Goal: Task Accomplishment & Management: Use online tool/utility

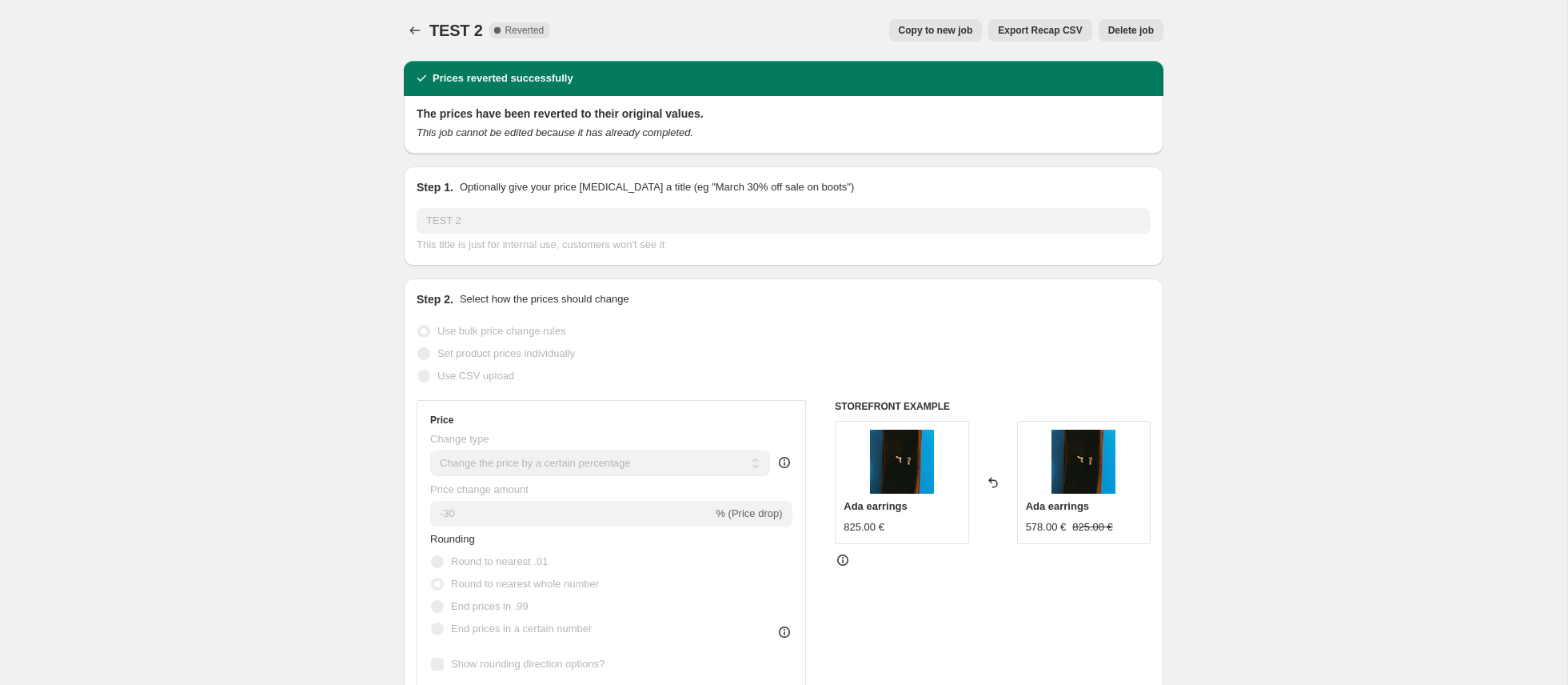
select select "percentage"
click at [416, 27] on icon "Price change jobs" at bounding box center [415, 31] width 16 height 16
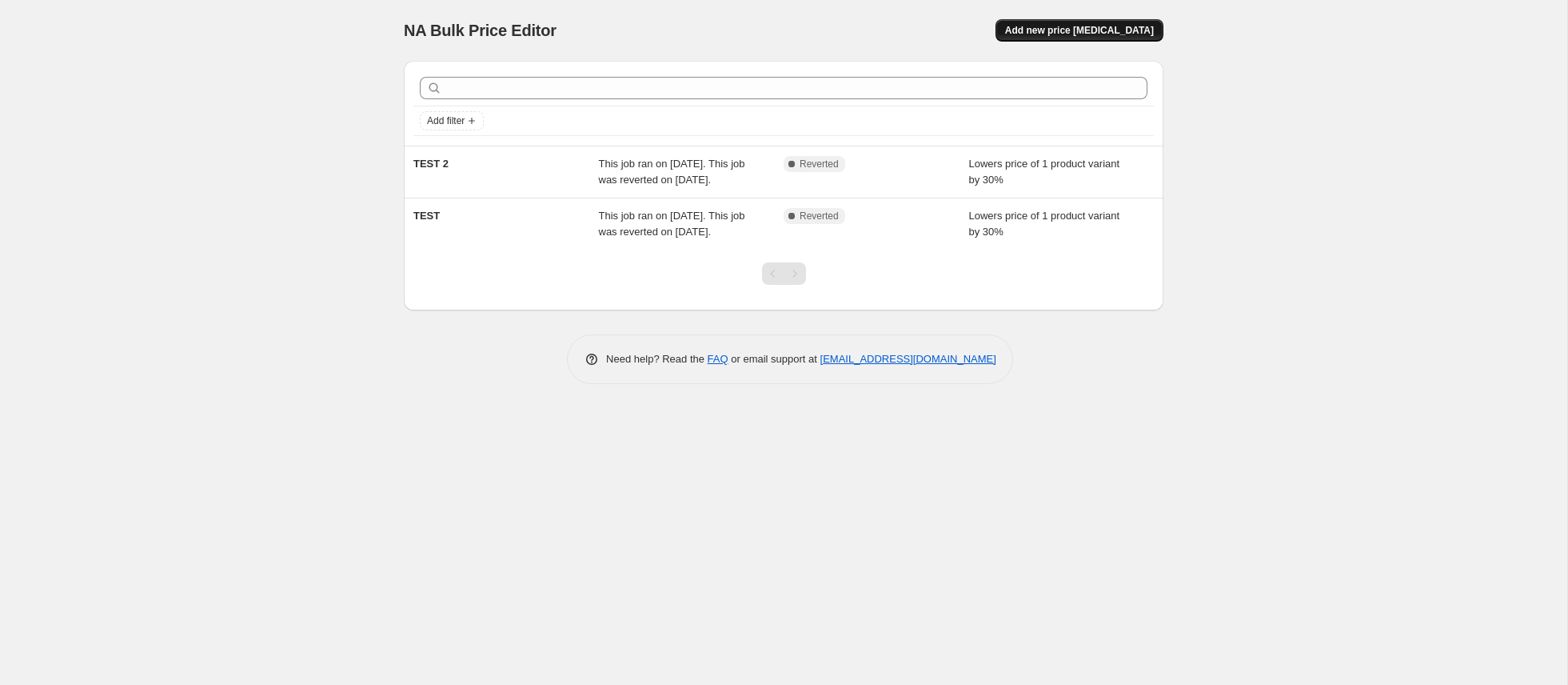
click at [1090, 30] on span "Add new price [MEDICAL_DATA]" at bounding box center [1079, 31] width 149 height 13
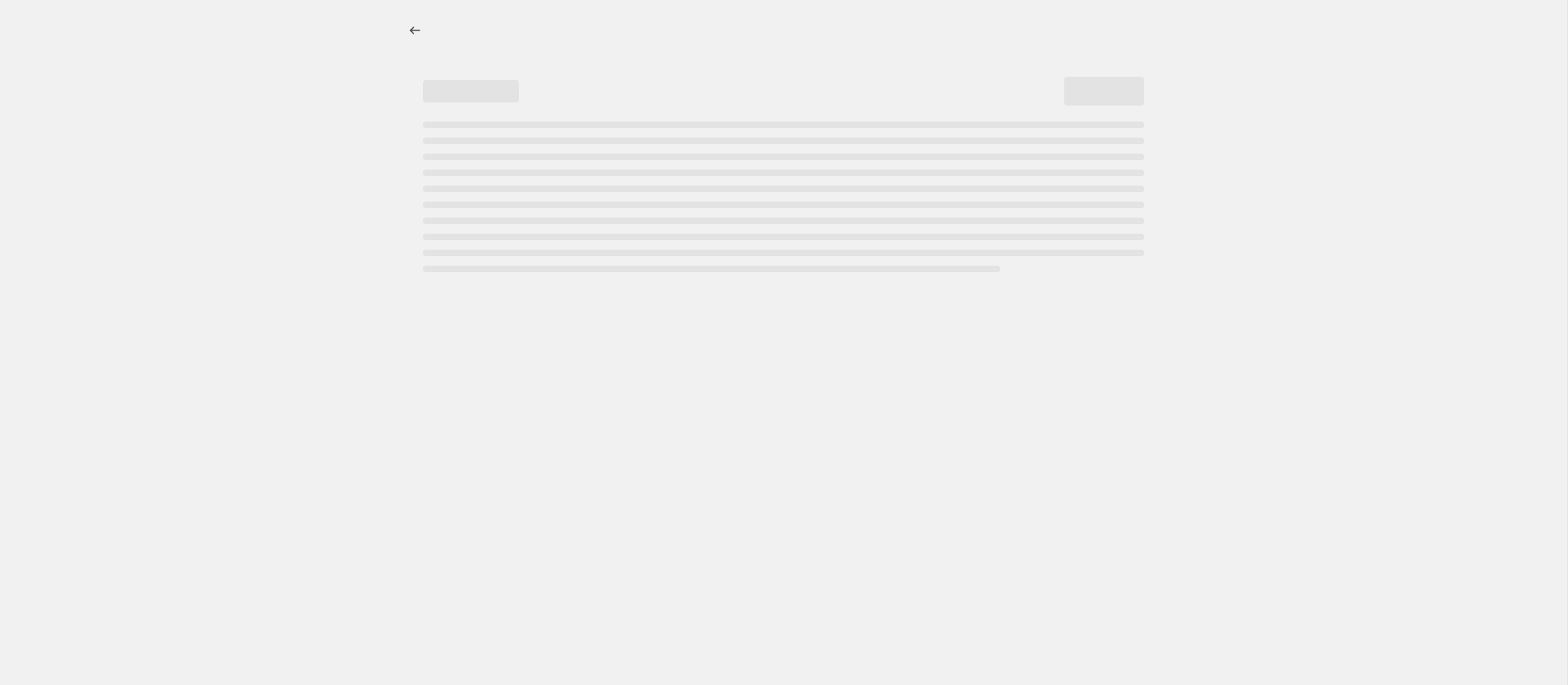
select select "percentage"
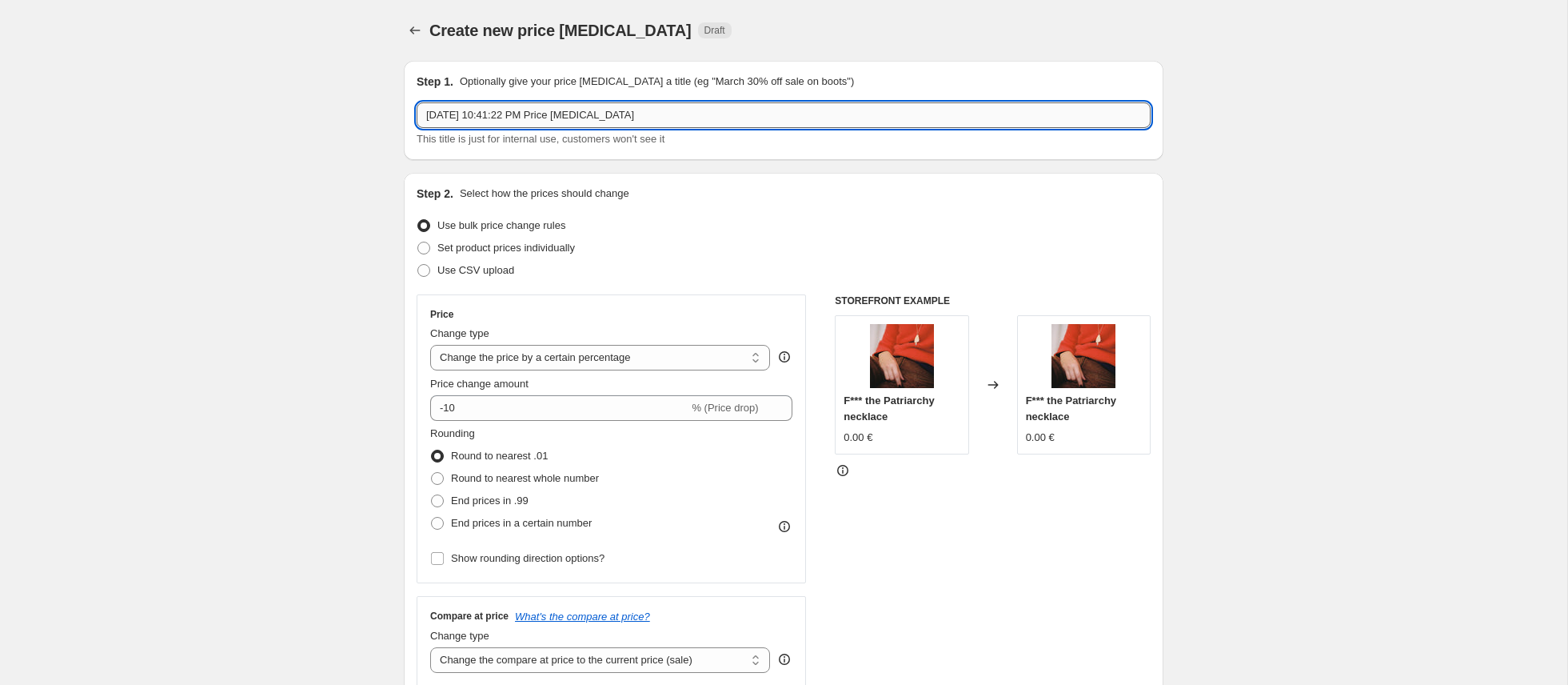
click at [764, 118] on input "Aug 21, 2025, 10:41:22 PM Price change job" at bounding box center [783, 115] width 734 height 26
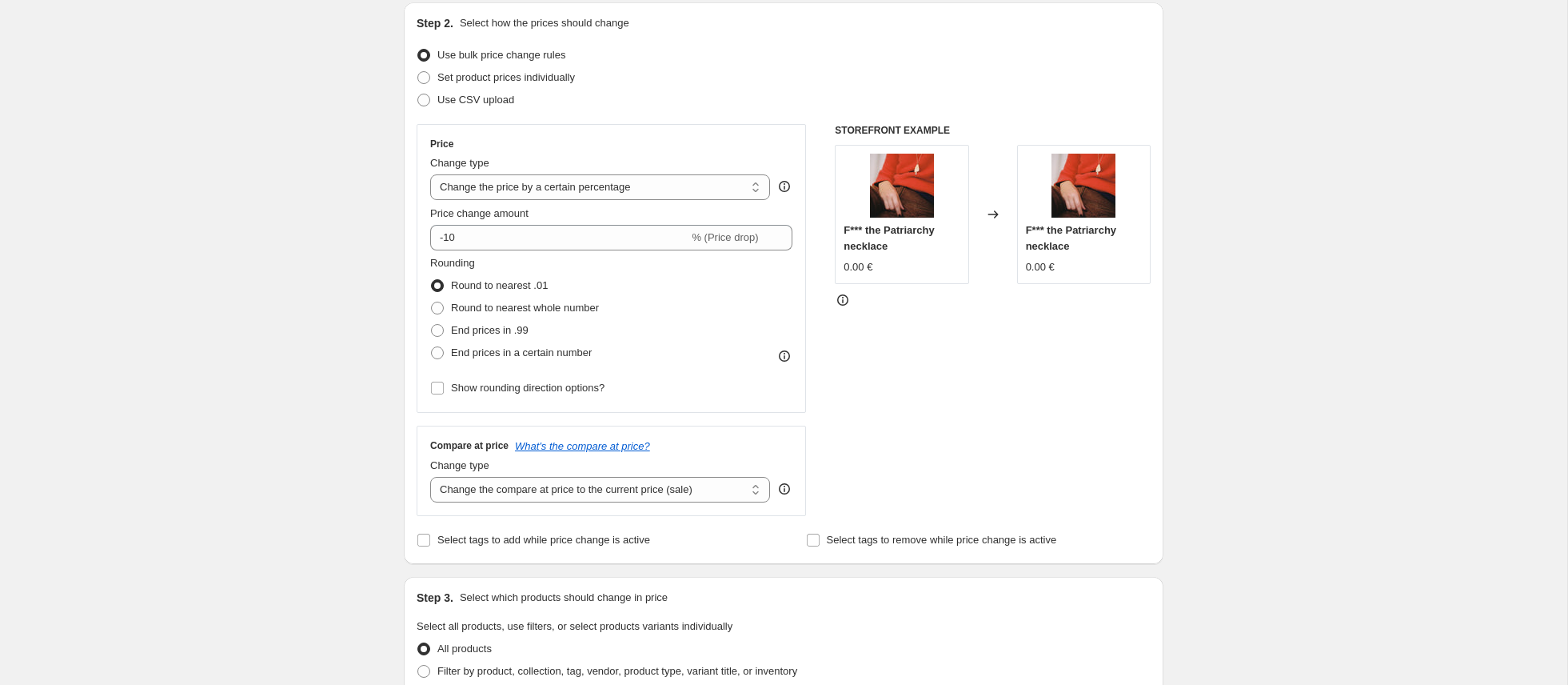
scroll to position [212, 0]
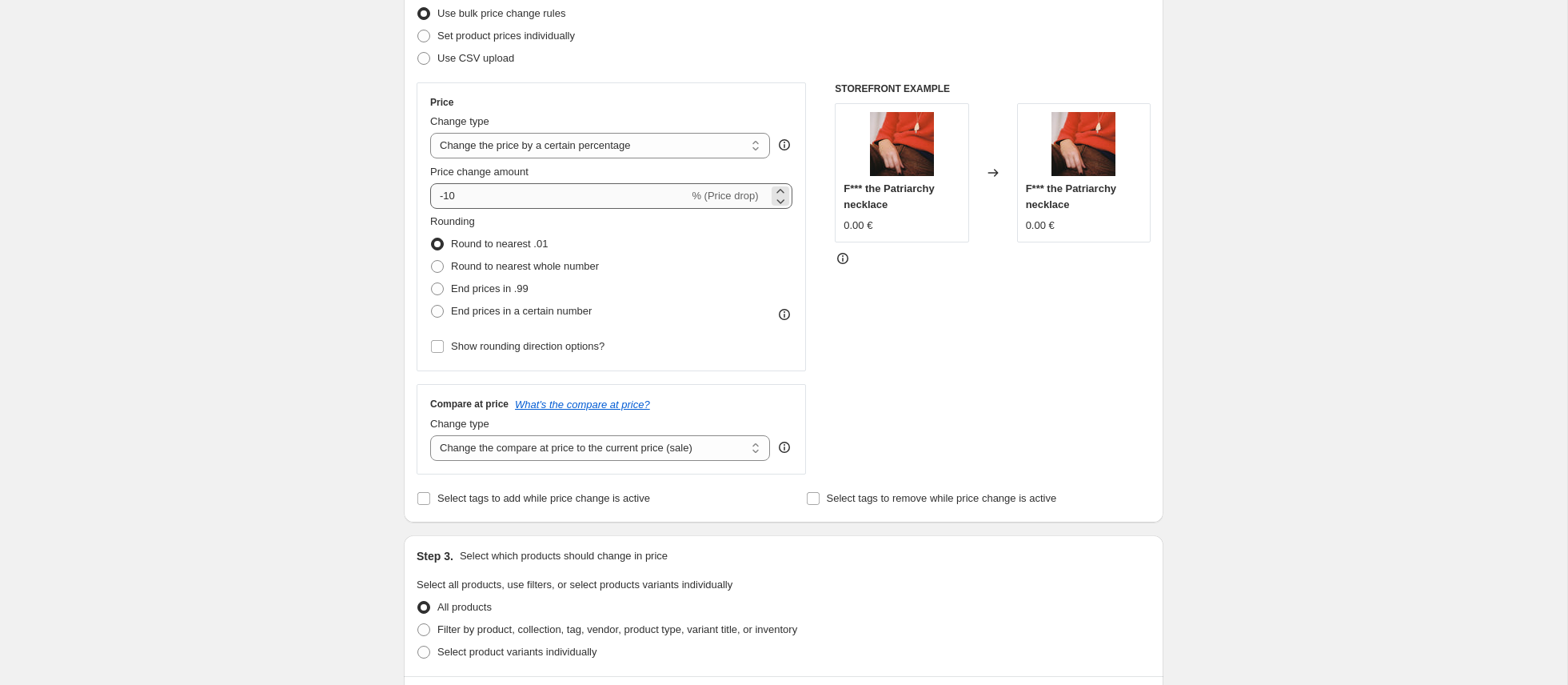
type input "FLASH SALE [DATE]"
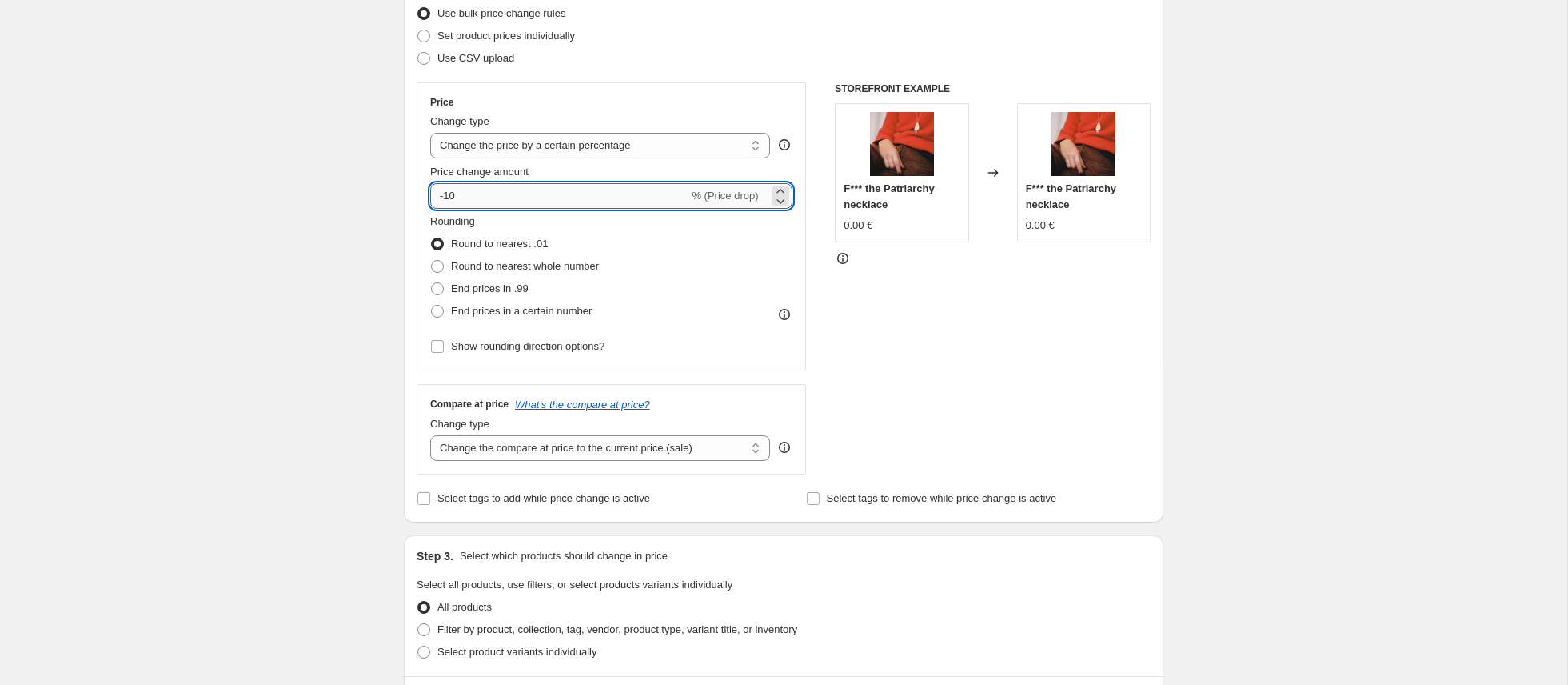
click at [668, 195] on input "-10" at bounding box center [559, 196] width 259 height 26
type input "-1"
type input "-30"
click at [436, 268] on span at bounding box center [437, 267] width 13 height 13
click at [432, 261] on input "Round to nearest whole number" at bounding box center [431, 260] width 1 height 1
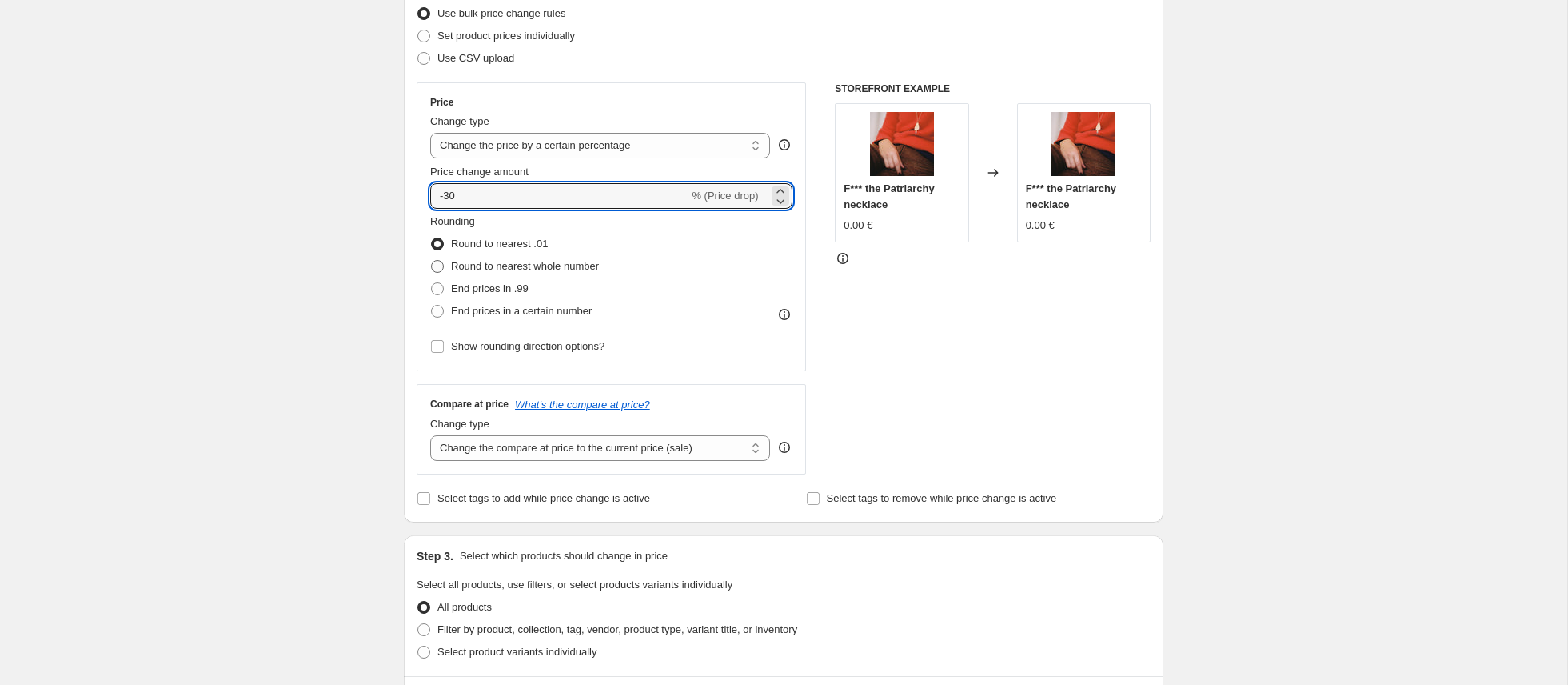
radio input "true"
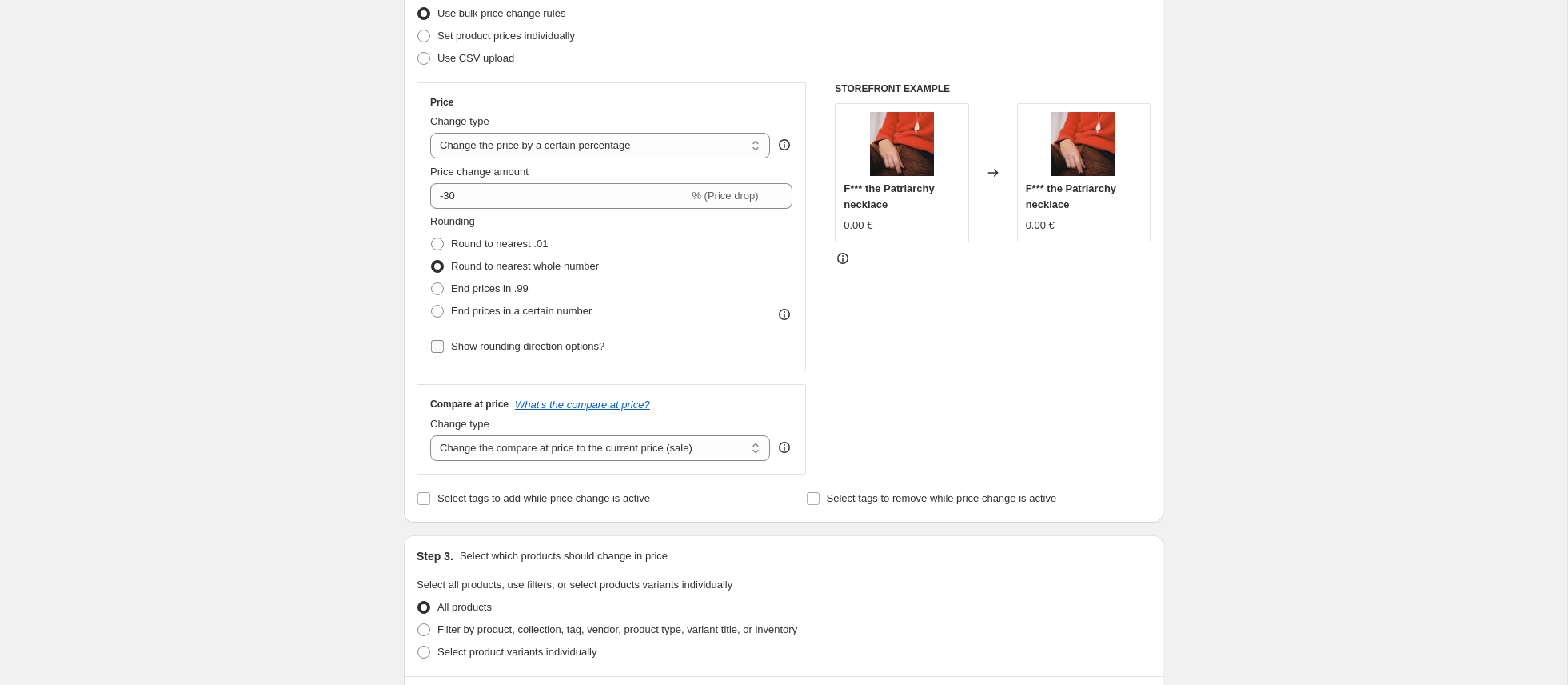
click at [436, 348] on input "Show rounding direction options?" at bounding box center [437, 347] width 13 height 13
checkbox input "true"
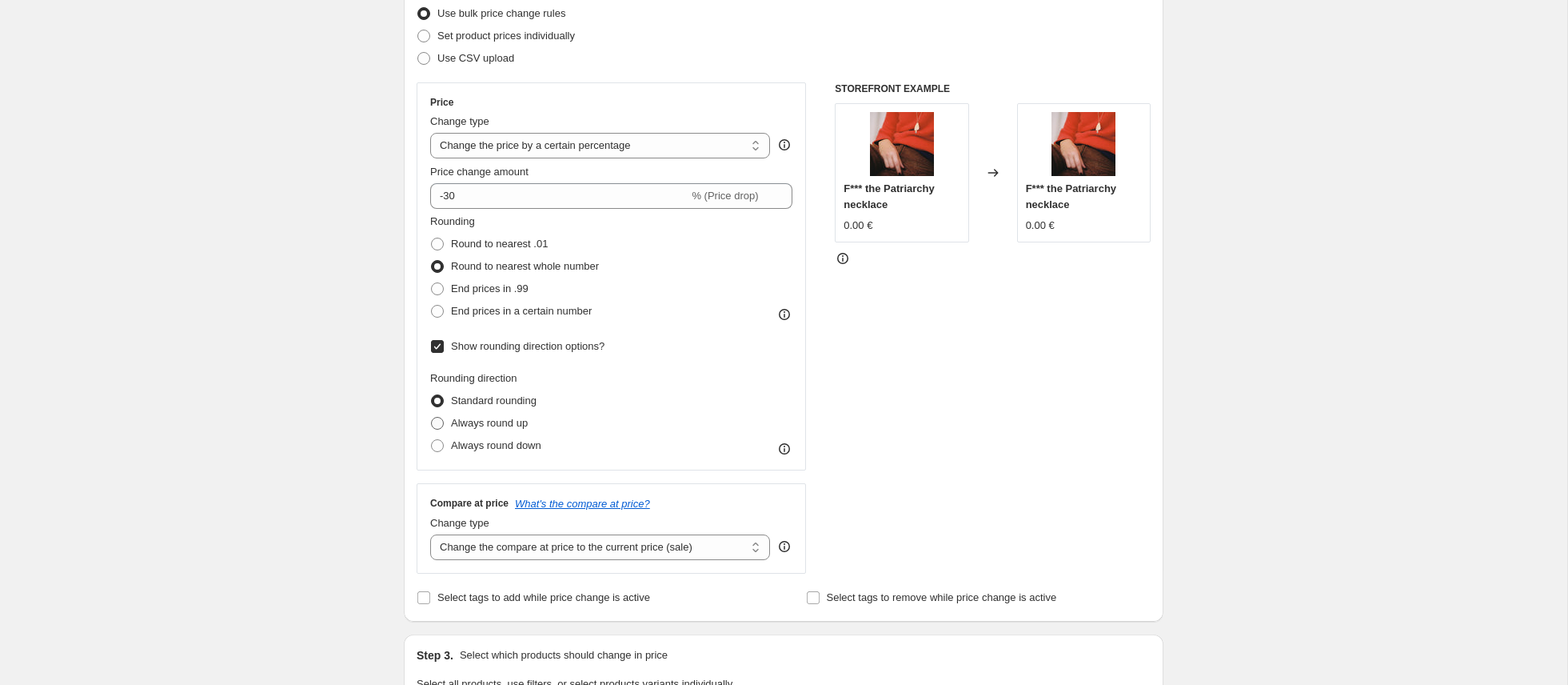
click at [441, 422] on span at bounding box center [437, 423] width 13 height 13
click at [432, 417] on input "Always round up" at bounding box center [431, 417] width 1 height 1
radio input "true"
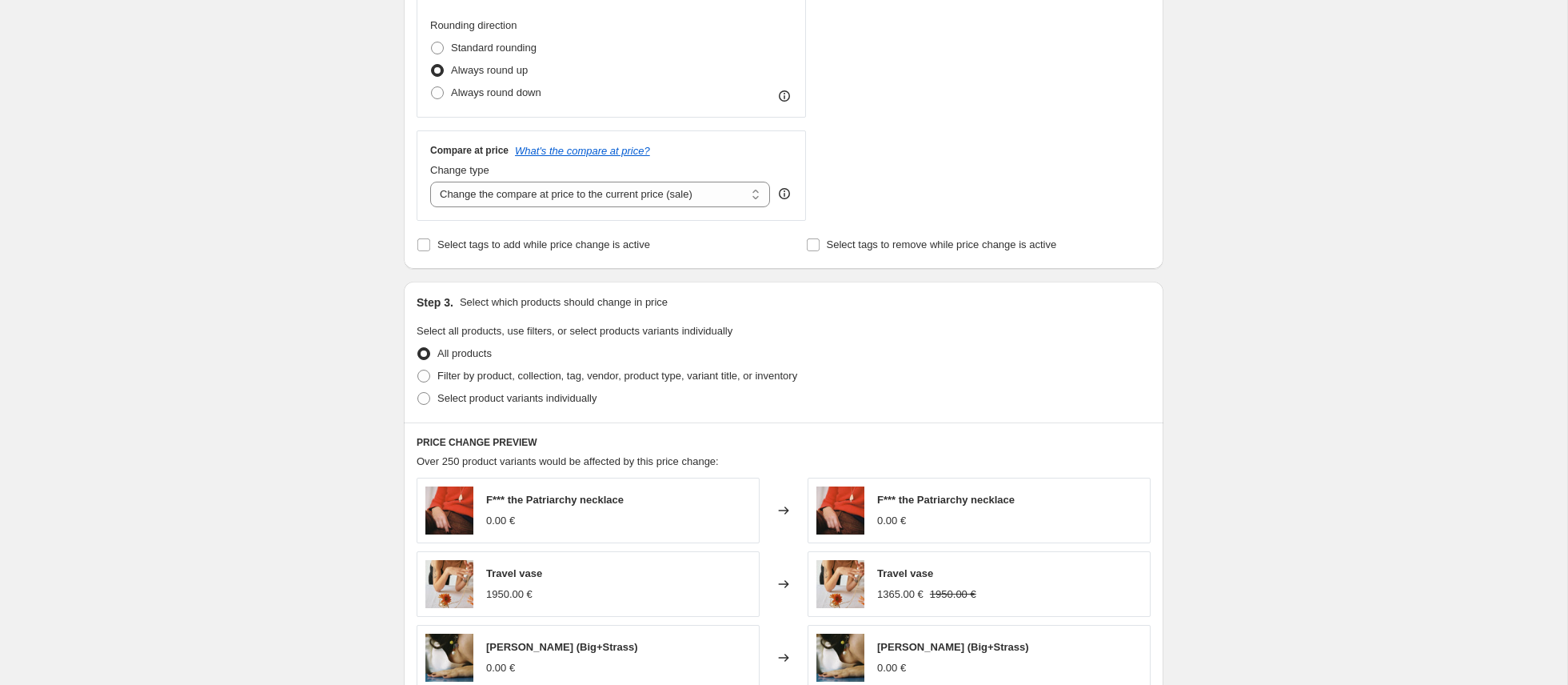
scroll to position [567, 0]
click at [423, 240] on input "Select tags to add while price change is active" at bounding box center [424, 243] width 13 height 13
checkbox input "true"
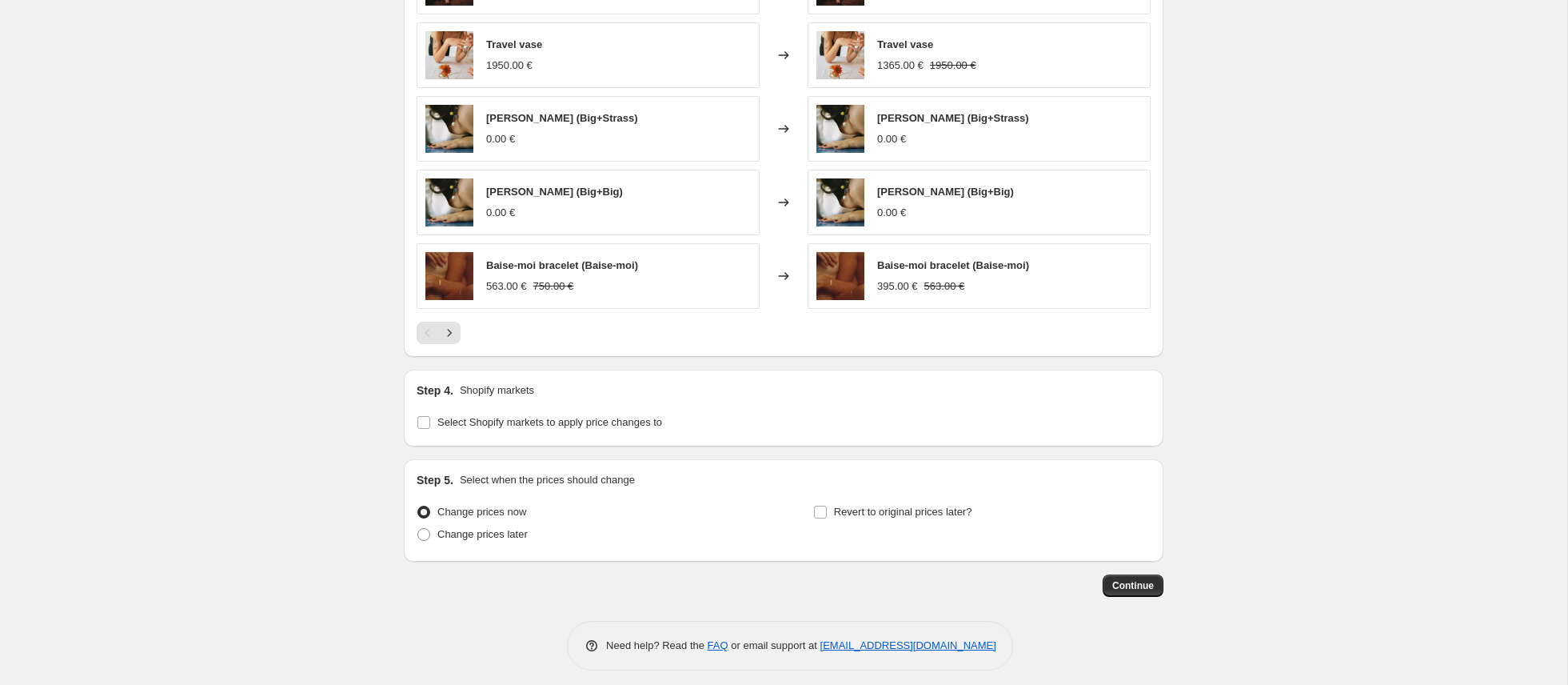
scroll to position [1193, 0]
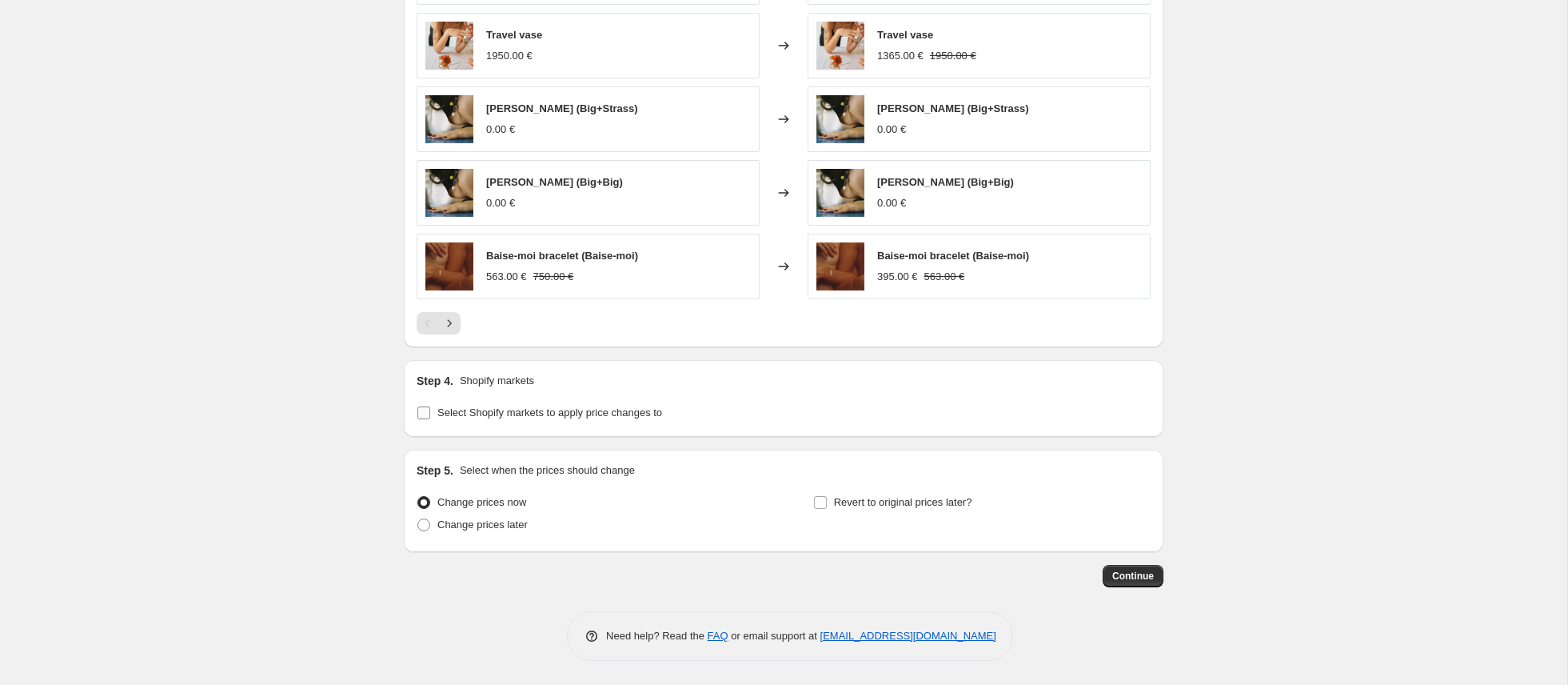
click at [430, 410] on span at bounding box center [424, 413] width 14 height 15
click at [430, 410] on input "Select Shopify markets to apply price changes to" at bounding box center [424, 413] width 13 height 13
checkbox input "true"
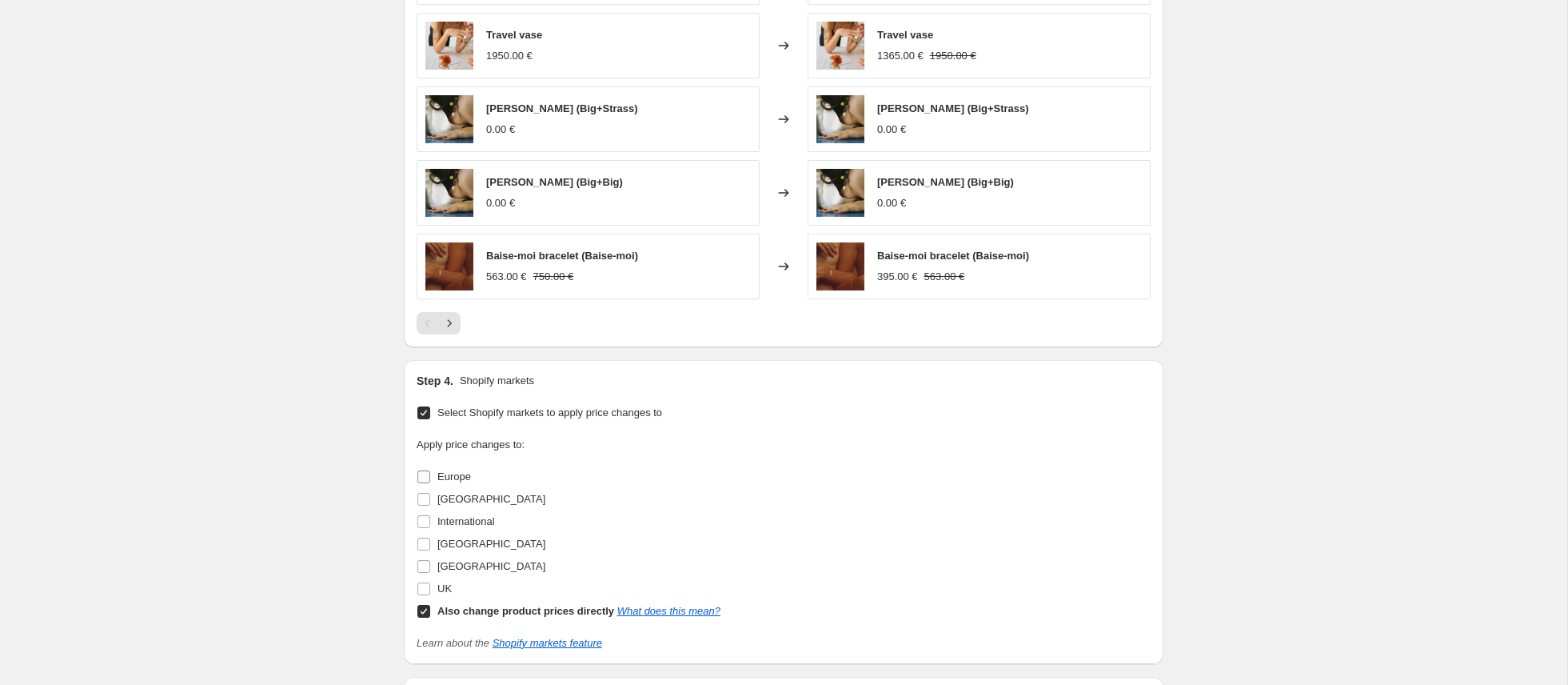
click at [424, 480] on input "Europe" at bounding box center [424, 477] width 13 height 13
checkbox input "true"
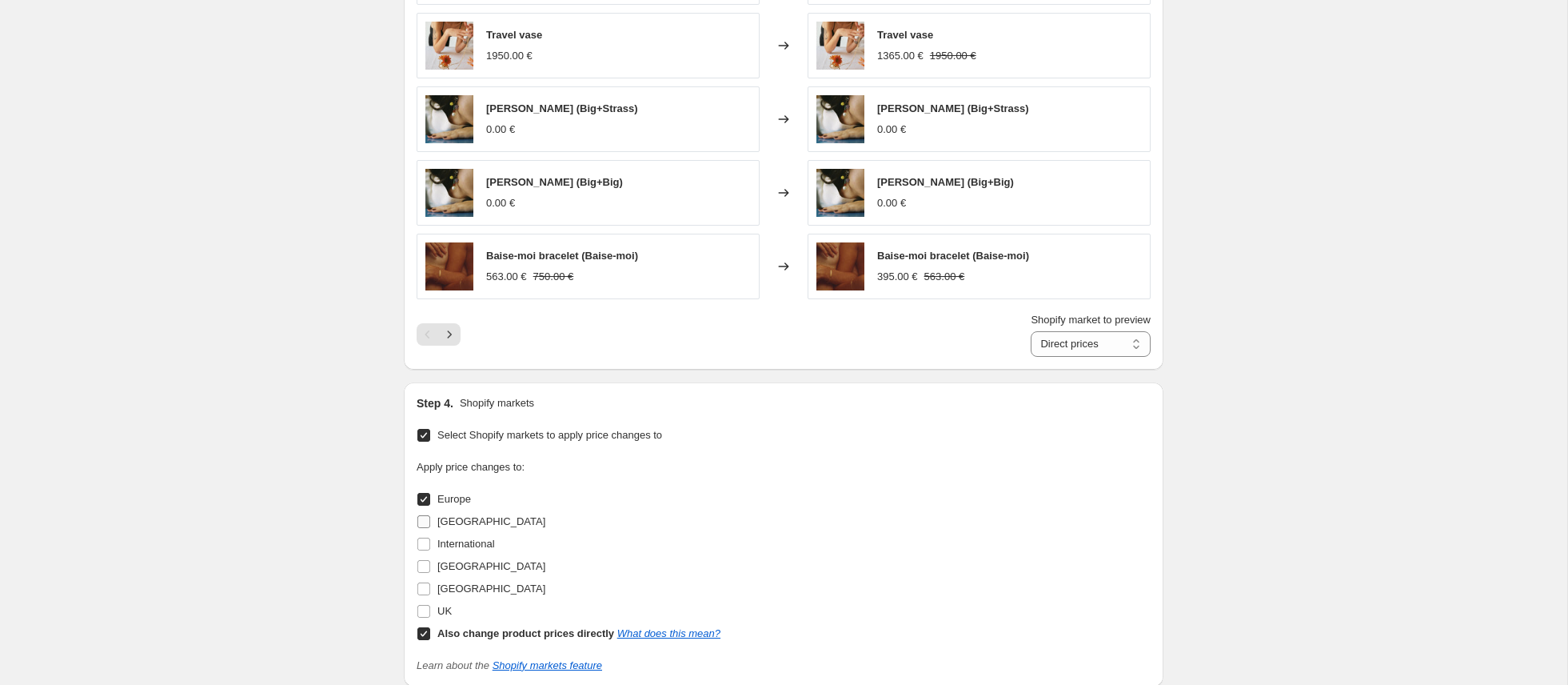
click at [423, 523] on input "[GEOGRAPHIC_DATA]" at bounding box center [424, 521] width 13 height 13
checkbox input "true"
click at [423, 546] on input "International" at bounding box center [424, 544] width 13 height 13
checkbox input "true"
click at [424, 566] on input "[GEOGRAPHIC_DATA]" at bounding box center [424, 567] width 13 height 13
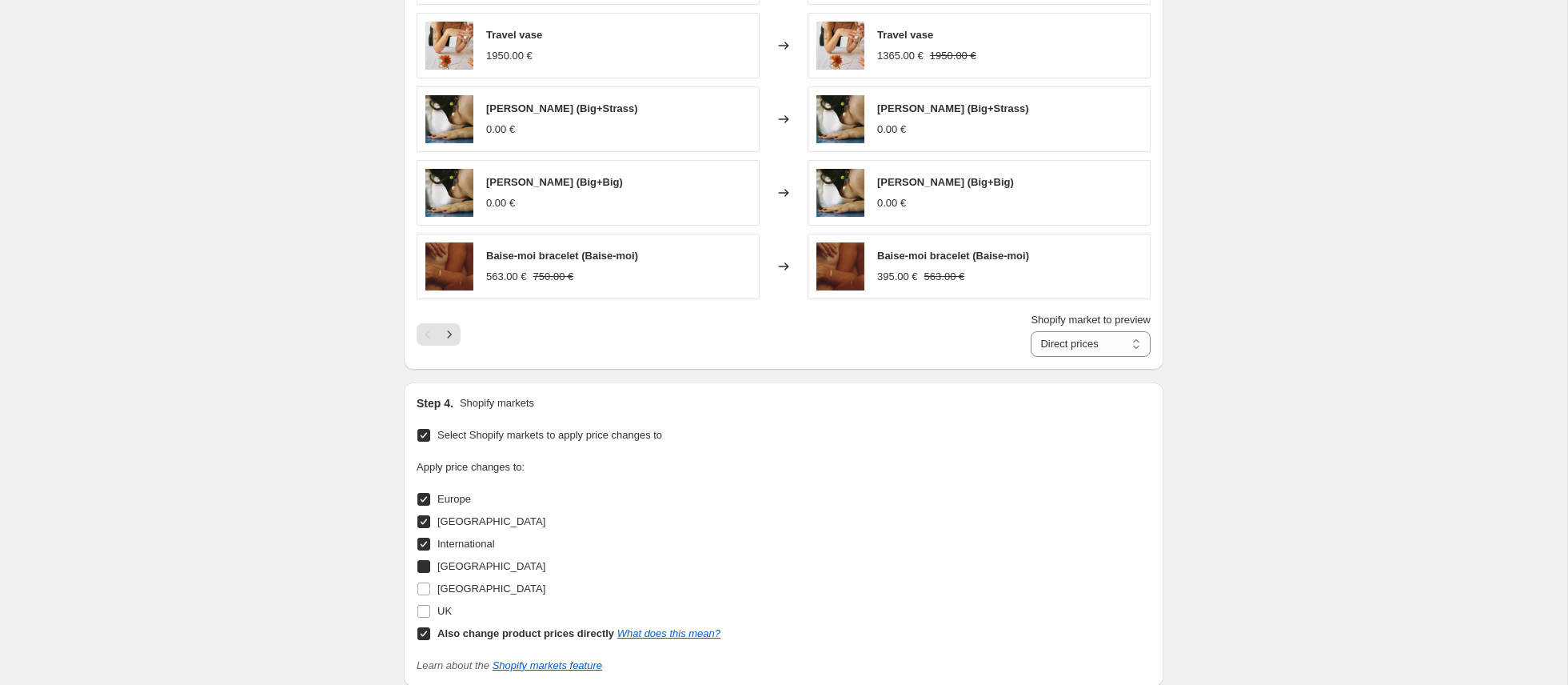
checkbox input "true"
click at [420, 589] on input "[GEOGRAPHIC_DATA]" at bounding box center [424, 589] width 13 height 13
checkbox input "true"
click at [424, 612] on input "UK" at bounding box center [424, 612] width 13 height 13
checkbox input "true"
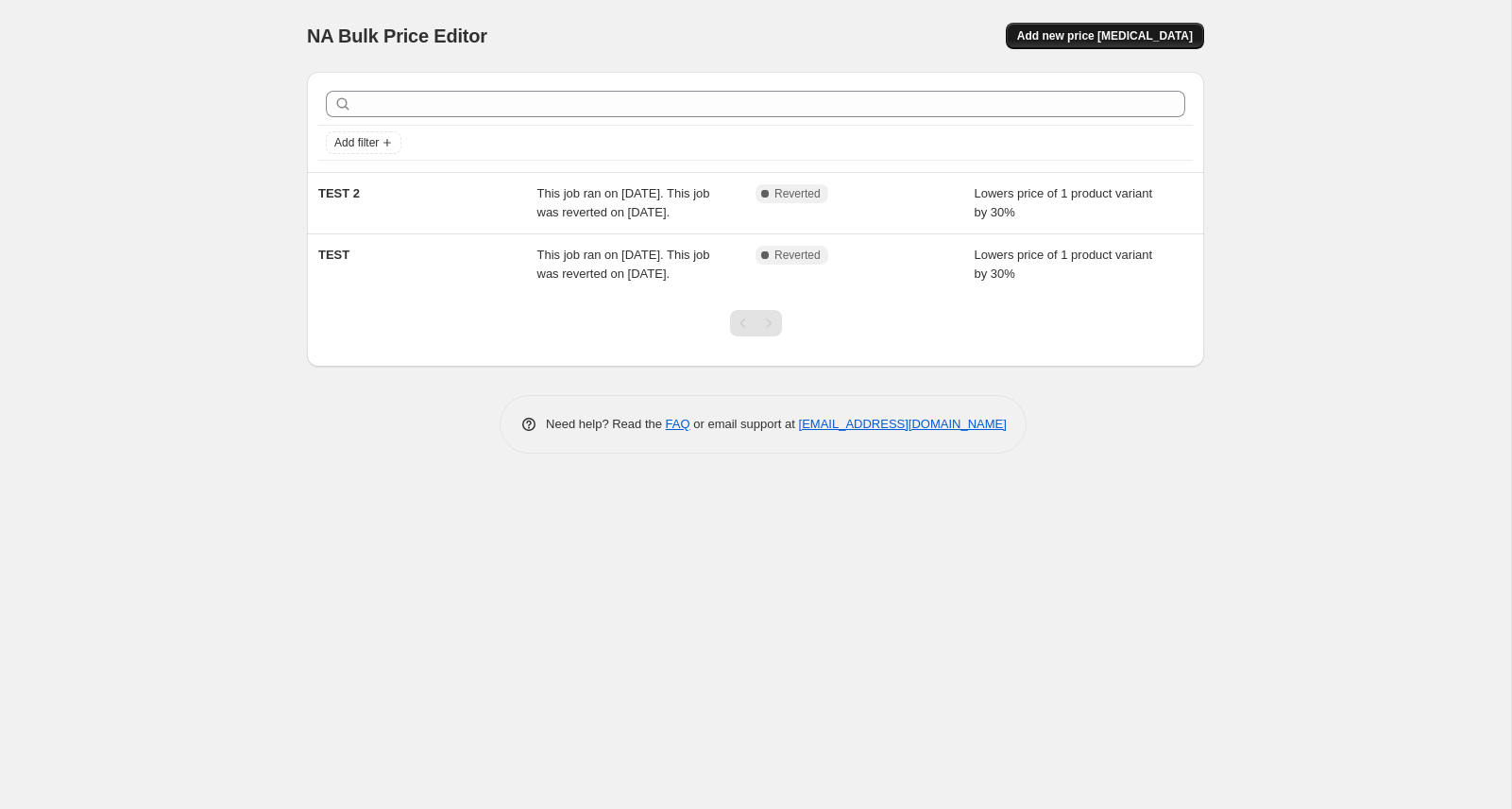
click at [1088, 32] on span "Add new price [MEDICAL_DATA]" at bounding box center [1105, 36] width 176 height 15
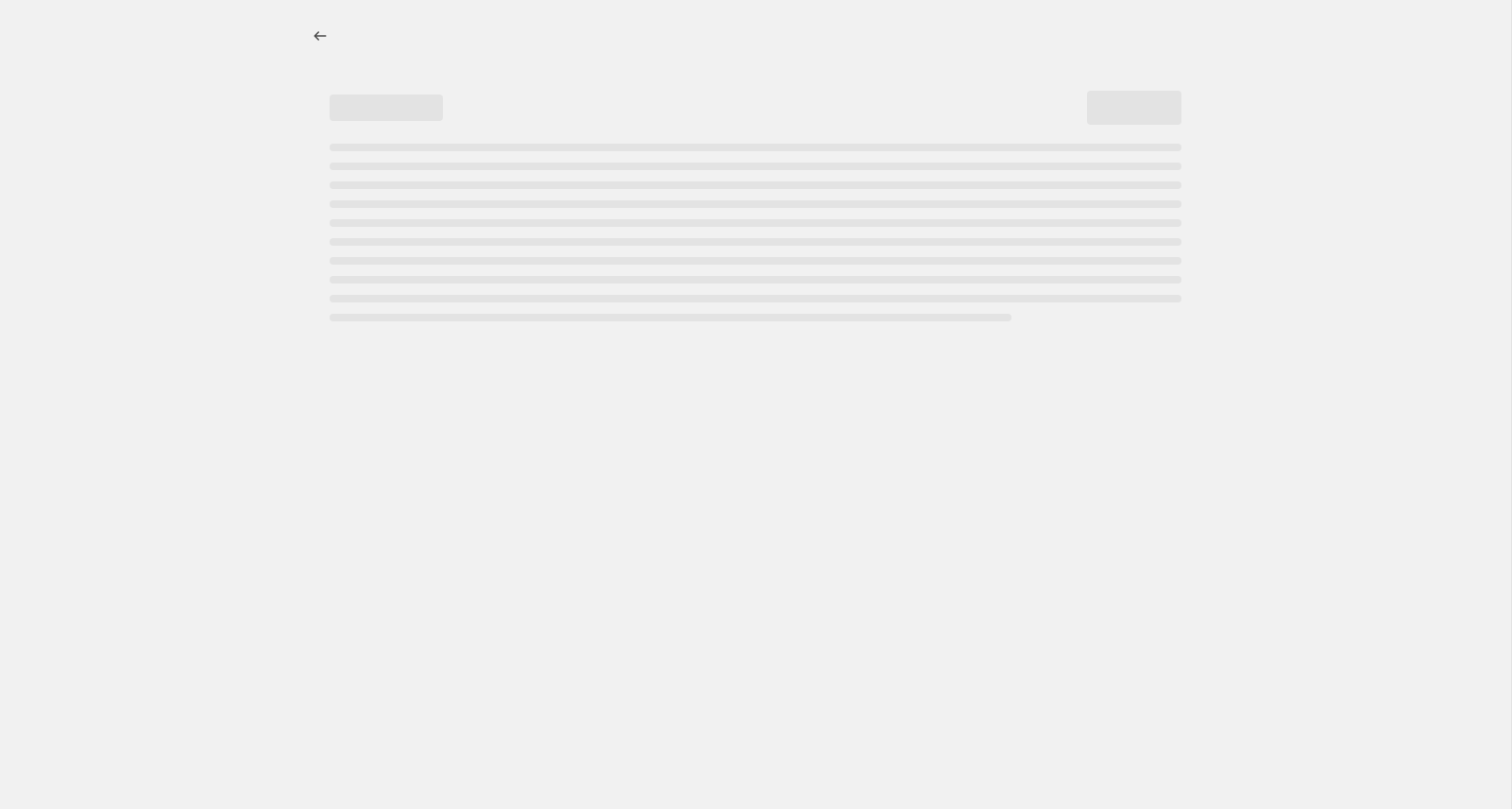
select select "percentage"
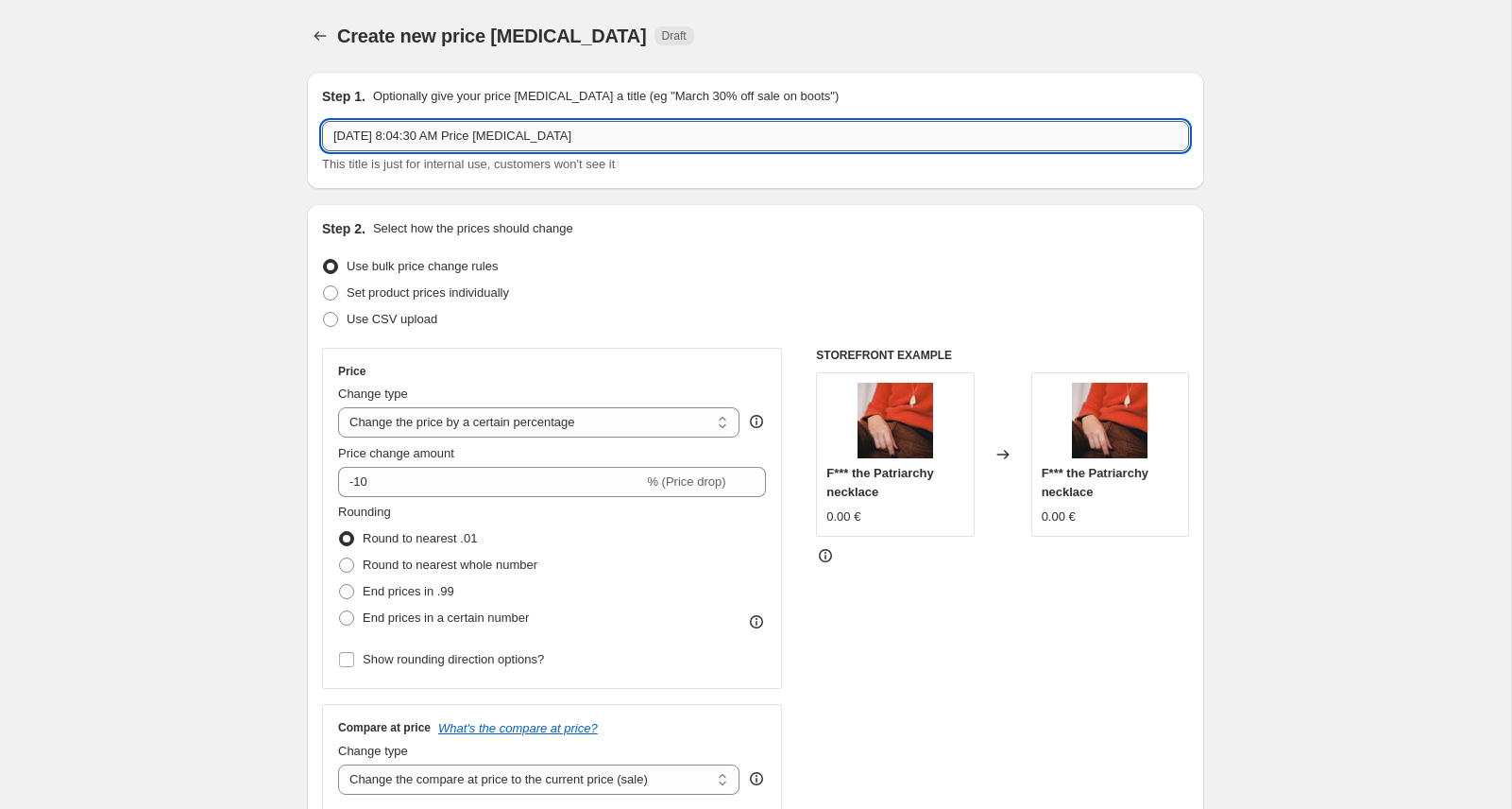
click at [686, 130] on input "[DATE] 8:04:30 AM Price [MEDICAL_DATA]" at bounding box center [756, 136] width 867 height 30
click at [687, 133] on input "[DATE] 8:04:30 AM Price [MEDICAL_DATA]" at bounding box center [756, 136] width 867 height 30
type input "F"
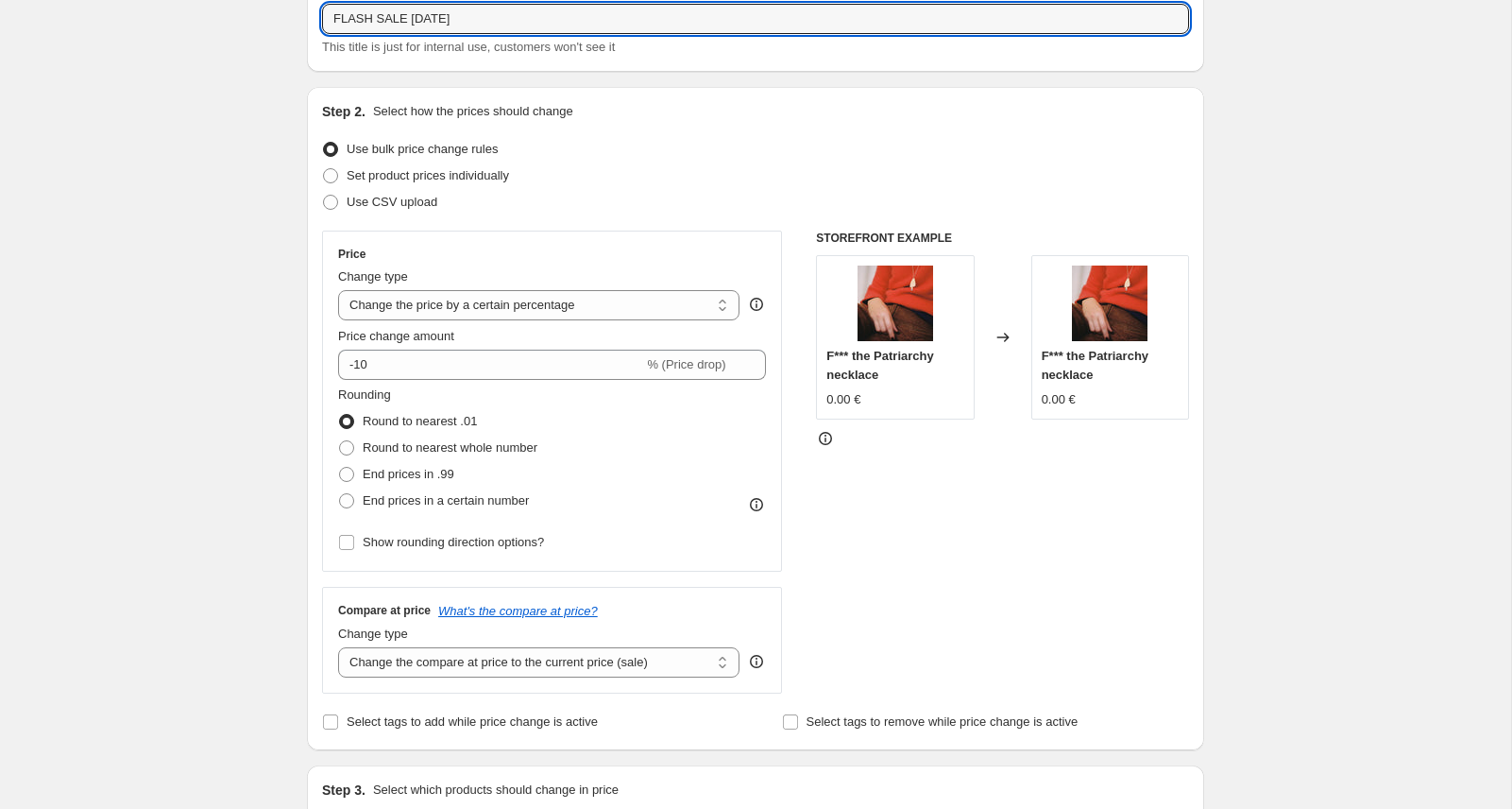
scroll to position [122, 0]
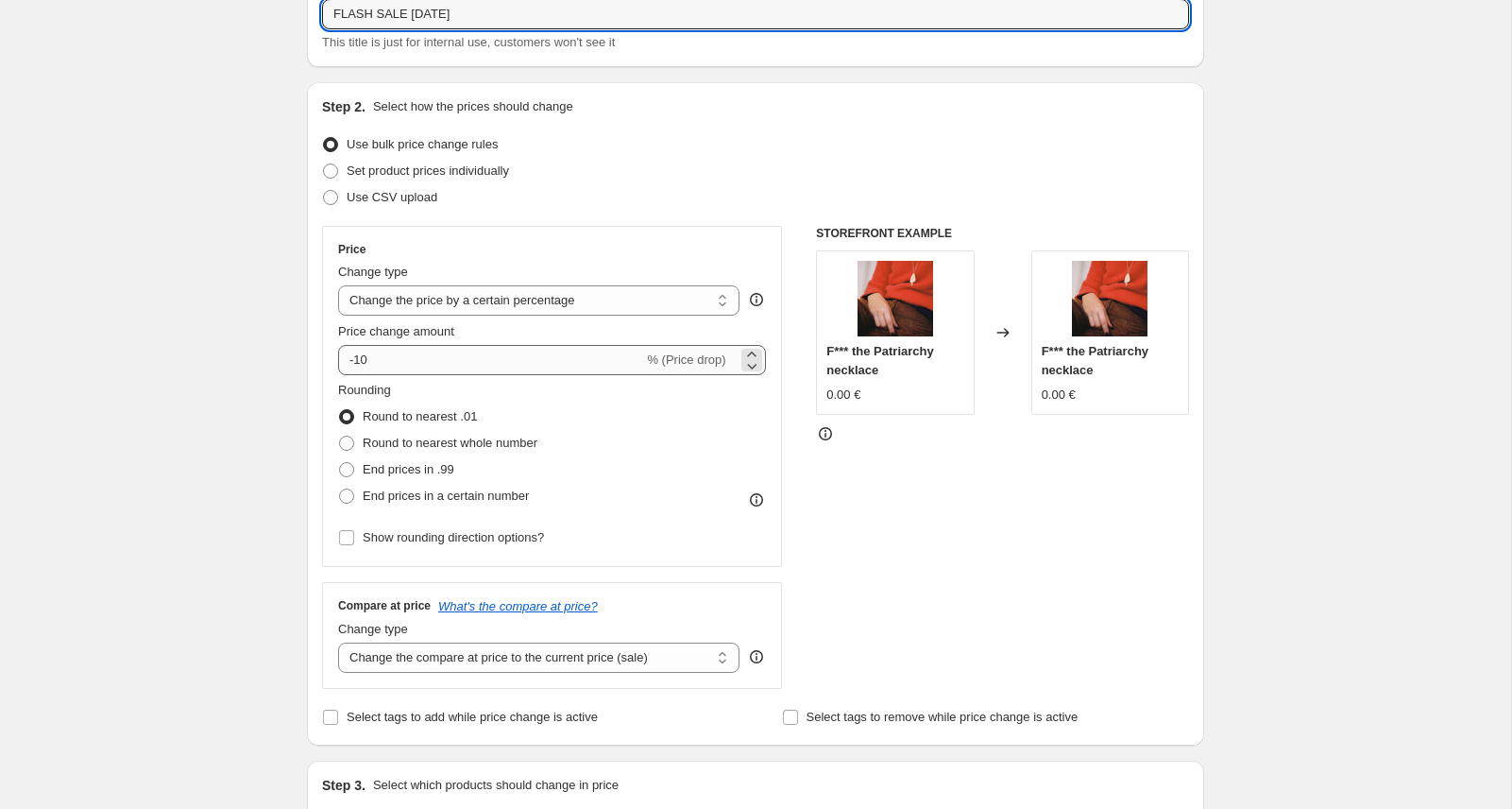
type input "FLASH SALE [DATE]"
click at [510, 360] on input "-10" at bounding box center [490, 360] width 305 height 30
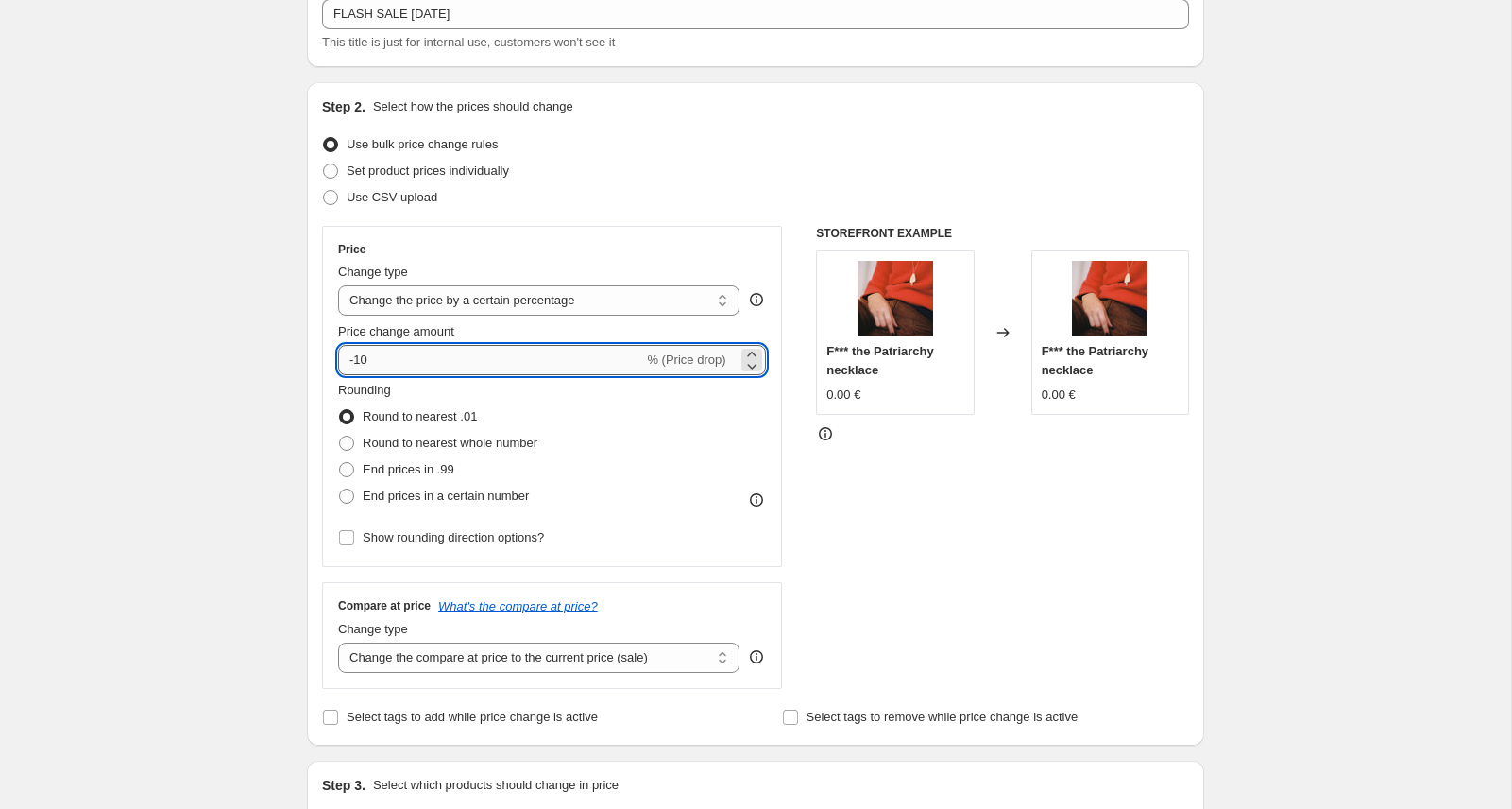
type input "-1"
type input "-30"
click at [344, 444] on span at bounding box center [346, 444] width 15 height 15
click at [340, 437] on input "Round to nearest whole number" at bounding box center [339, 436] width 1 height 1
radio input "true"
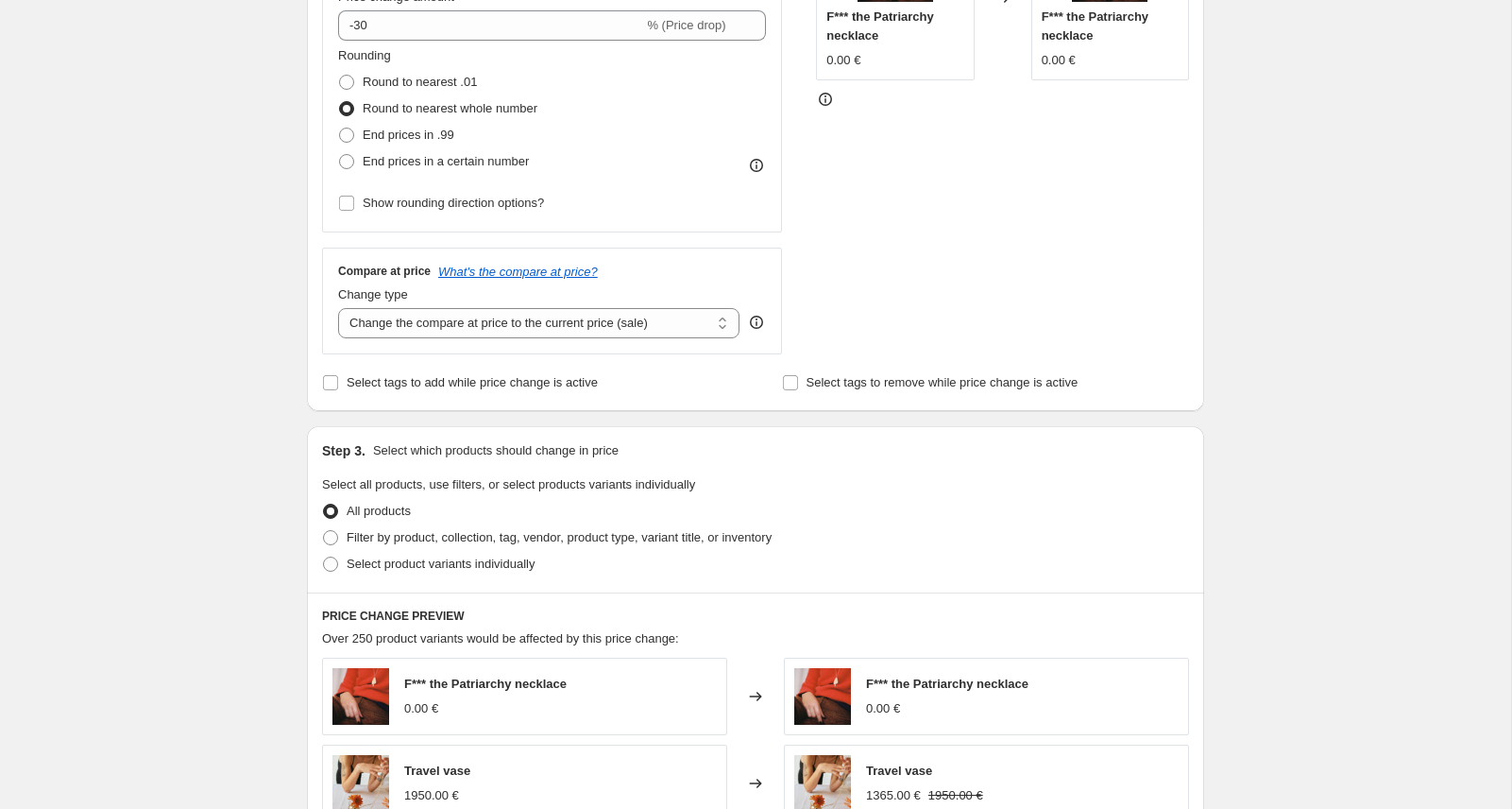
scroll to position [458, 0]
click at [346, 207] on input "Show rounding direction options?" at bounding box center [346, 203] width 15 height 15
checkbox input "true"
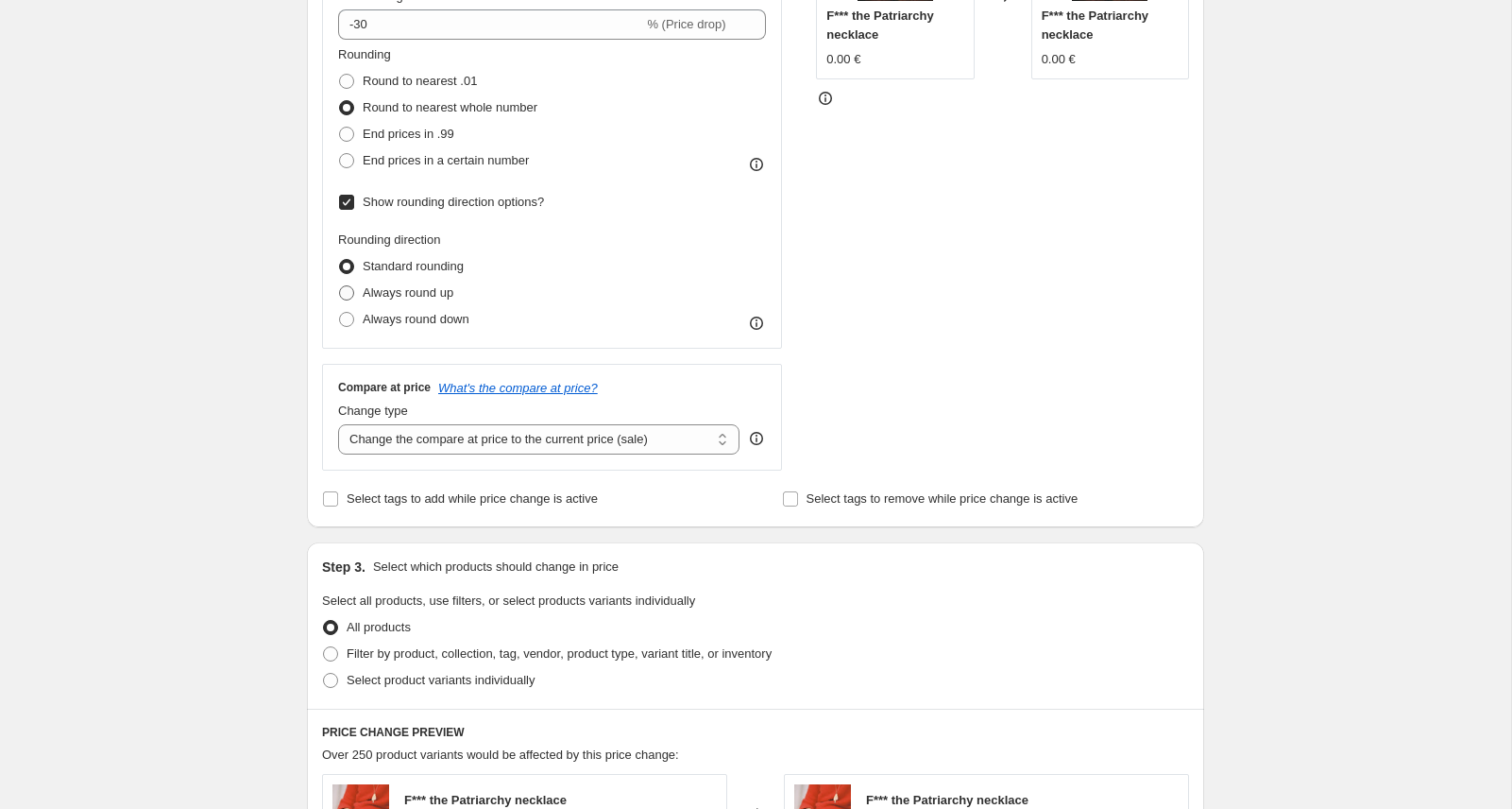
click at [344, 294] on span at bounding box center [346, 293] width 15 height 15
click at [340, 286] on input "Always round up" at bounding box center [339, 286] width 1 height 1
radio input "true"
click at [330, 498] on input "Select tags to add while price change is active" at bounding box center [331, 499] width 15 height 15
checkbox input "true"
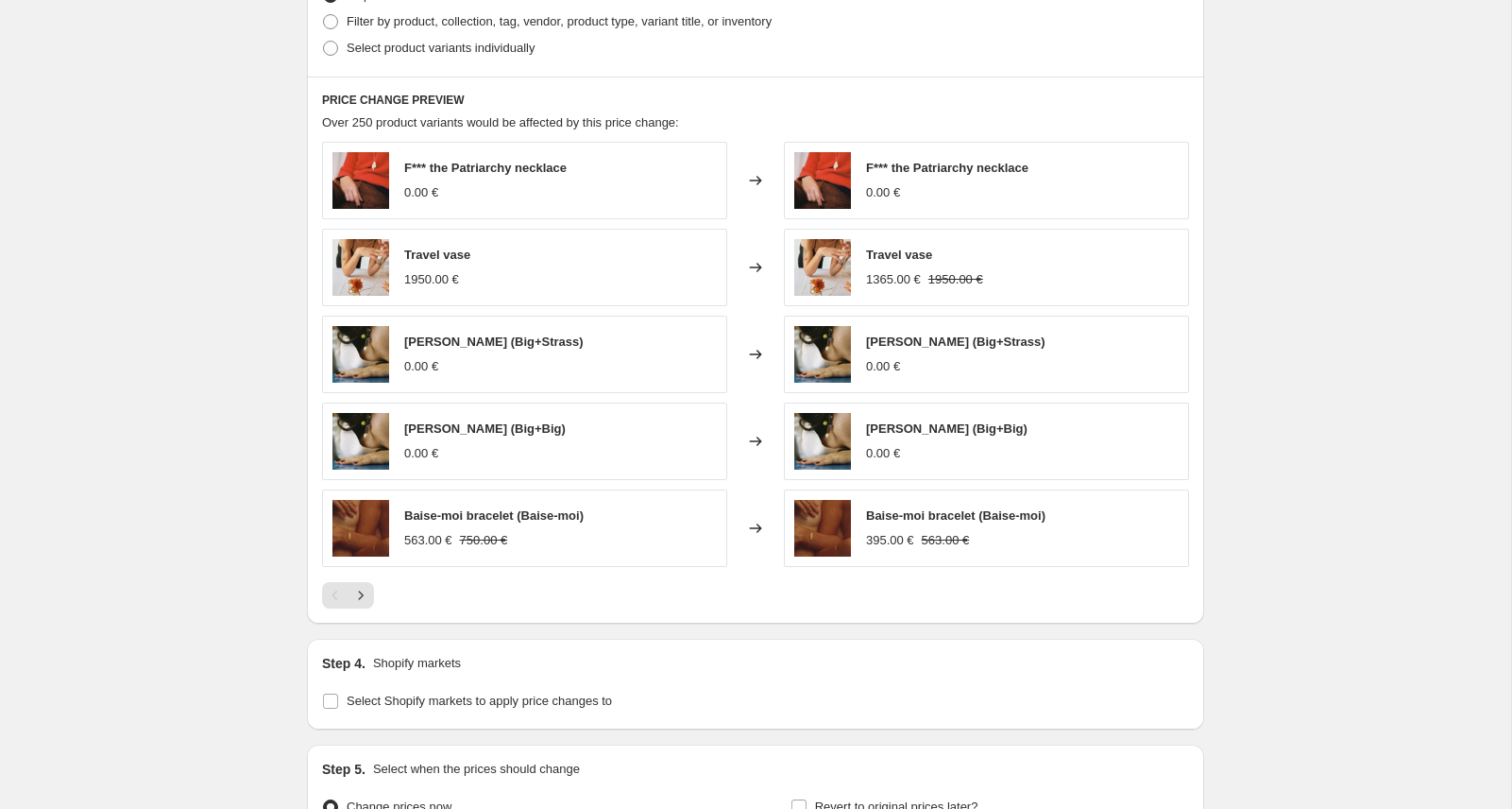
scroll to position [1244, 0]
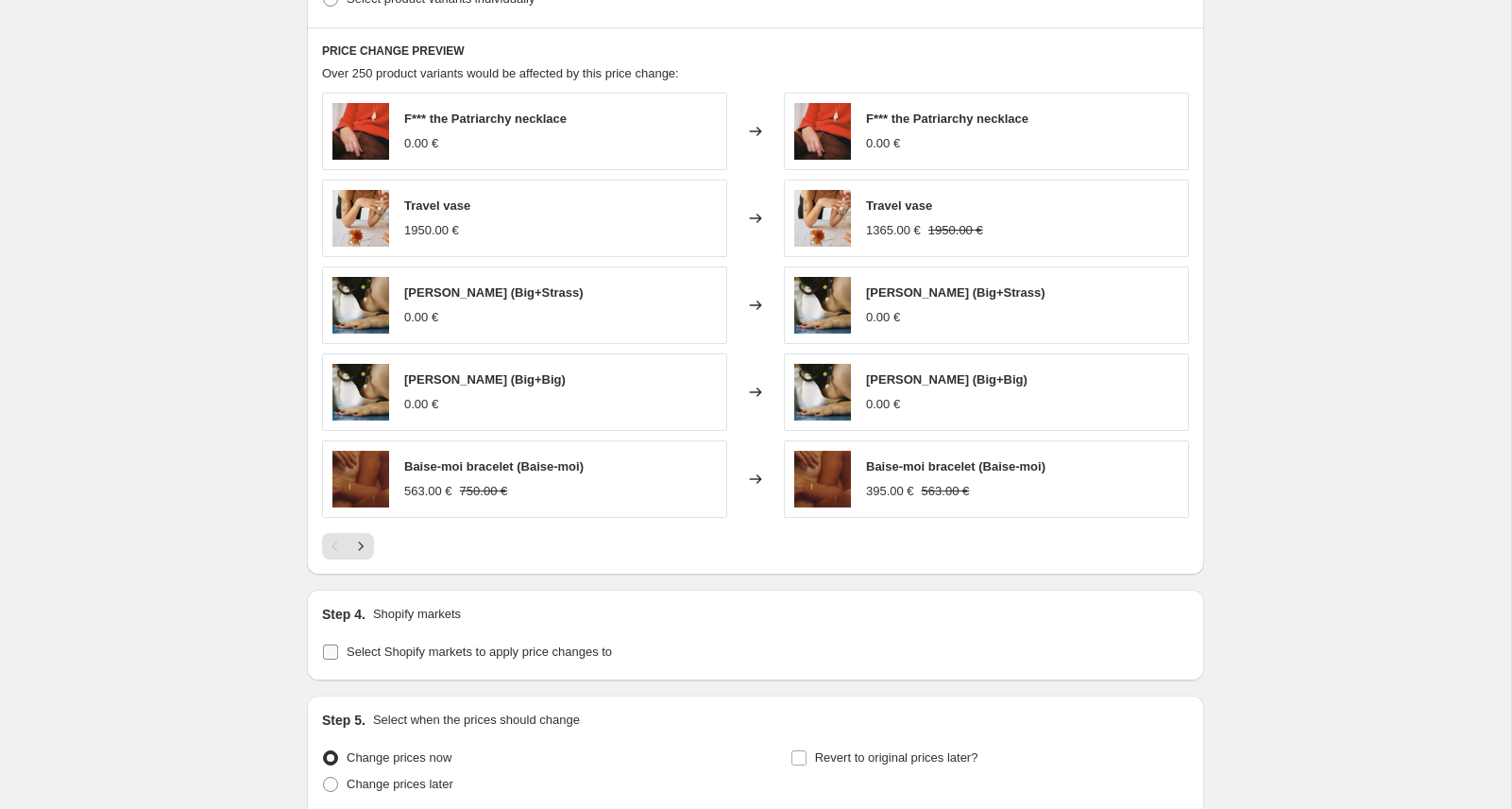
click at [328, 657] on input "Select Shopify markets to apply price changes to" at bounding box center [331, 652] width 15 height 15
checkbox input "true"
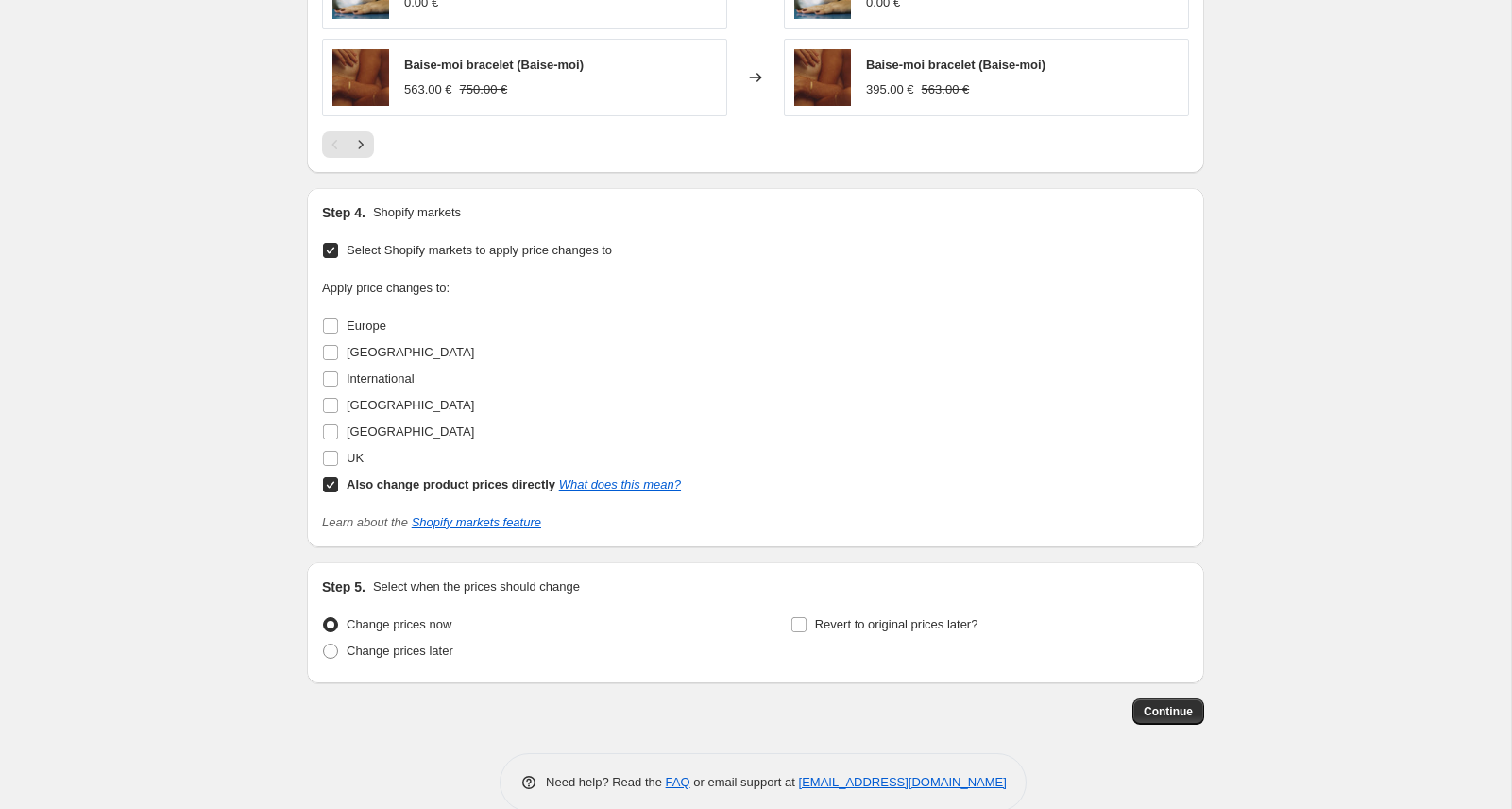
scroll to position [1677, 0]
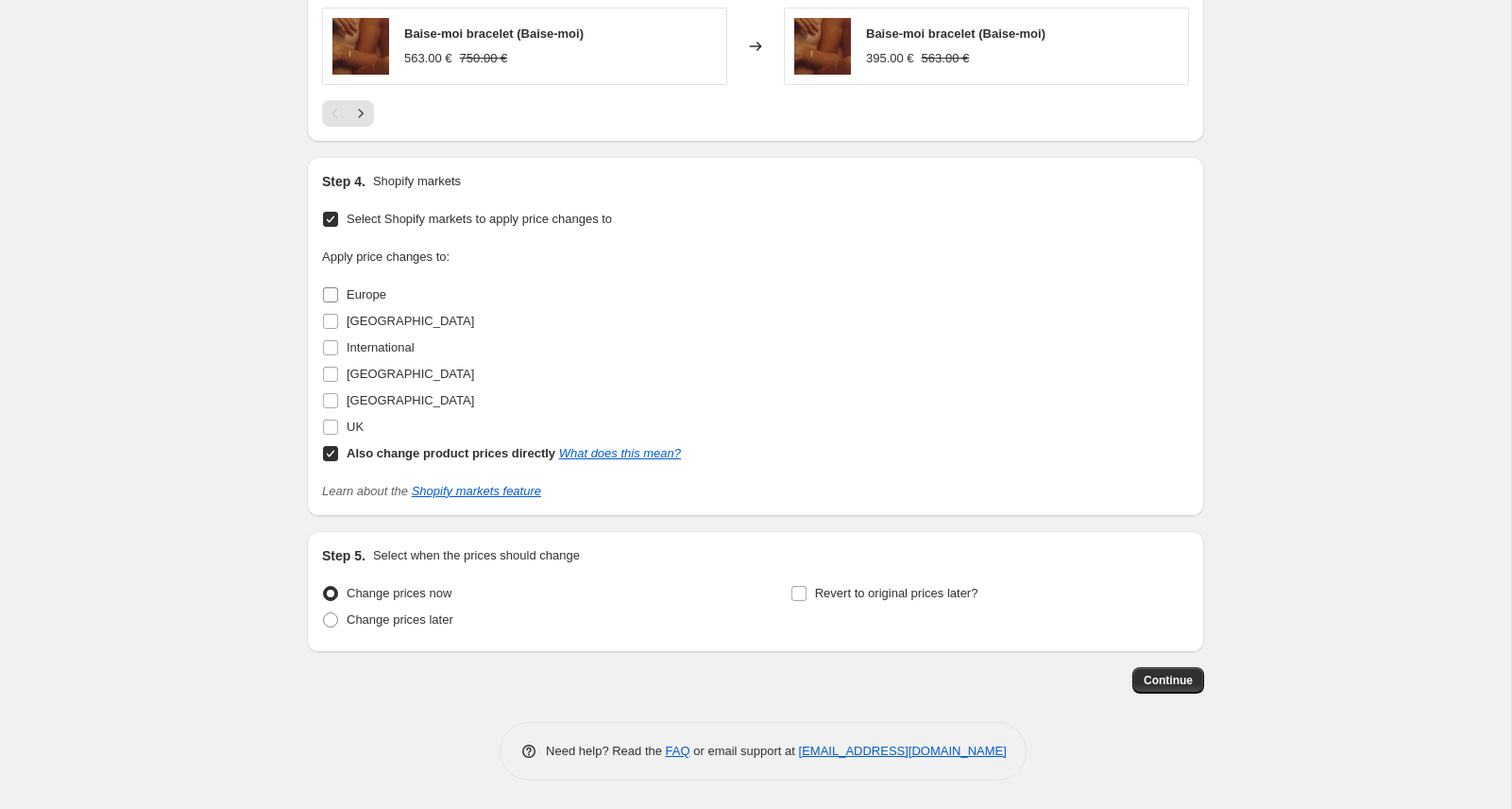
click at [327, 289] on input "Europe" at bounding box center [331, 295] width 15 height 15
checkbox input "true"
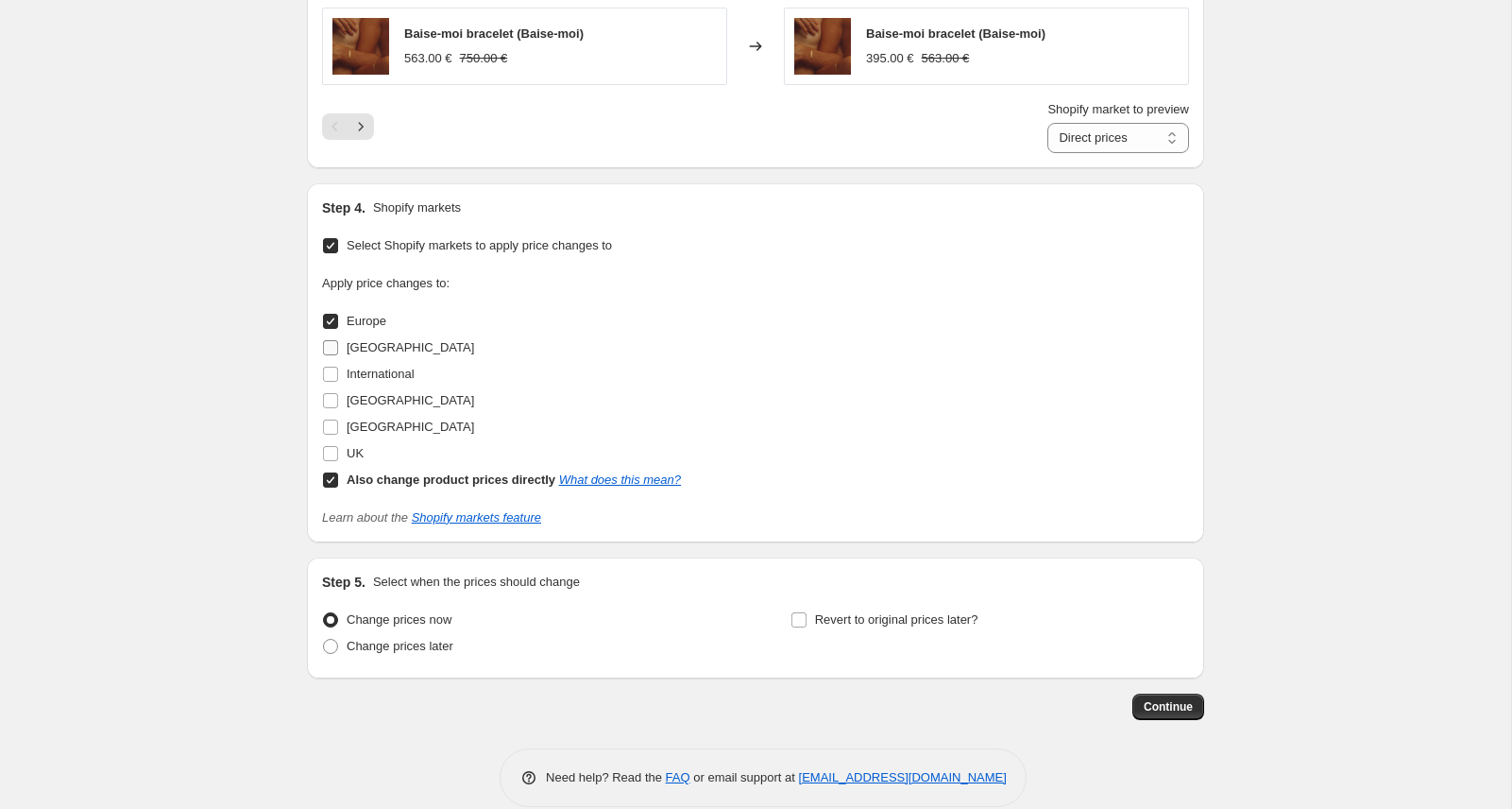
click at [327, 343] on input "[GEOGRAPHIC_DATA]" at bounding box center [331, 347] width 15 height 15
checkbox input "true"
click at [334, 377] on input "International" at bounding box center [331, 374] width 15 height 15
checkbox input "true"
click at [334, 403] on input "[GEOGRAPHIC_DATA]" at bounding box center [331, 401] width 15 height 15
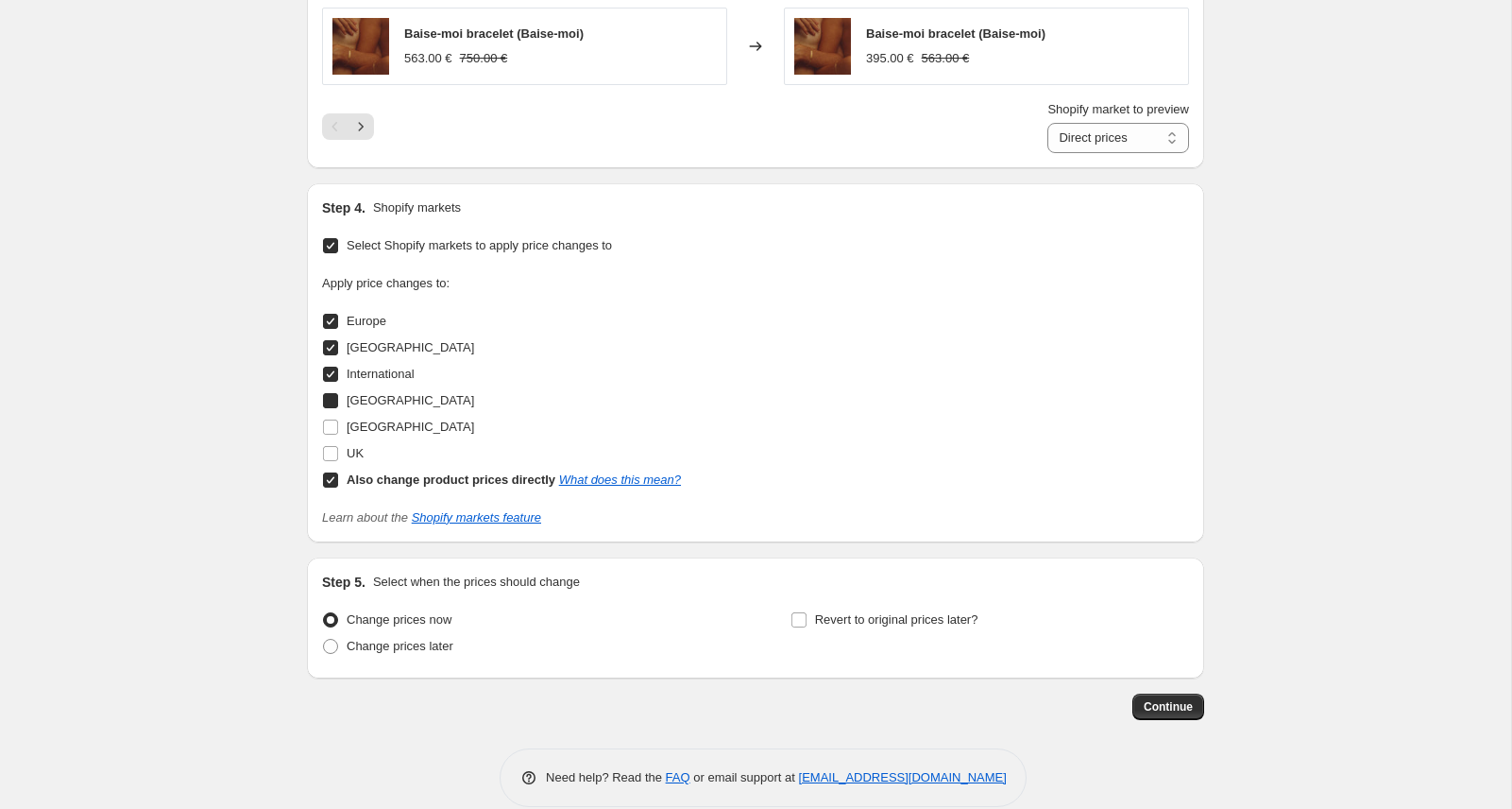
checkbox input "true"
click at [332, 424] on input "[GEOGRAPHIC_DATA]" at bounding box center [331, 427] width 15 height 15
checkbox input "true"
click at [330, 453] on input "UK" at bounding box center [331, 454] width 15 height 15
checkbox input "true"
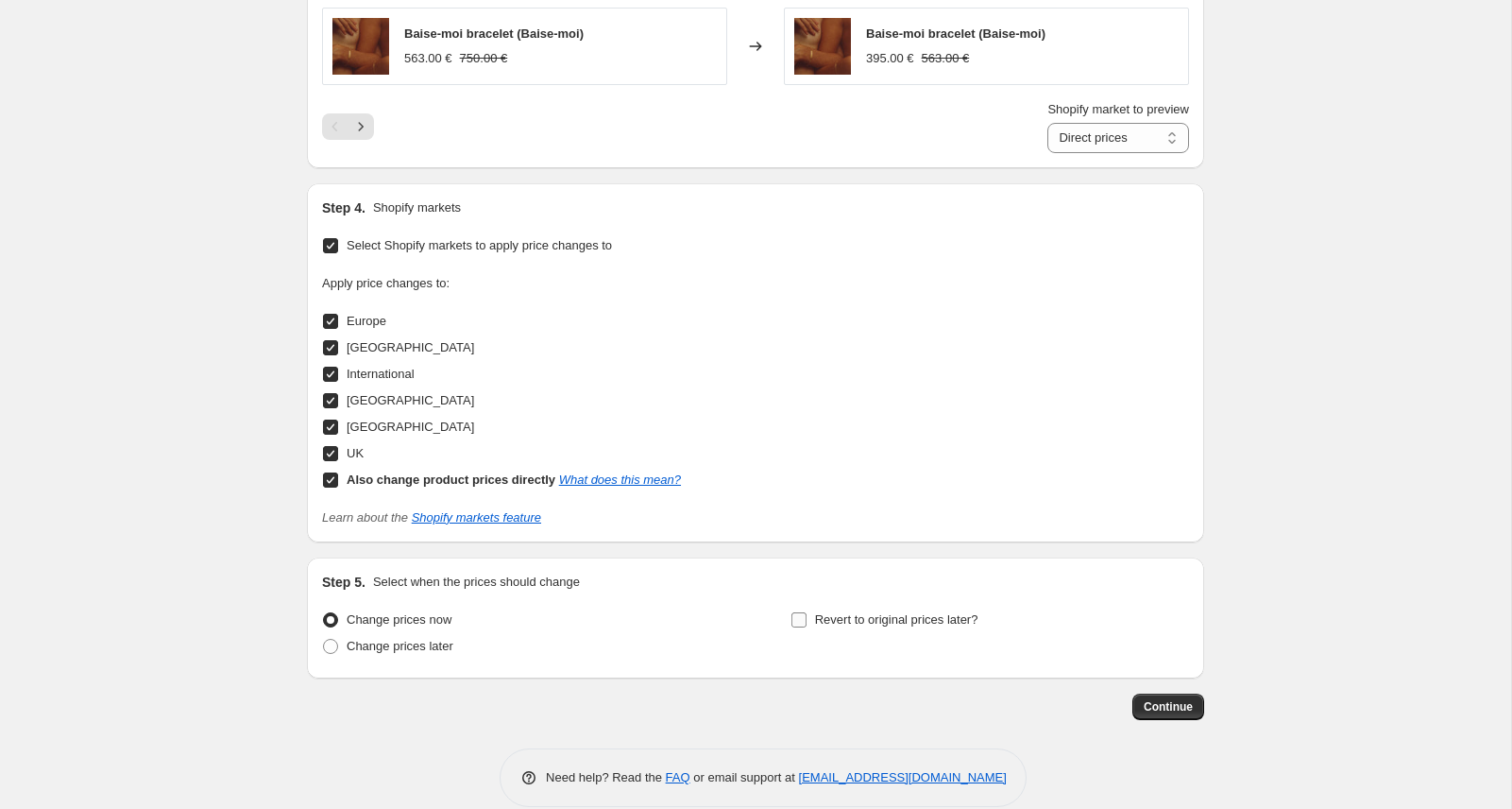
click at [796, 617] on input "Revert to original prices later?" at bounding box center [799, 620] width 15 height 15
checkbox input "true"
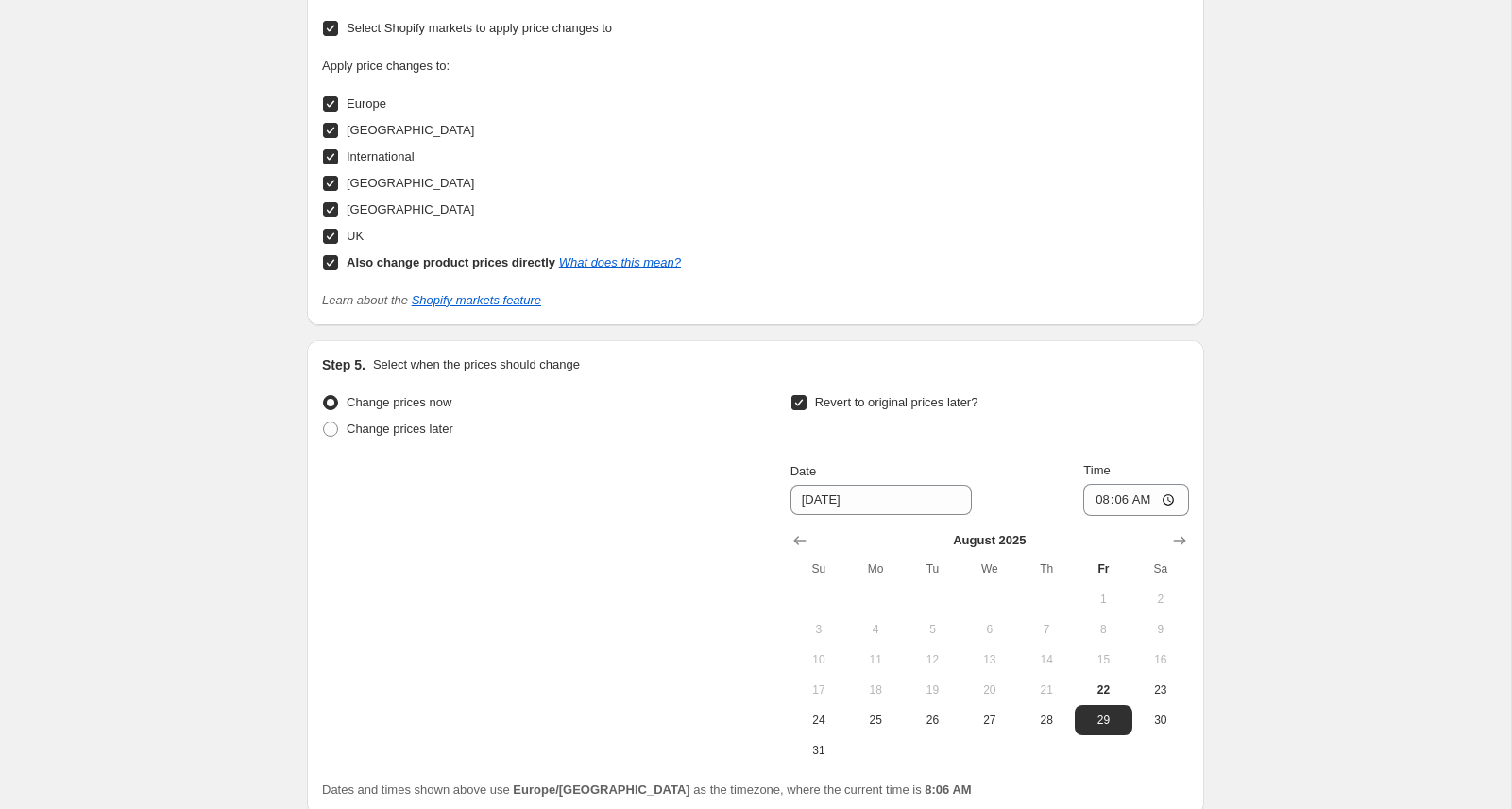
scroll to position [1894, 0]
click at [822, 719] on span "24" at bounding box center [819, 721] width 42 height 15
type input "[DATE]"
click at [1139, 500] on input "08:06" at bounding box center [1136, 501] width 106 height 32
click at [1168, 501] on input "08:06" at bounding box center [1136, 501] width 106 height 32
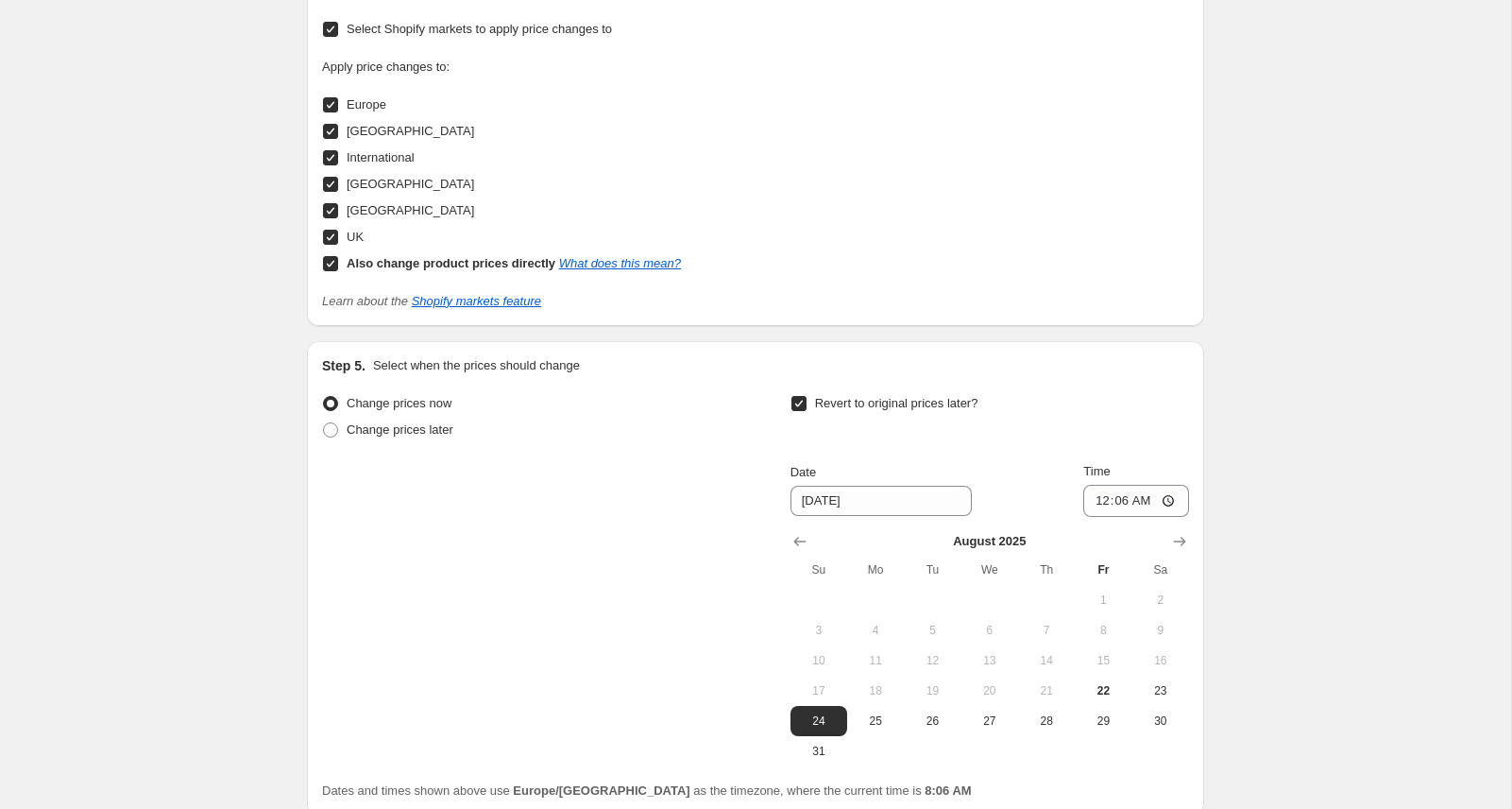
click at [1111, 386] on div "Step 5. Select when the prices should change Change prices now Change prices la…" at bounding box center [756, 578] width 867 height 444
click at [1151, 500] on input "00:06" at bounding box center [1136, 501] width 106 height 32
click at [1168, 500] on input "00:06" at bounding box center [1136, 501] width 106 height 32
type input "00:35"
click at [1154, 392] on div "Revert to original prices later?" at bounding box center [990, 419] width 399 height 57
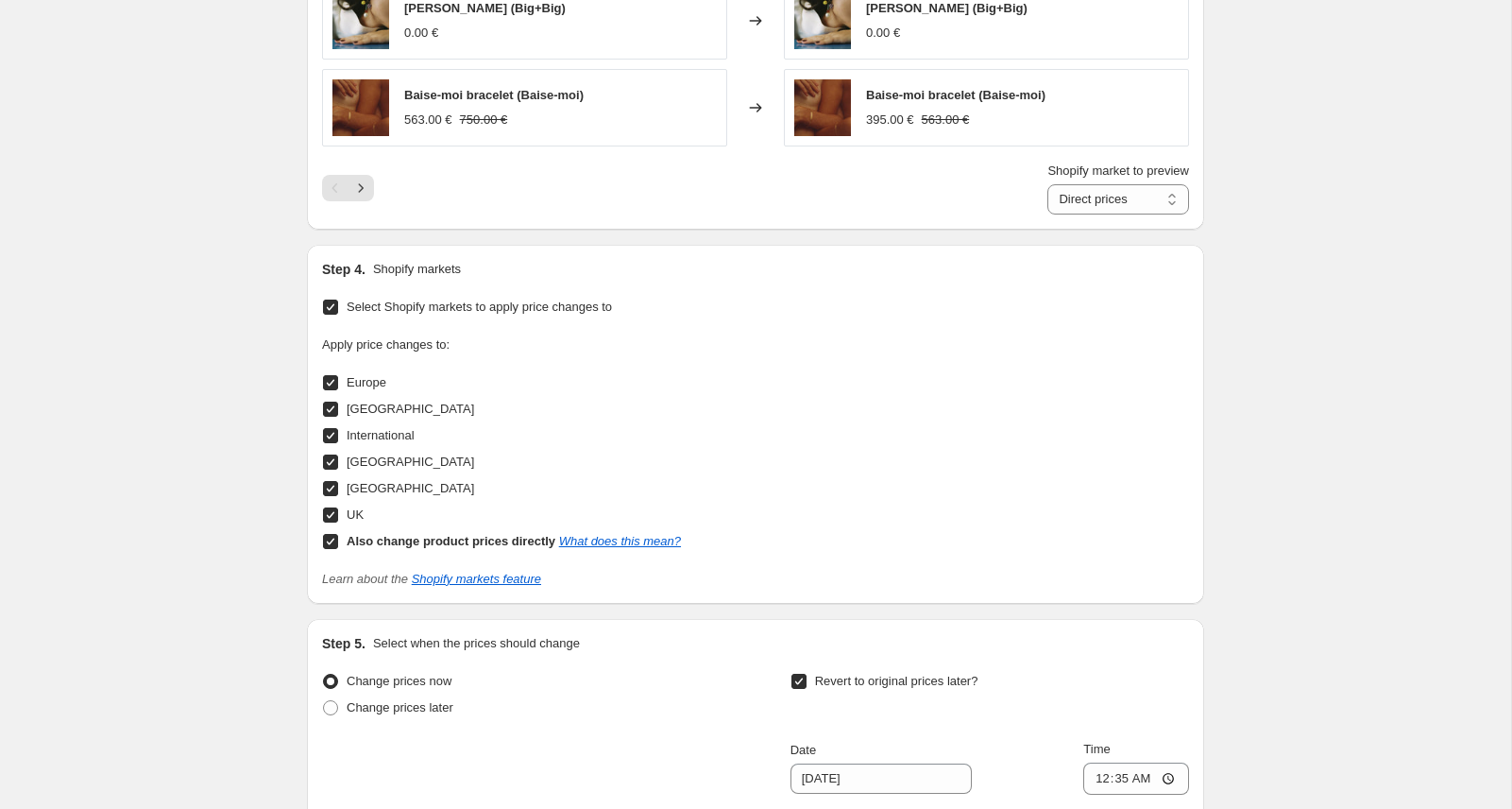
scroll to position [1617, 0]
click at [1088, 196] on select "Direct prices [GEOGRAPHIC_DATA] [GEOGRAPHIC_DATA] International [GEOGRAPHIC_DAT…" at bounding box center [1118, 199] width 142 height 30
click at [1048, 184] on select "Direct prices [GEOGRAPHIC_DATA] [GEOGRAPHIC_DATA] International [GEOGRAPHIC_DAT…" at bounding box center [1118, 199] width 142 height 30
click at [1088, 196] on select "Direct prices [GEOGRAPHIC_DATA] [GEOGRAPHIC_DATA] International [GEOGRAPHIC_DAT…" at bounding box center [1118, 199] width 142 height 30
select select "89219793230"
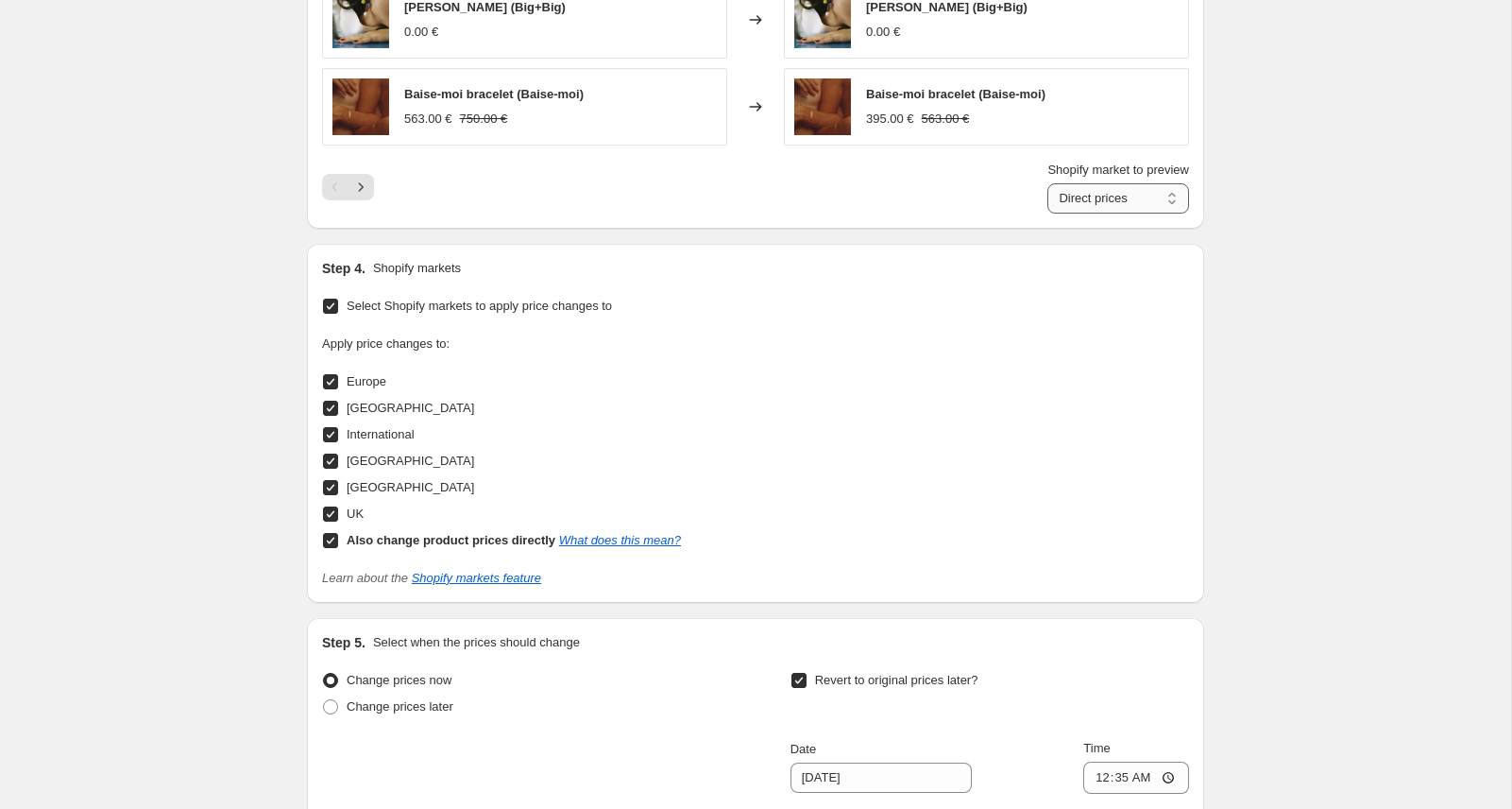
click at [1048, 184] on select "Direct prices [GEOGRAPHIC_DATA] [GEOGRAPHIC_DATA] International [GEOGRAPHIC_DAT…" at bounding box center [1118, 199] width 142 height 30
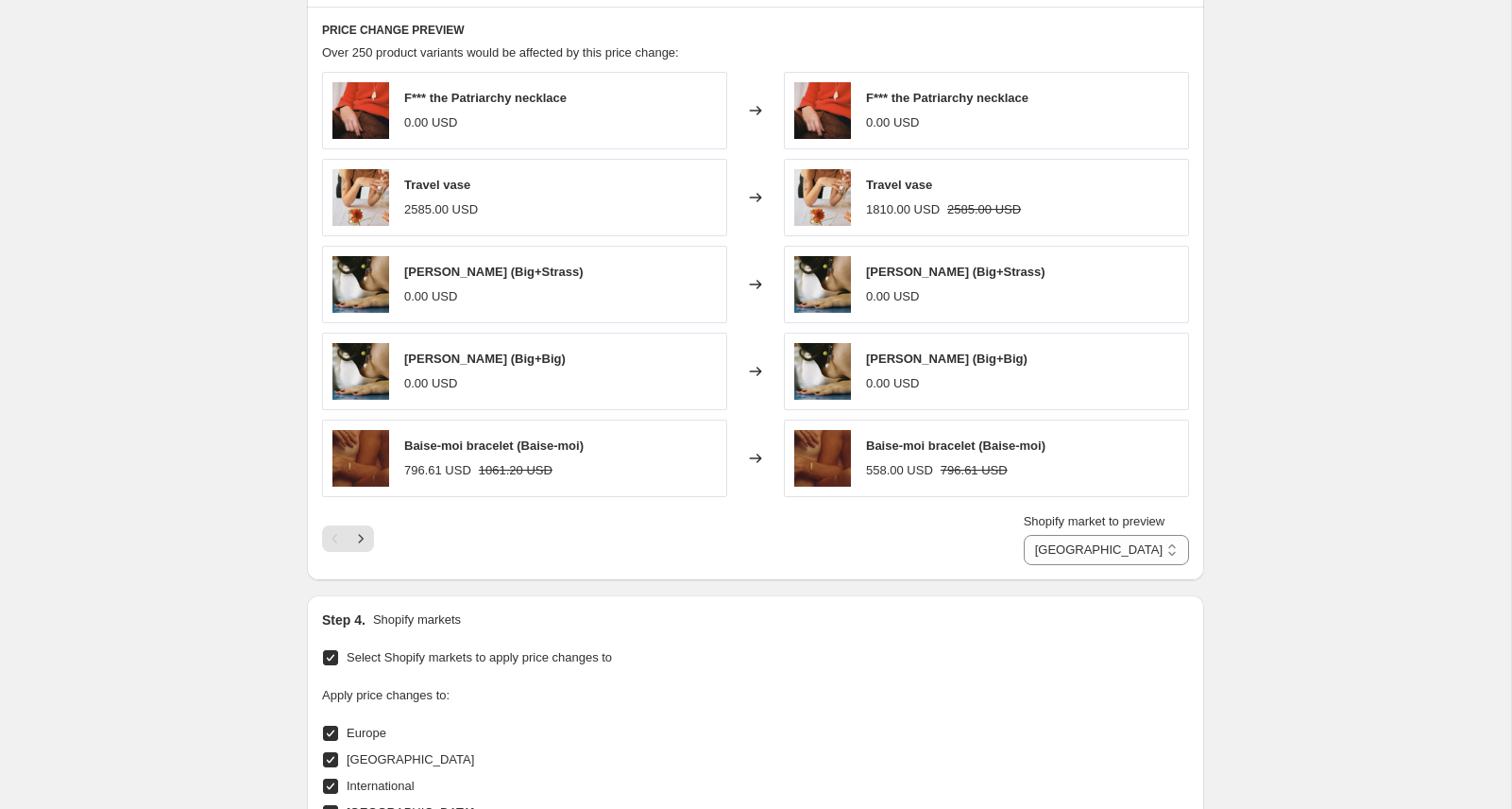
scroll to position [1263, 0]
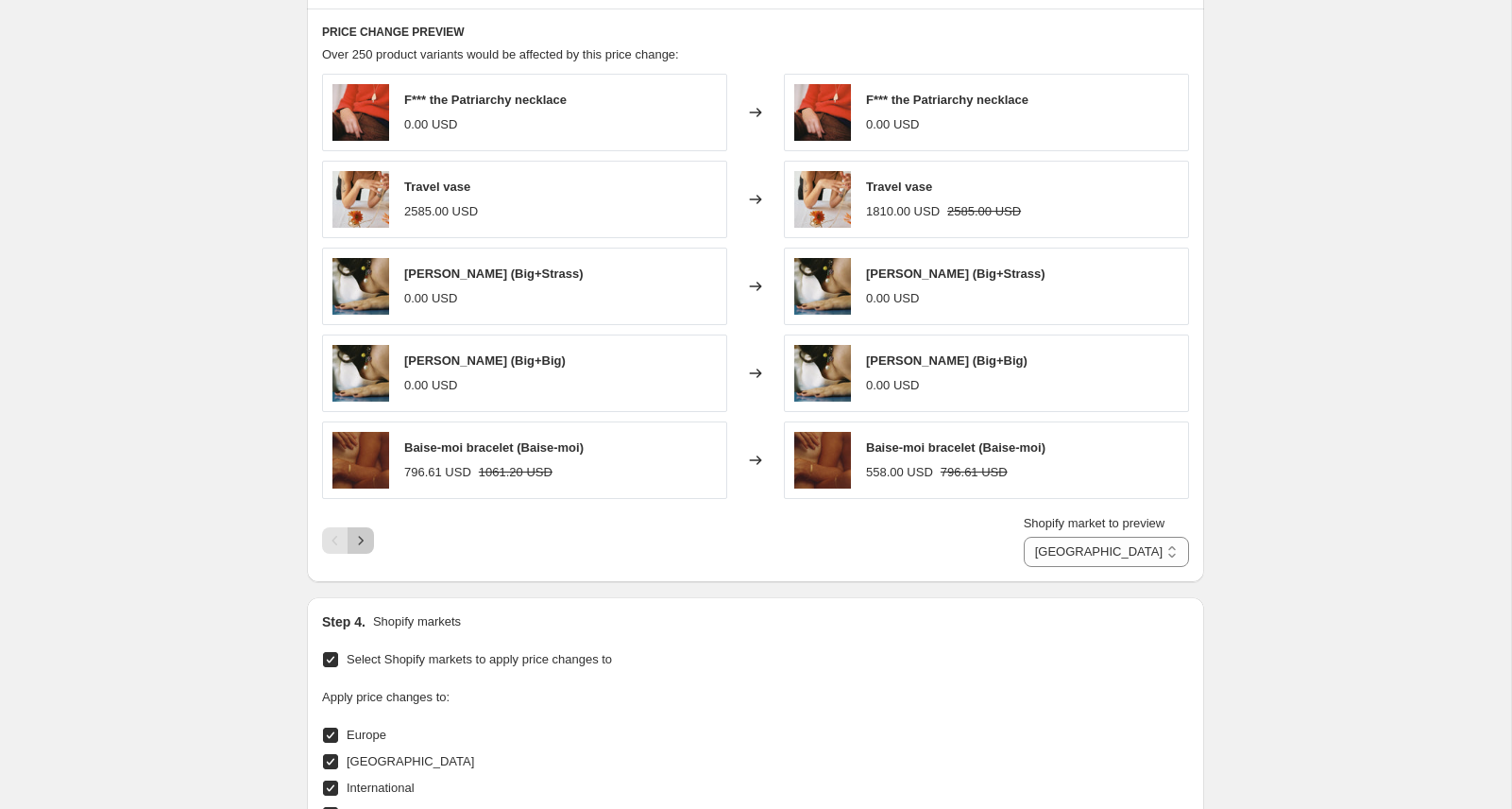
click at [367, 540] on icon "Next" at bounding box center [361, 541] width 19 height 19
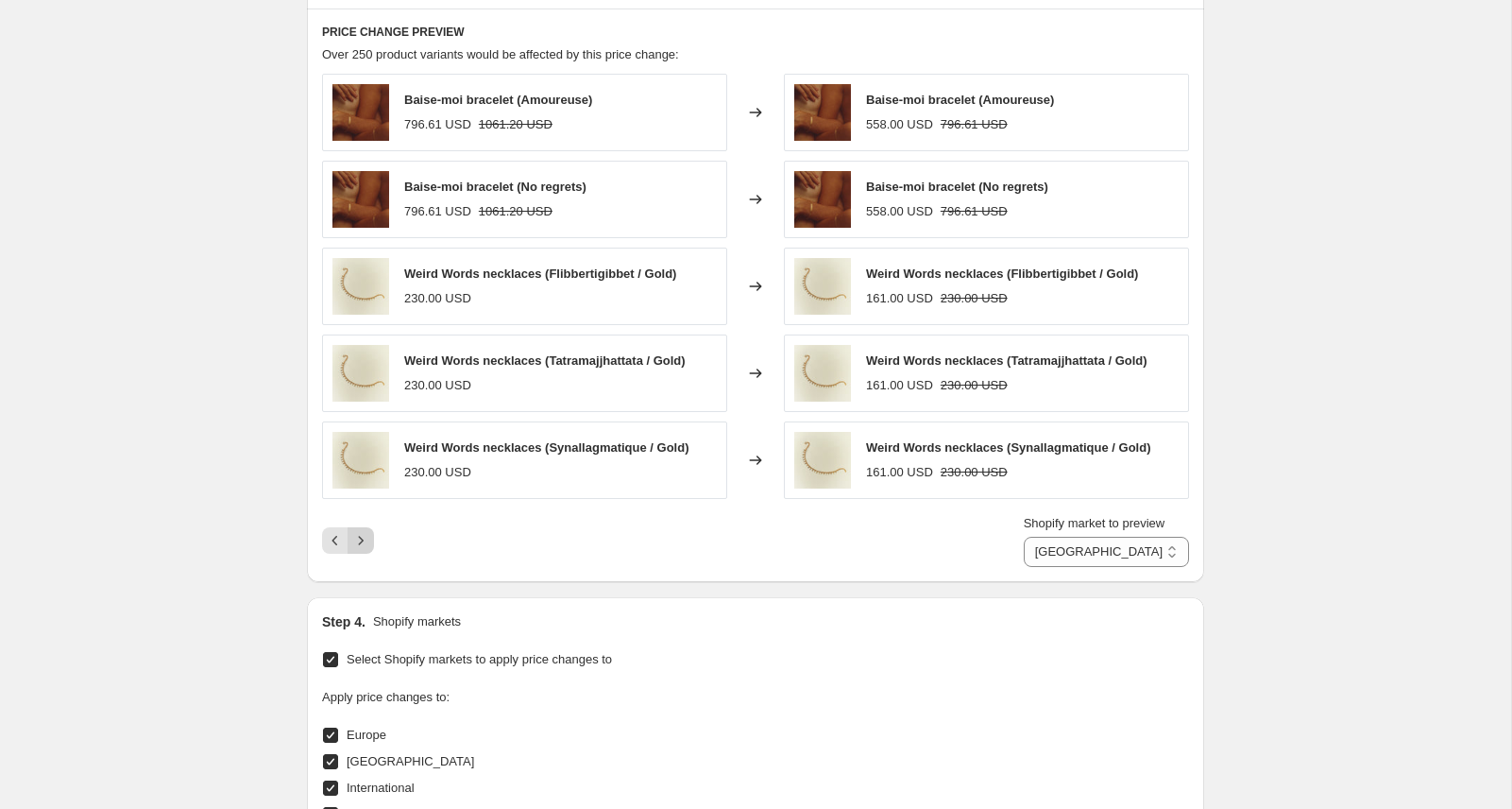
click at [361, 541] on icon "Next" at bounding box center [361, 540] width 5 height 9
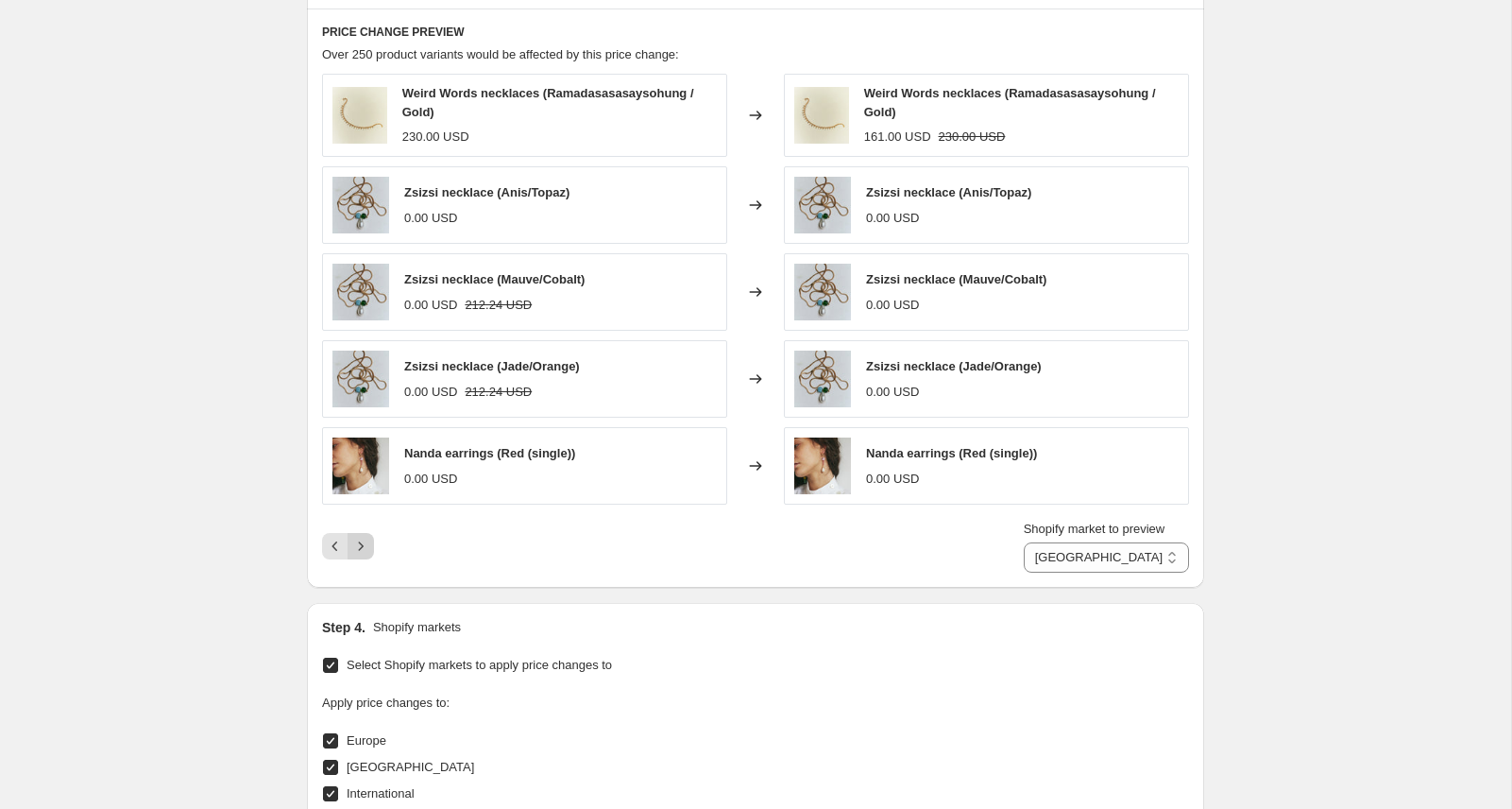
click at [367, 545] on icon "Next" at bounding box center [361, 546] width 19 height 19
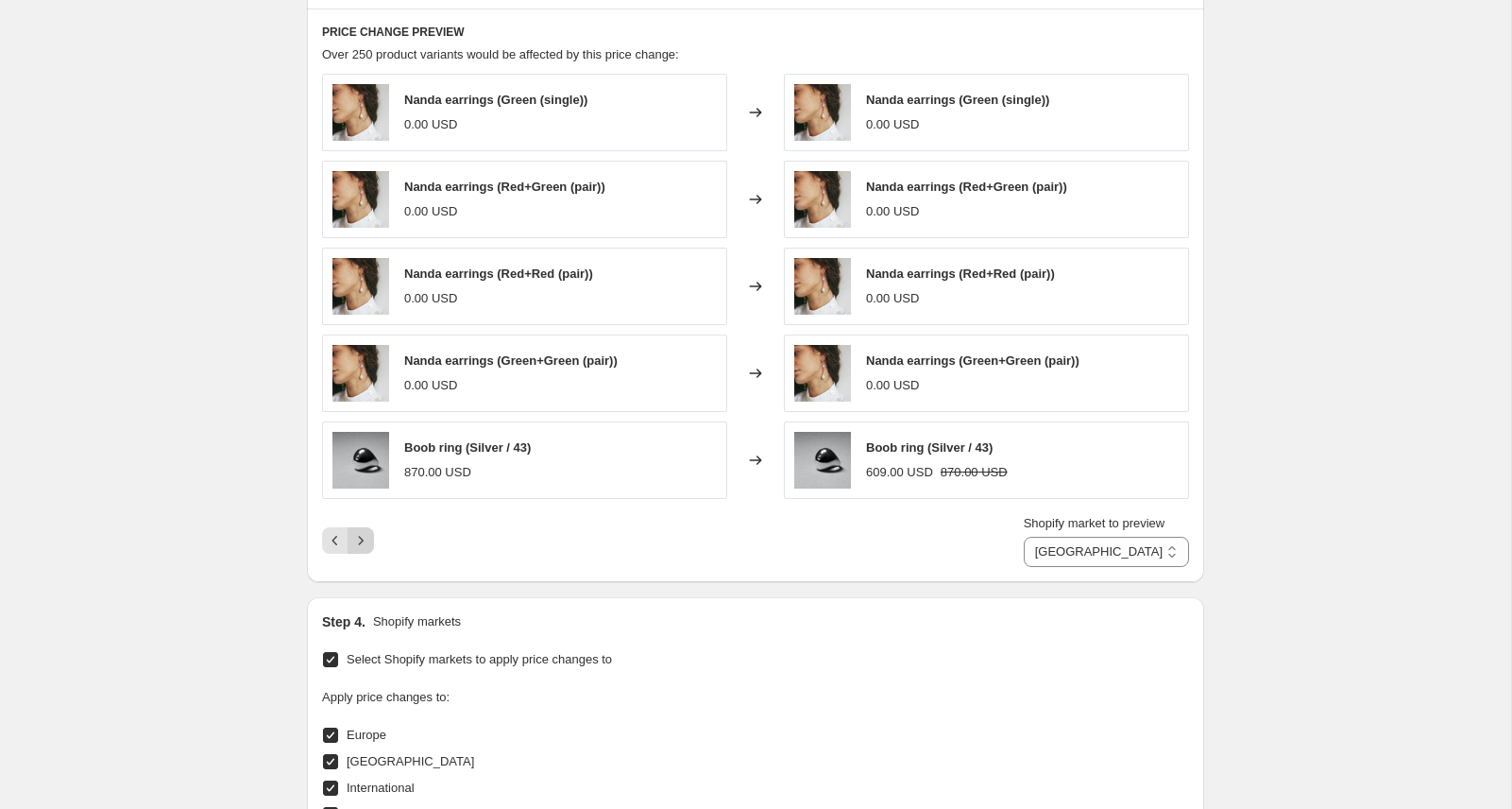
click at [366, 543] on icon "Next" at bounding box center [361, 541] width 19 height 19
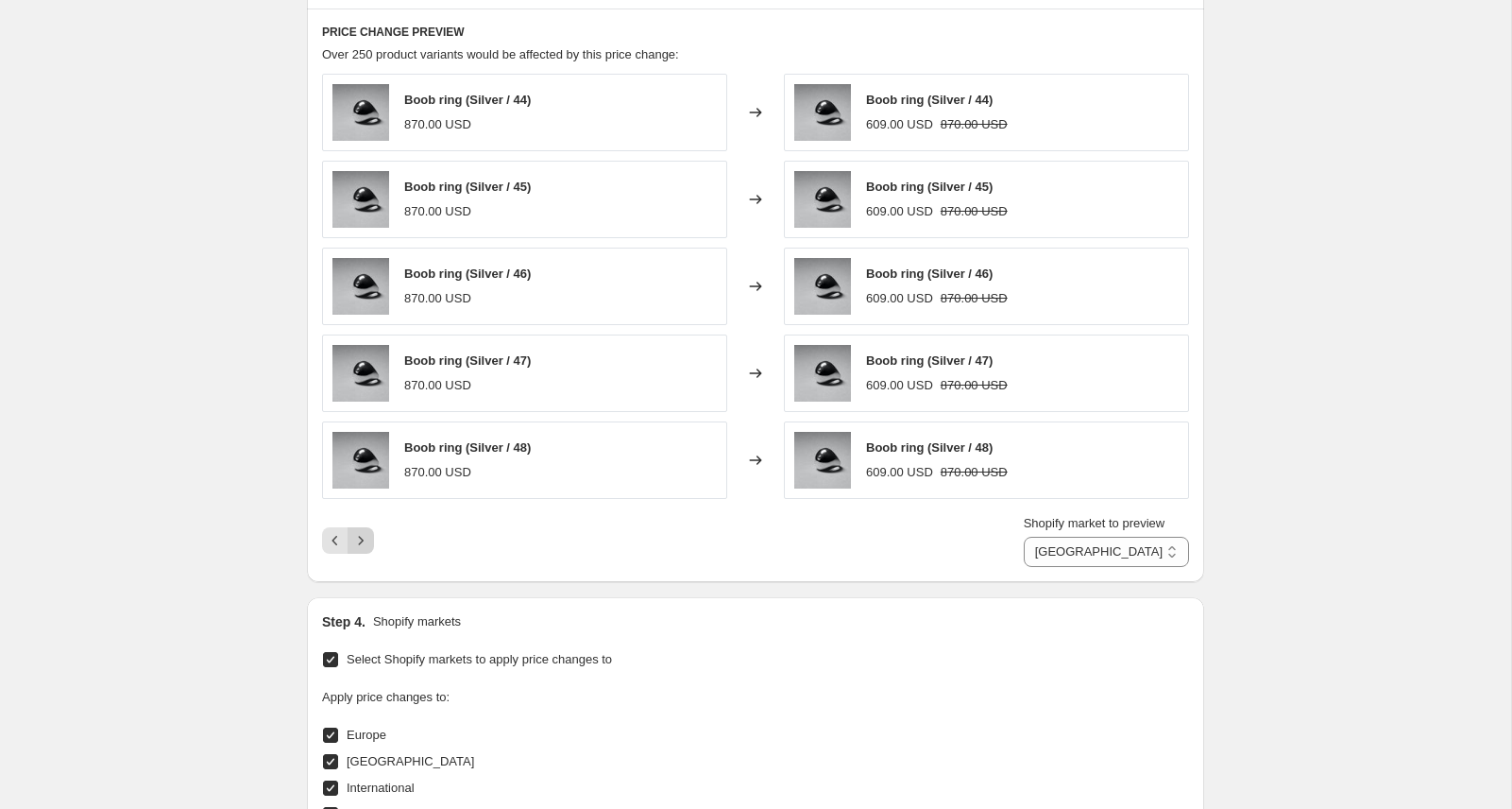
click at [366, 543] on icon "Next" at bounding box center [361, 541] width 19 height 19
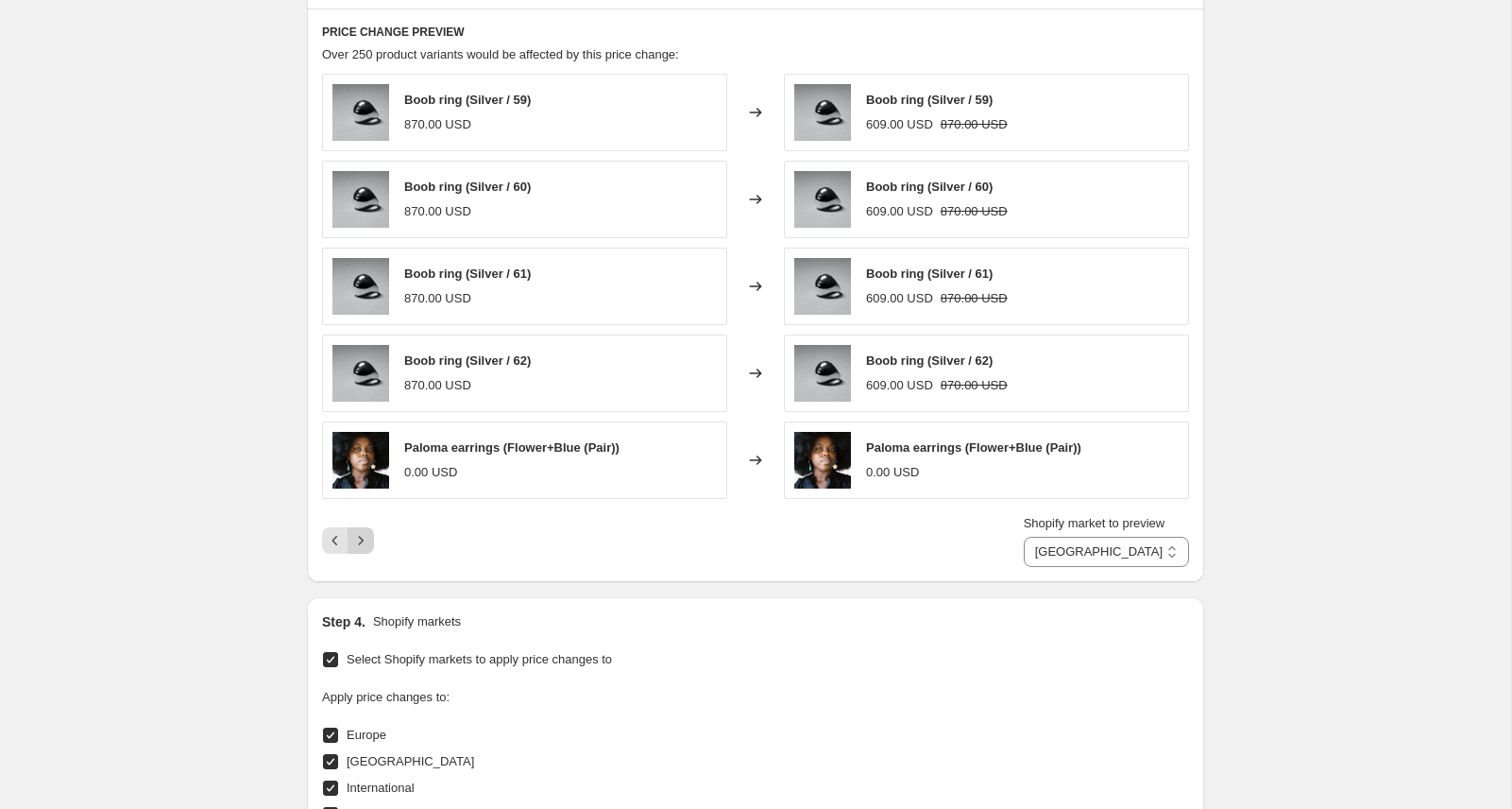
click at [366, 543] on icon "Next" at bounding box center [361, 541] width 19 height 19
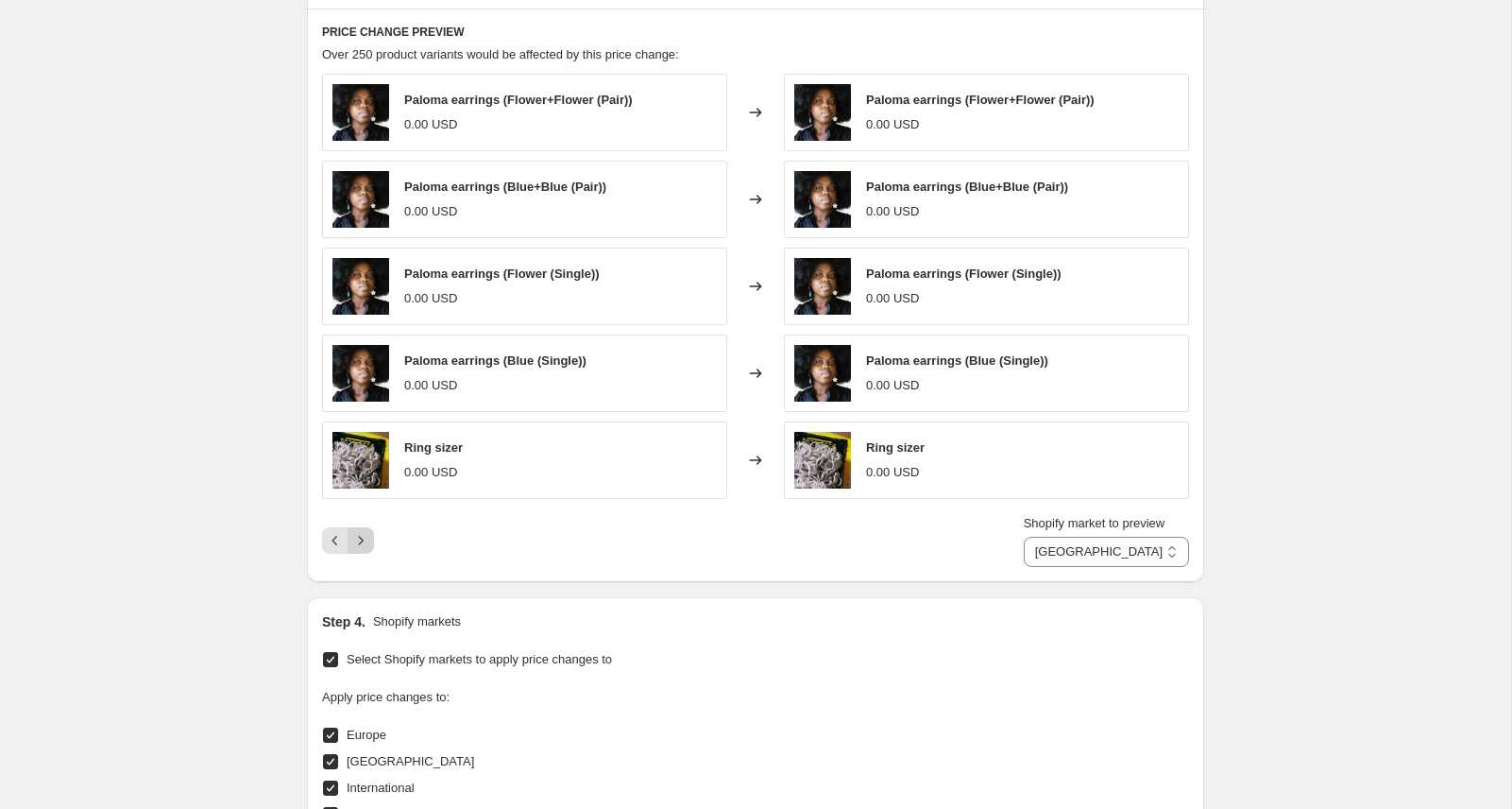
click at [366, 543] on icon "Next" at bounding box center [361, 541] width 19 height 19
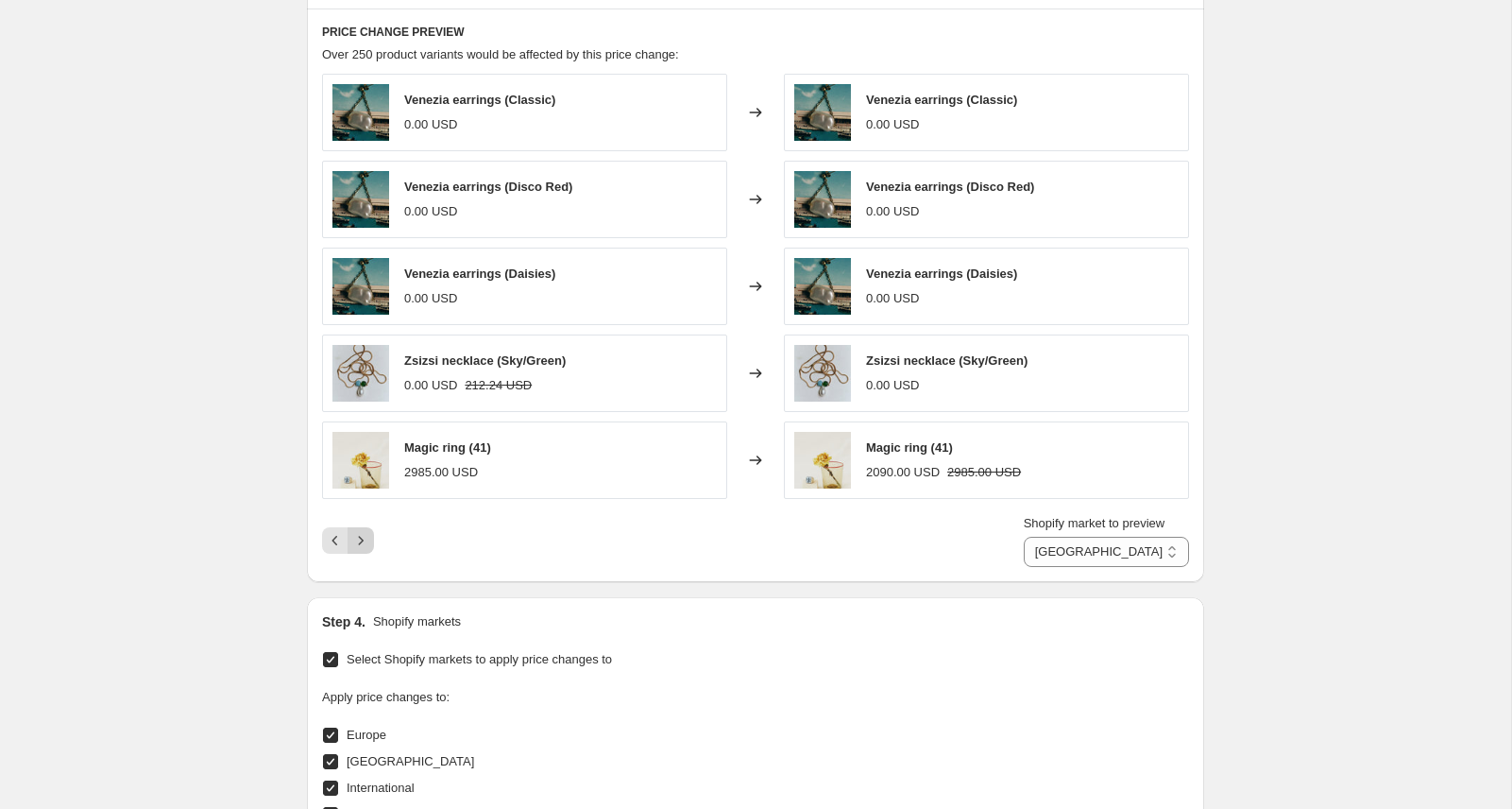
click at [366, 543] on icon "Next" at bounding box center [361, 541] width 19 height 19
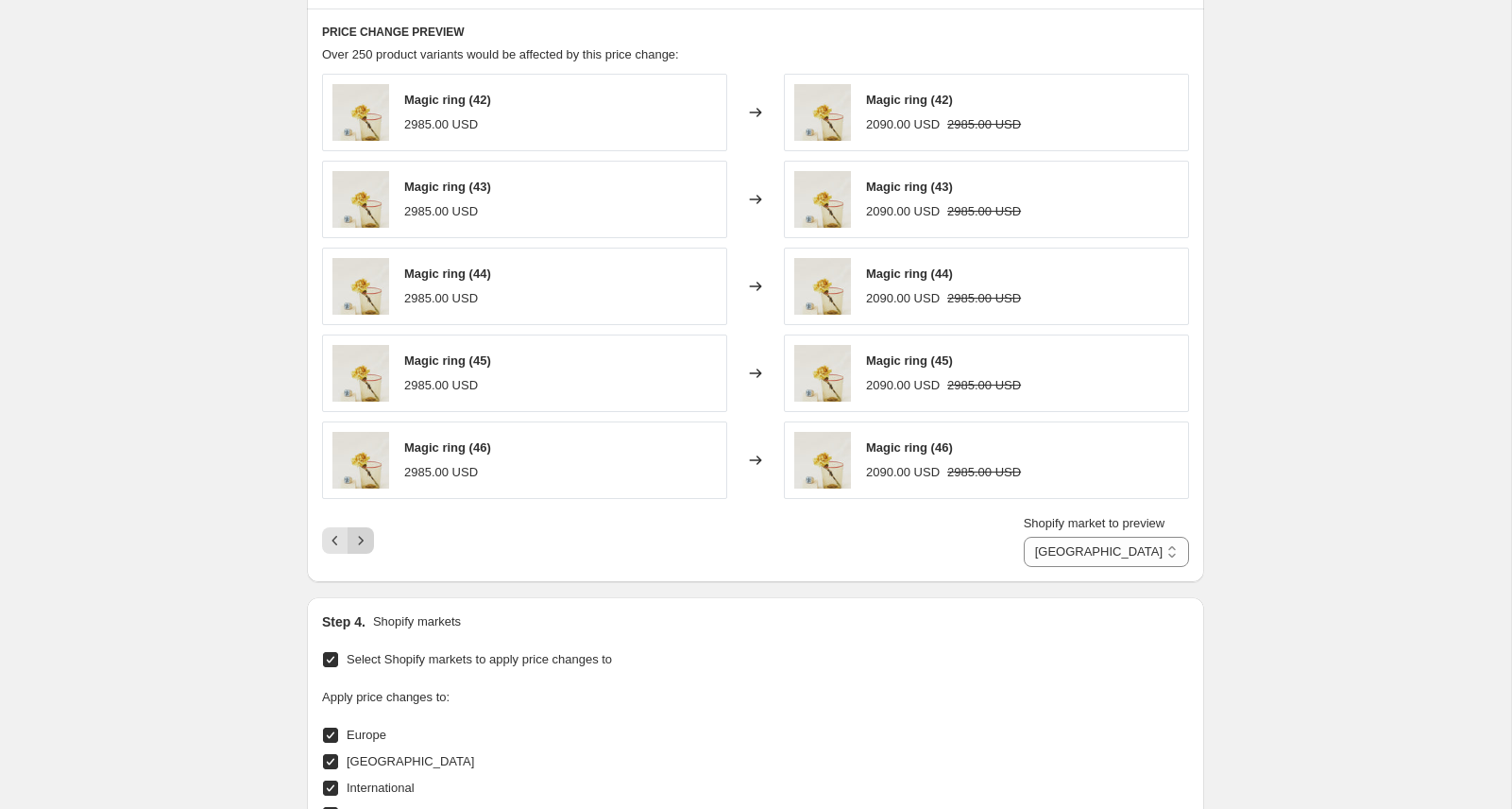
click at [366, 543] on icon "Next" at bounding box center [361, 541] width 19 height 19
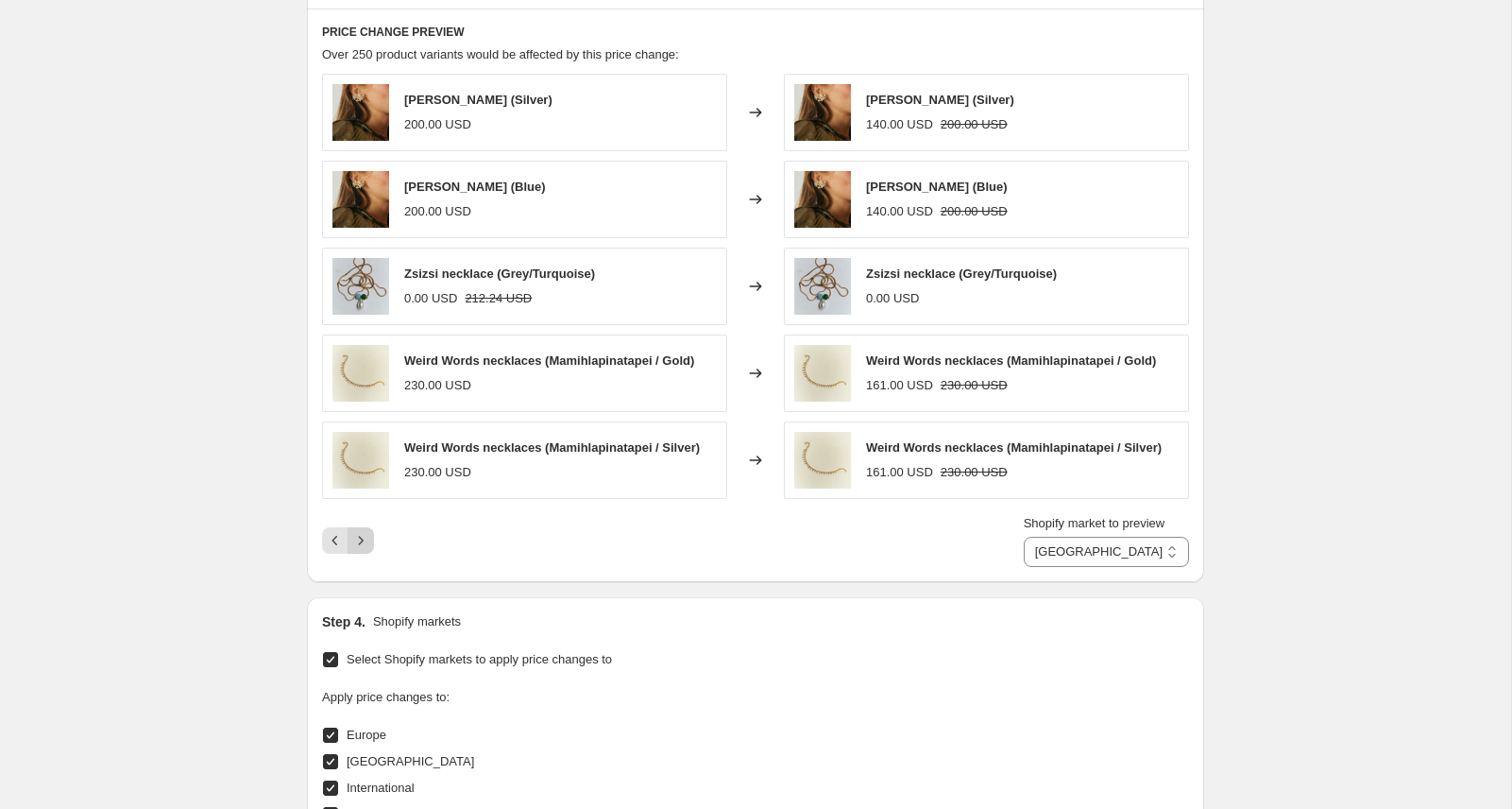
click at [366, 543] on icon "Next" at bounding box center [361, 541] width 19 height 19
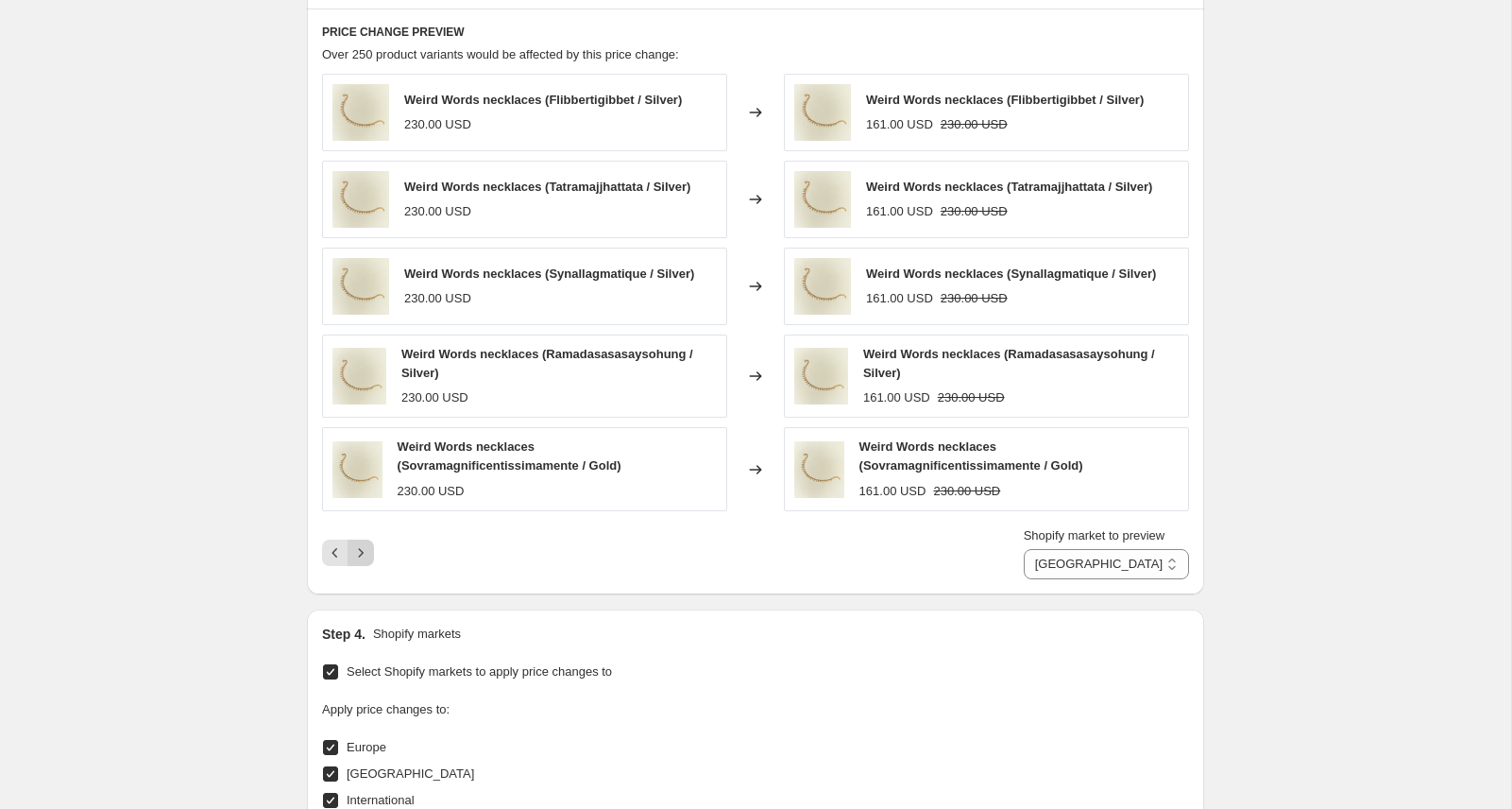
click at [366, 543] on button "Next" at bounding box center [361, 553] width 27 height 27
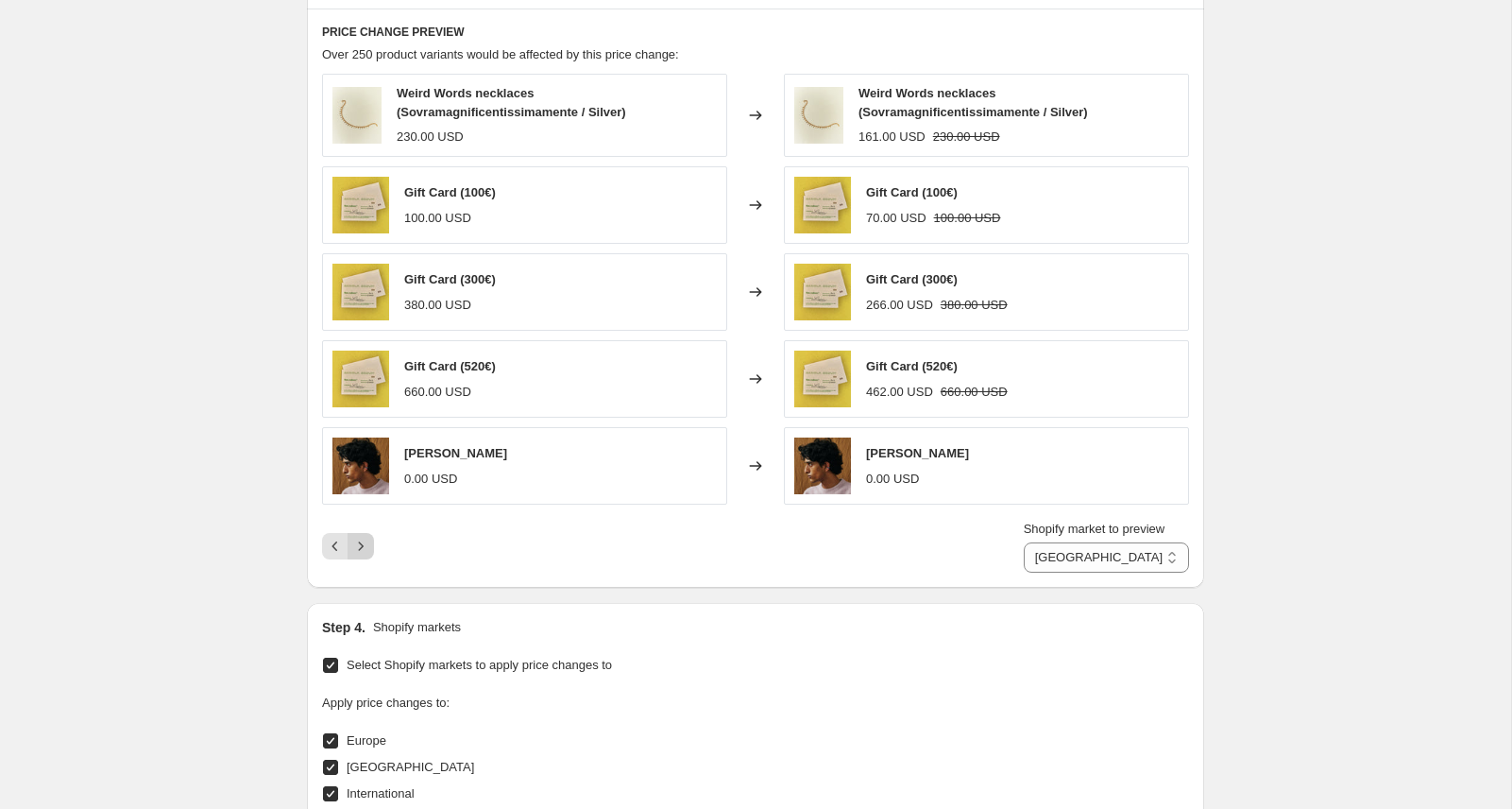
click at [366, 543] on icon "Next" at bounding box center [361, 546] width 19 height 19
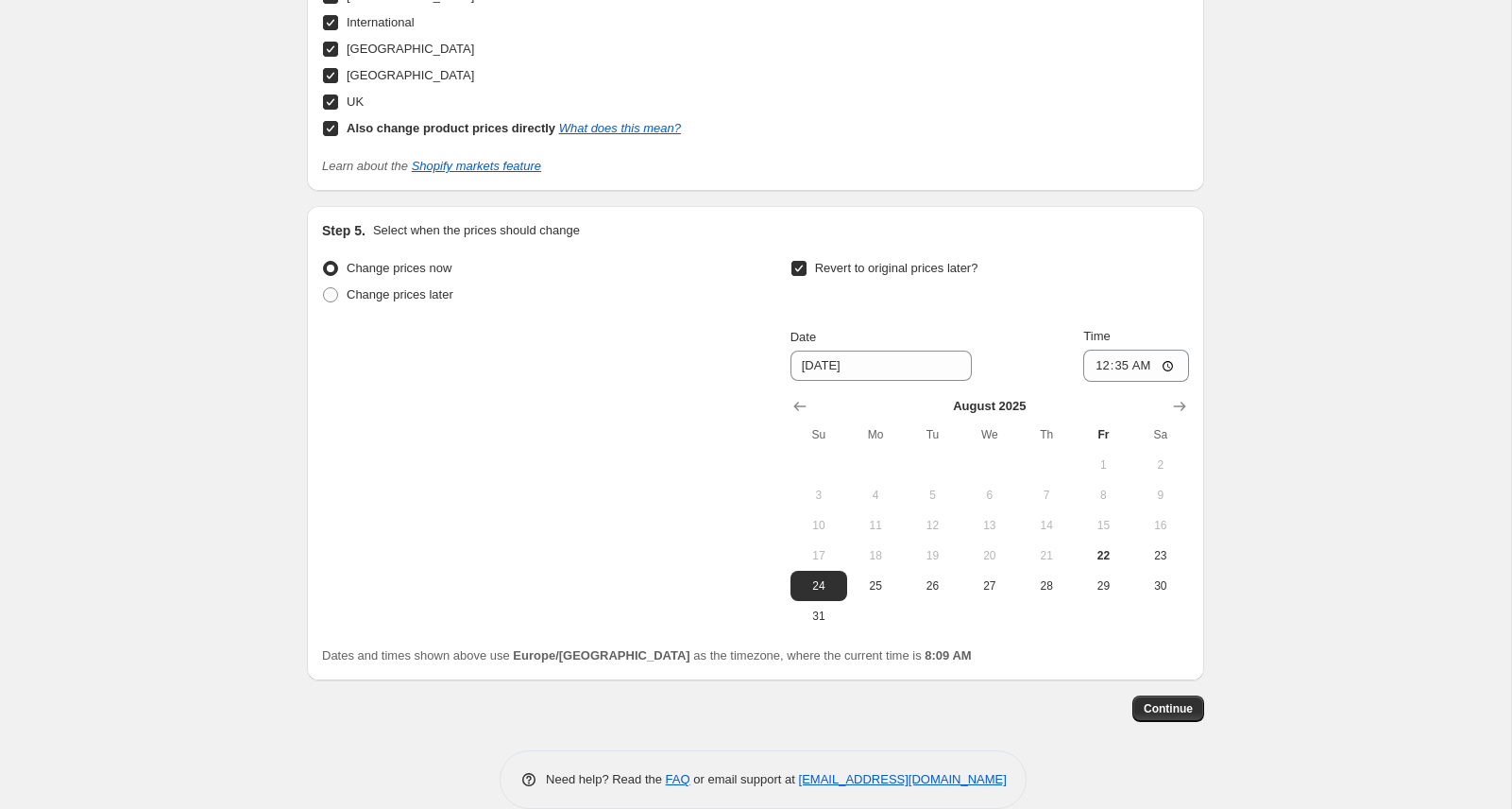
scroll to position [2057, 0]
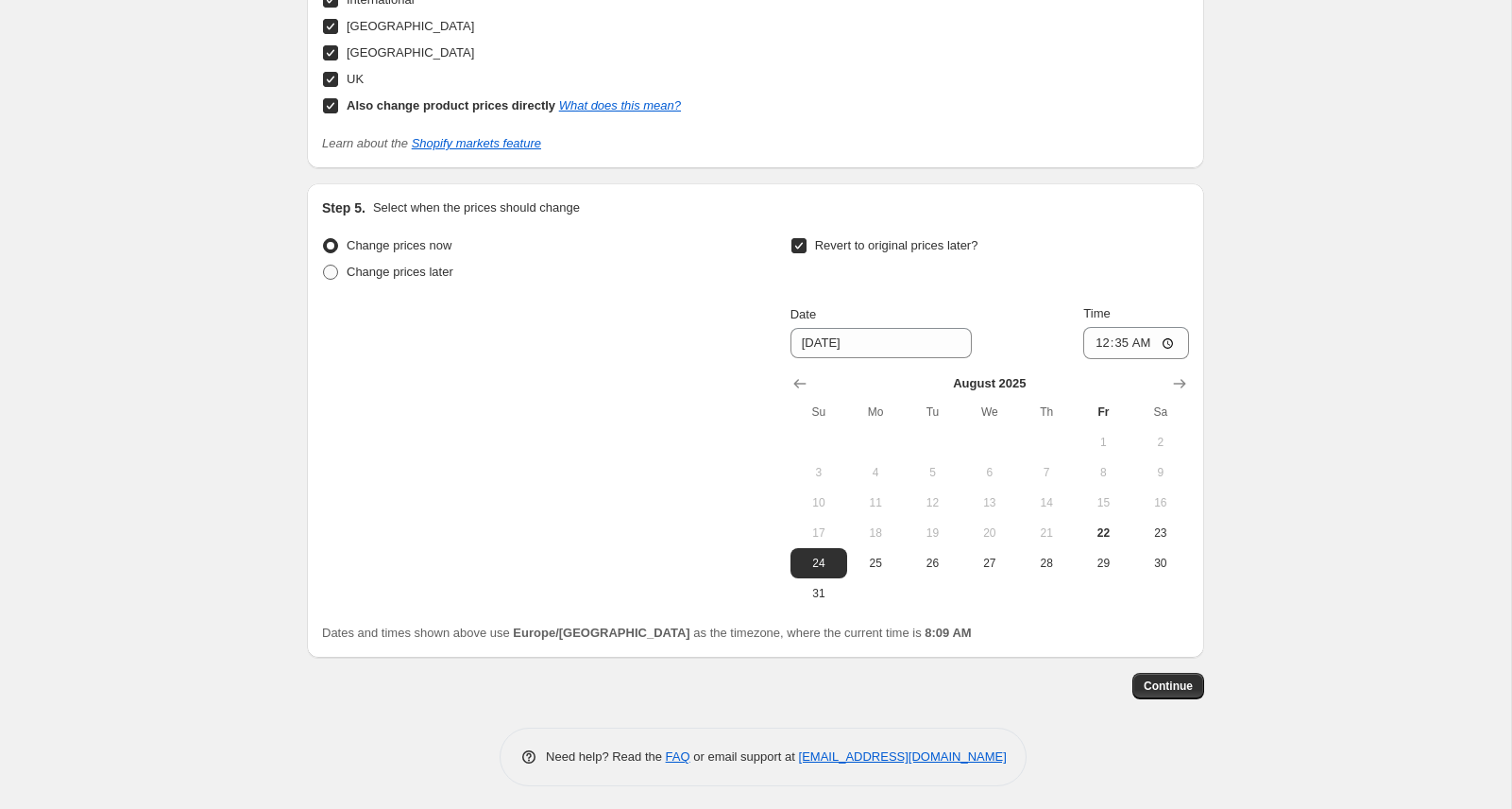
click at [329, 267] on span at bounding box center [331, 272] width 15 height 15
click at [324, 266] on input "Change prices later" at bounding box center [324, 265] width 1 height 1
radio input "true"
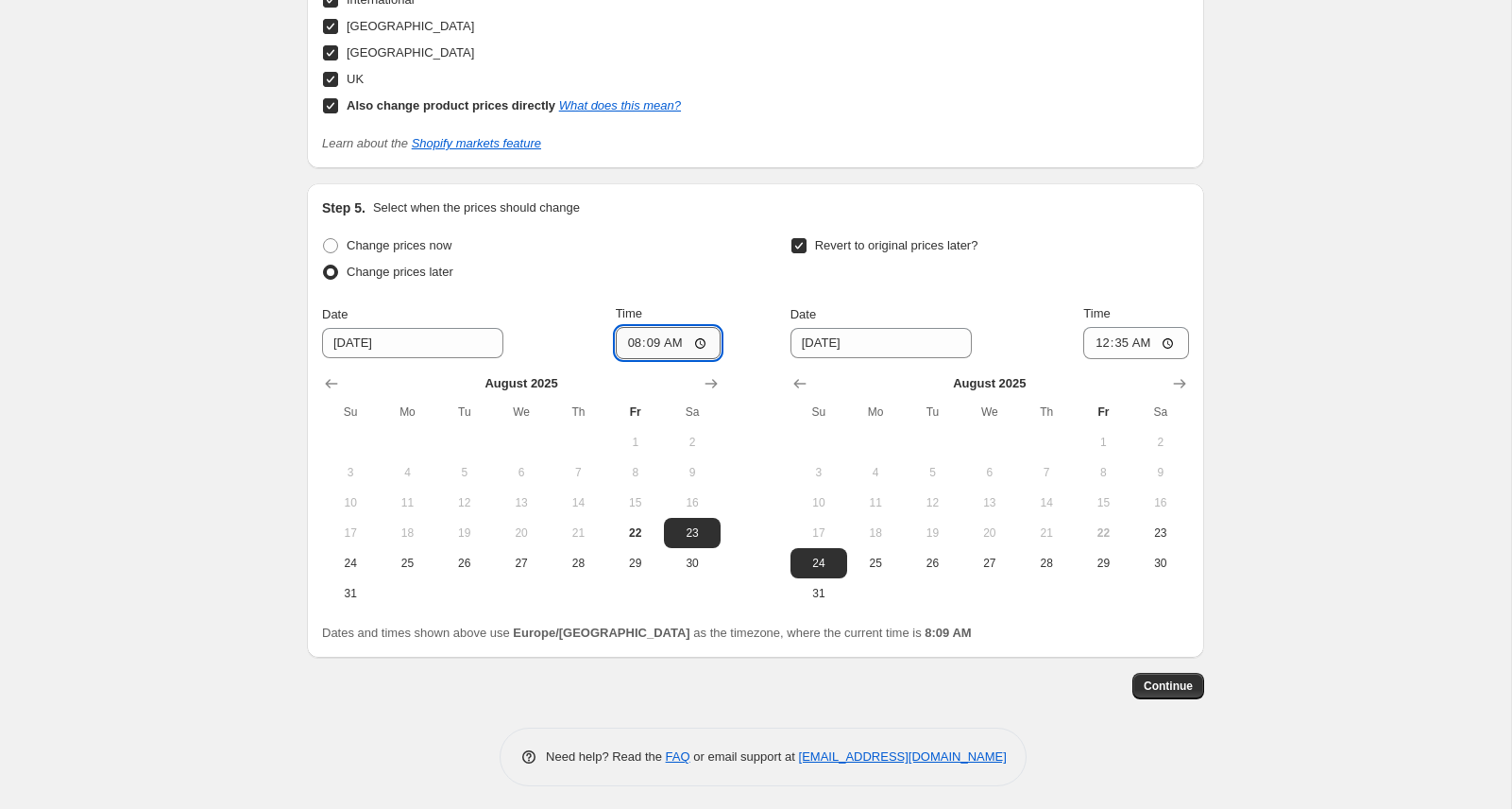
click at [681, 338] on input "08:09" at bounding box center [668, 343] width 106 height 32
type input "08:35"
type input "08:25"
type input "08:15"
click at [1151, 338] on input "00:35" at bounding box center [1136, 343] width 106 height 32
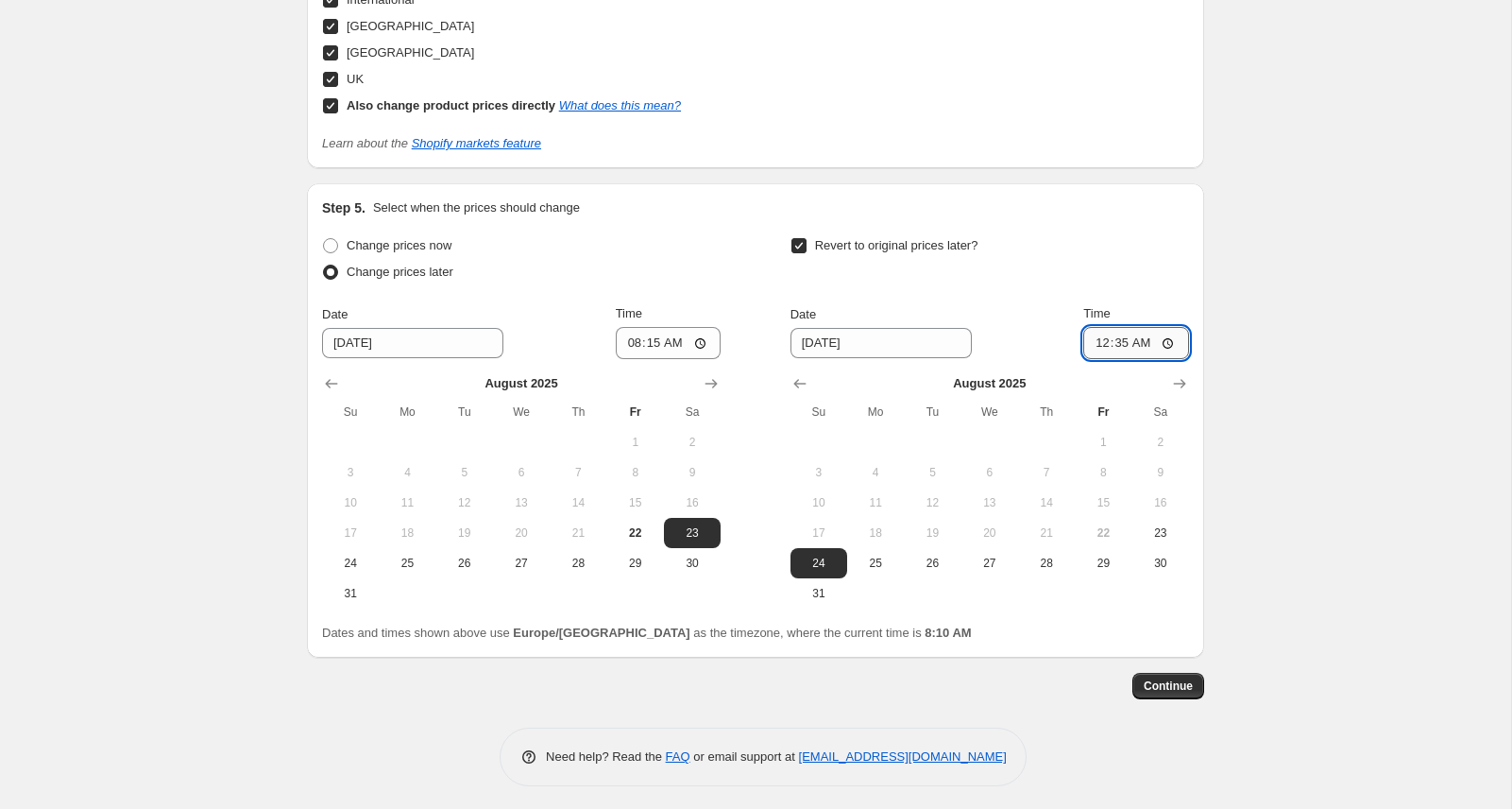
click at [1148, 337] on input "00:35" at bounding box center [1136, 343] width 106 height 32
type input "00:45"
click at [639, 525] on span "22" at bounding box center [636, 533] width 42 height 15
type input "[DATE]"
click at [1168, 681] on span "Continue" at bounding box center [1168, 686] width 49 height 15
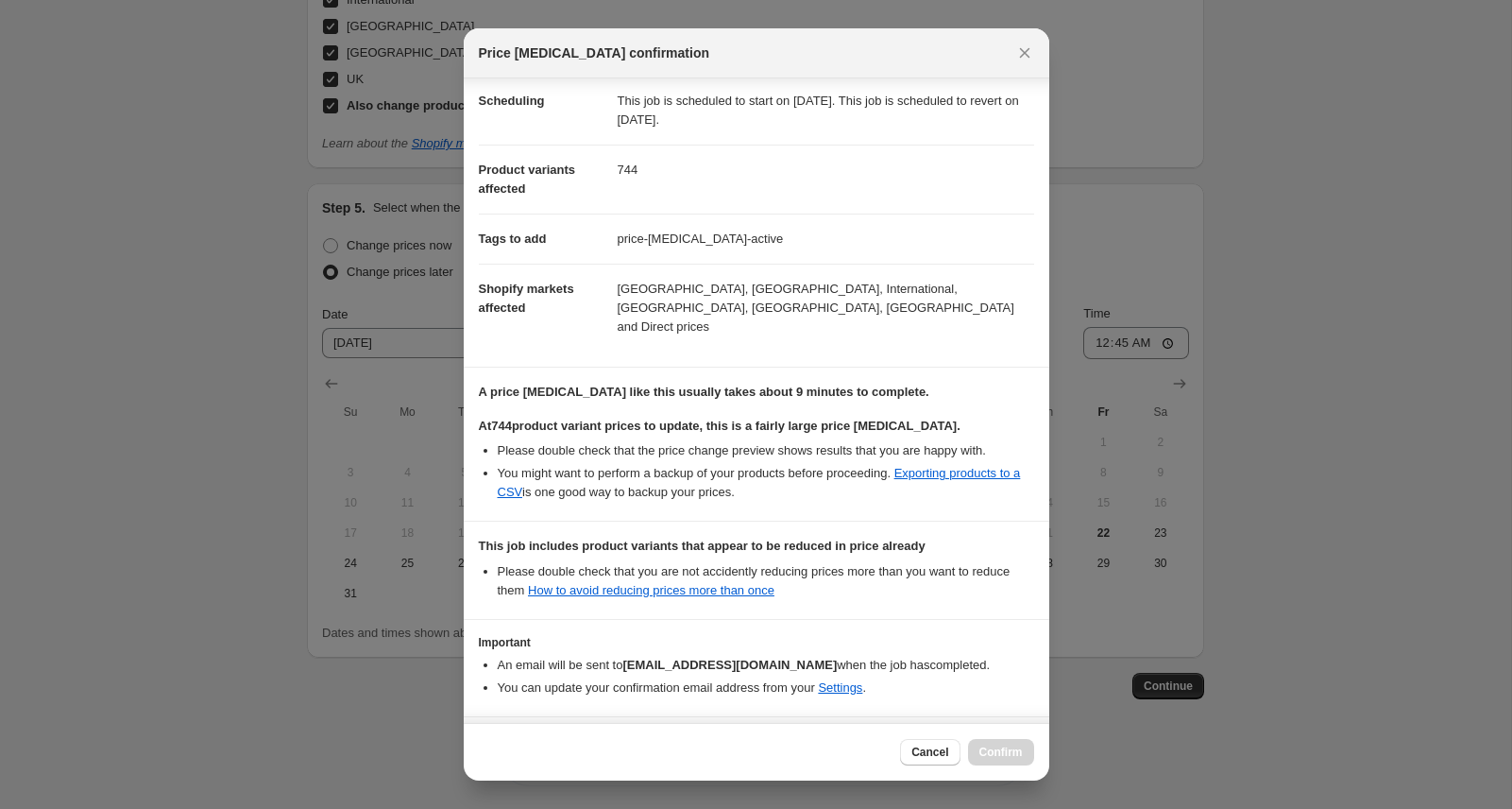
scroll to position [206, 0]
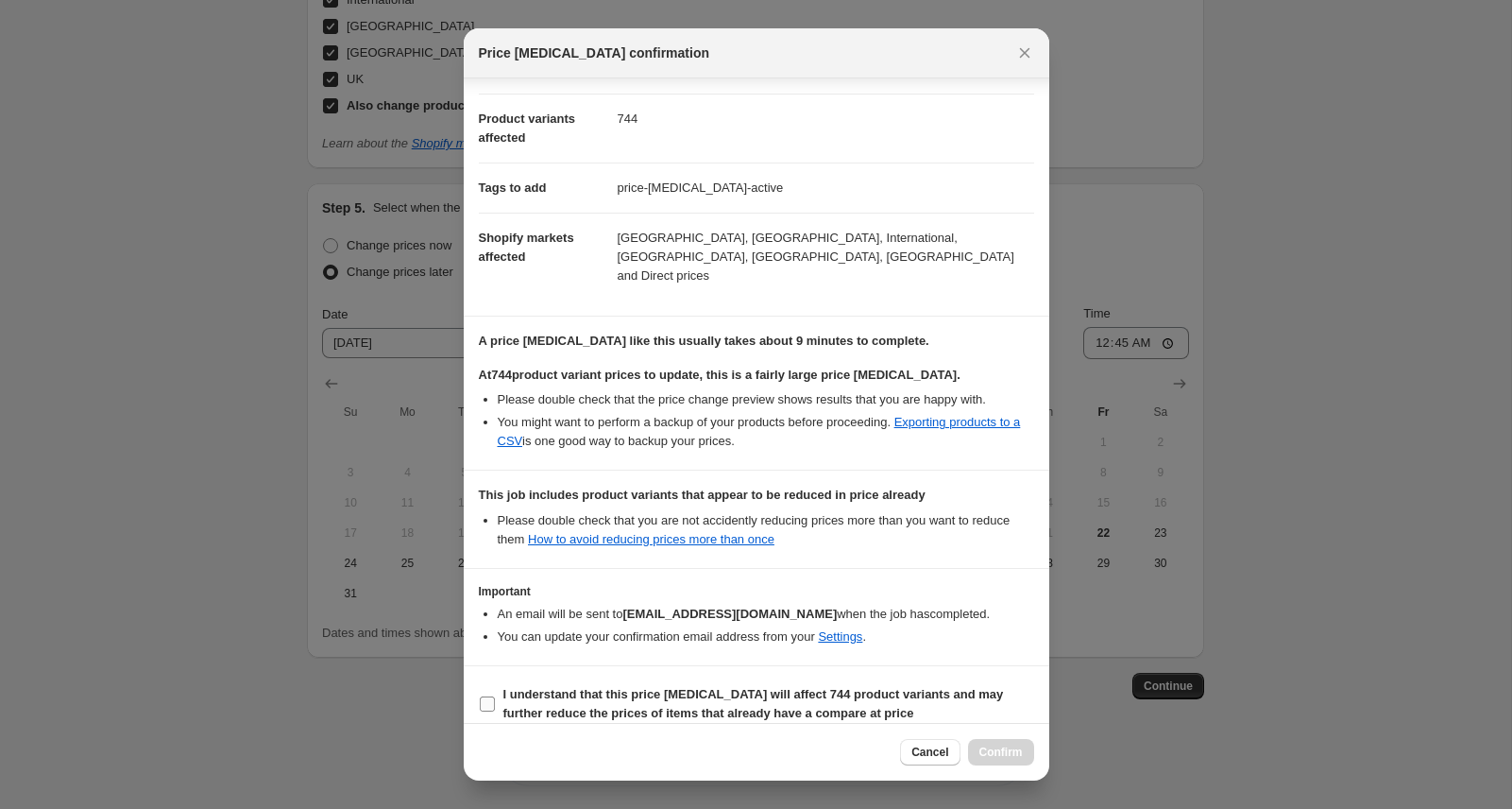
click at [490, 697] on input "I understand that this price [MEDICAL_DATA] will affect 744 product variants an…" at bounding box center [487, 704] width 15 height 15
checkbox input "true"
click at [930, 745] on span "Cancel" at bounding box center [930, 752] width 37 height 15
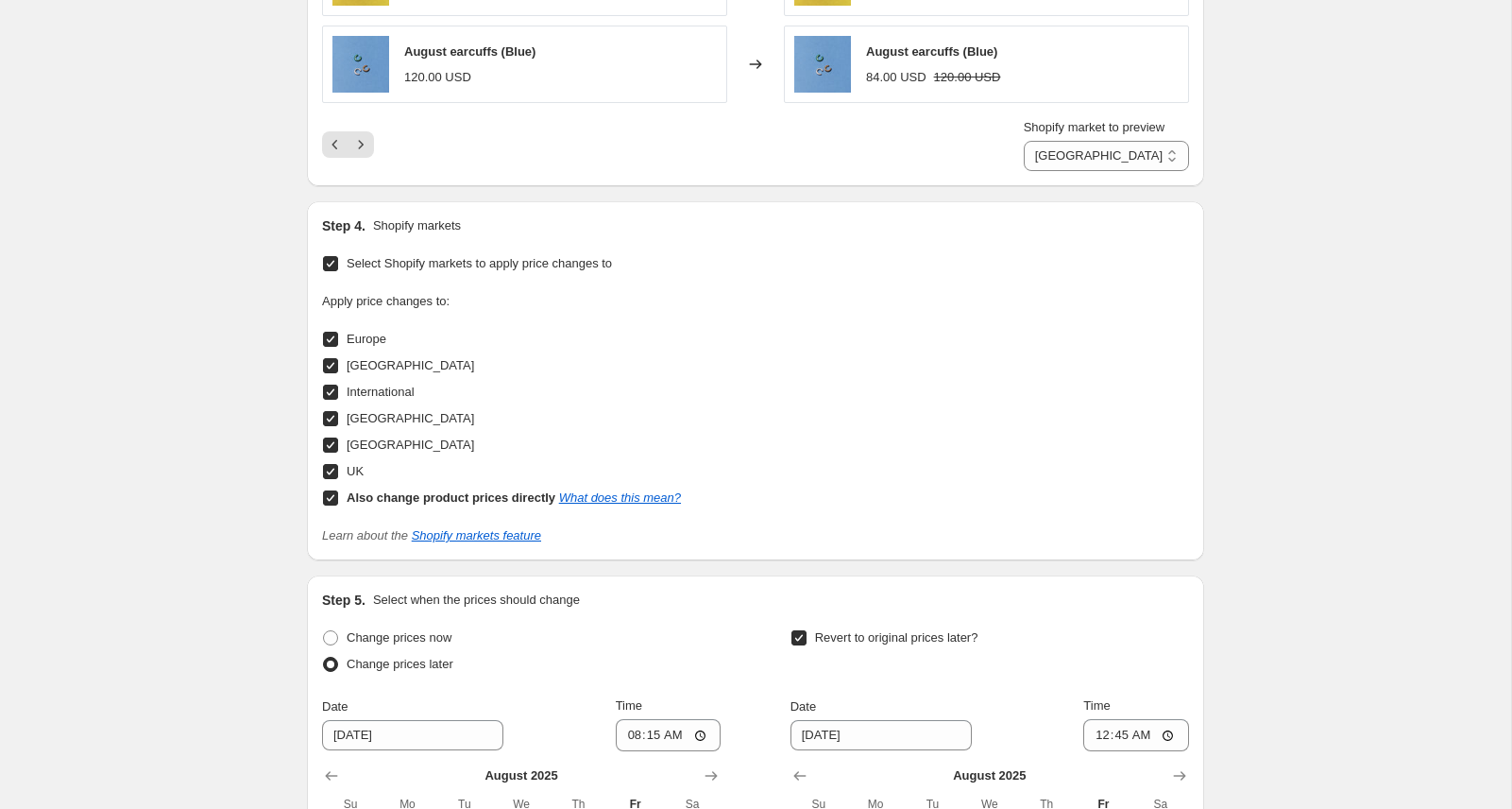
scroll to position [2057, 0]
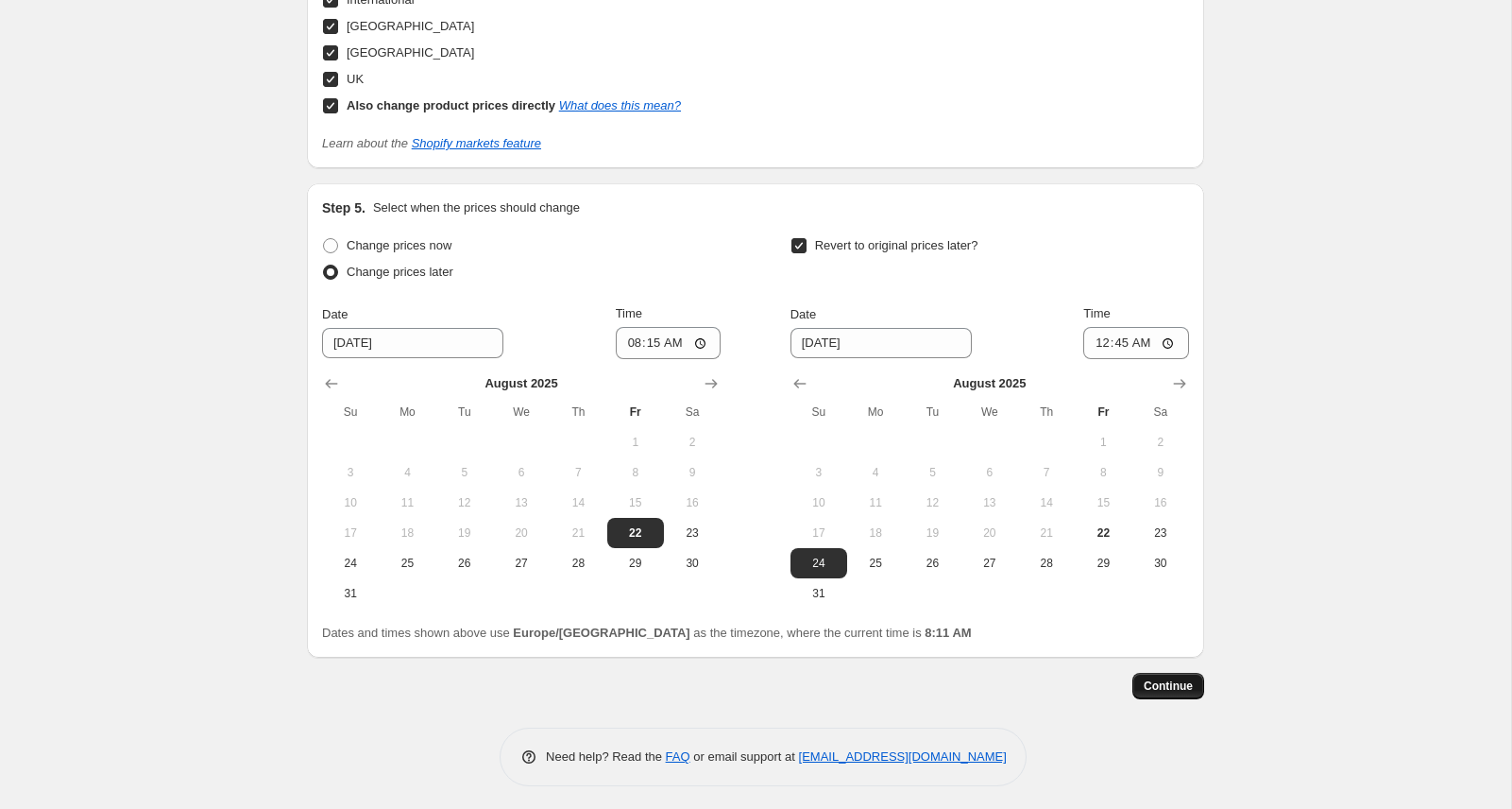
click at [1160, 681] on span "Continue" at bounding box center [1168, 686] width 49 height 15
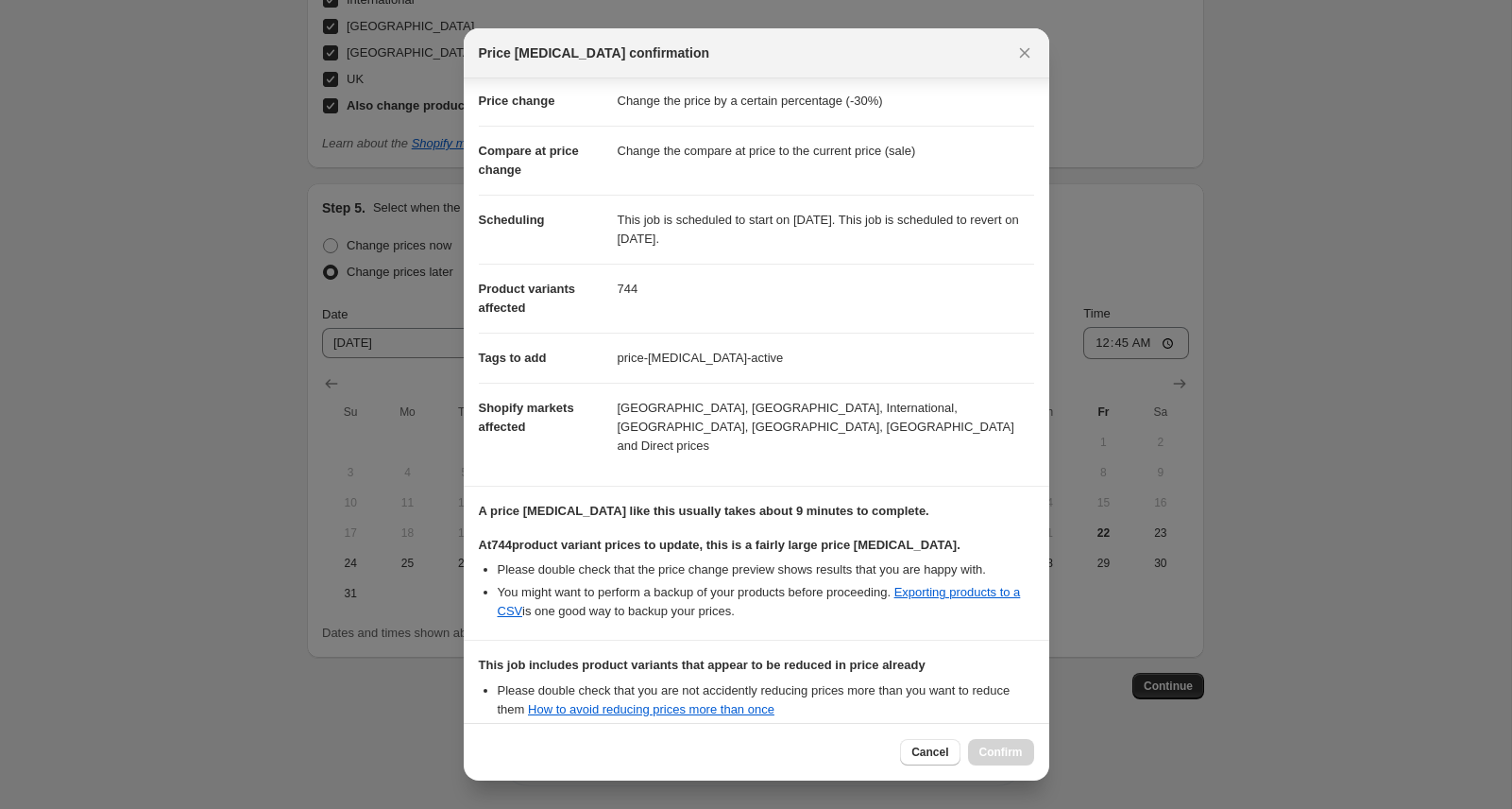
scroll to position [206, 0]
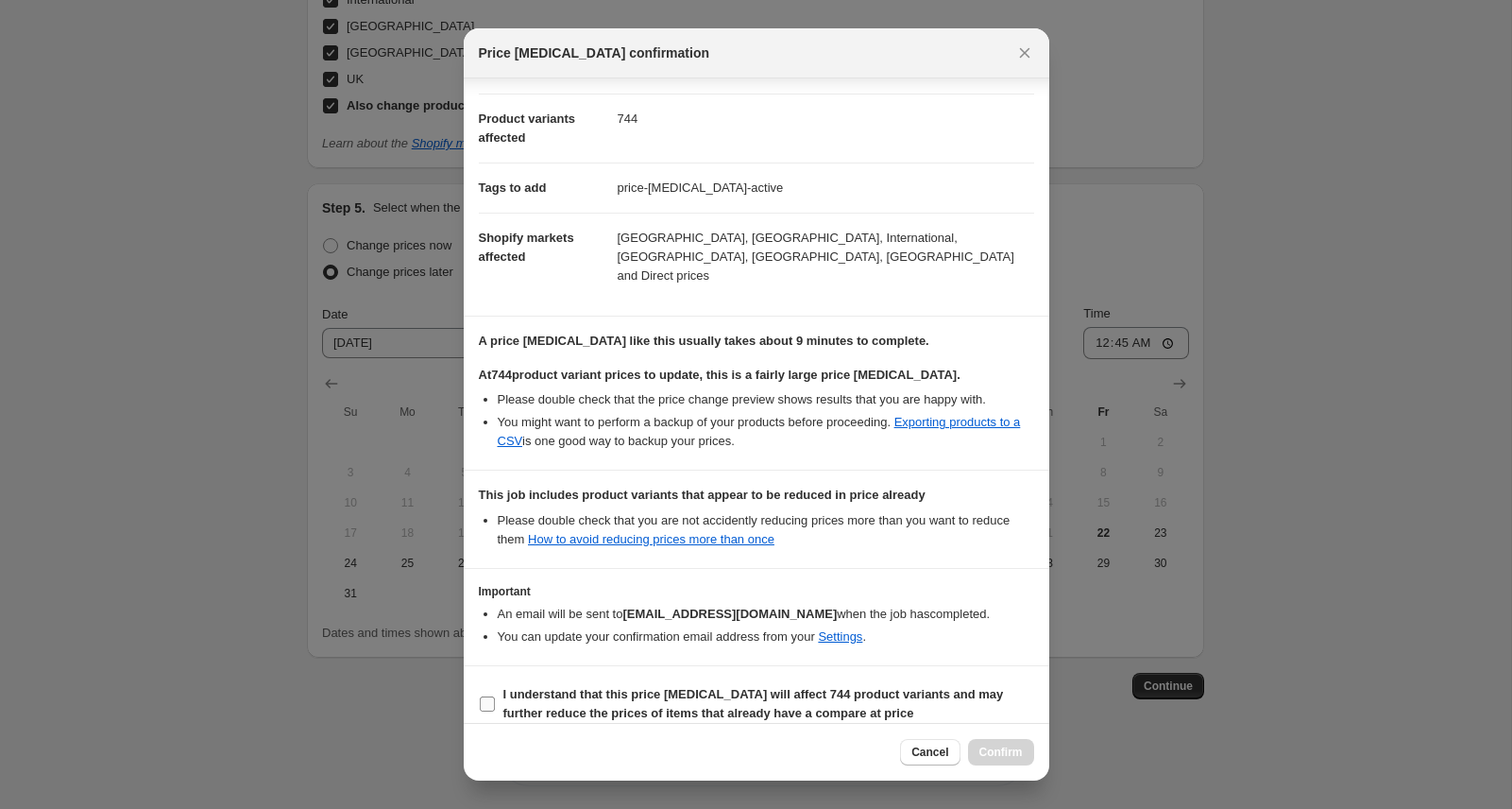
click at [486, 697] on input "I understand that this price [MEDICAL_DATA] will affect 744 product variants an…" at bounding box center [487, 704] width 15 height 15
checkbox input "true"
click at [993, 750] on span "Confirm" at bounding box center [1002, 752] width 44 height 15
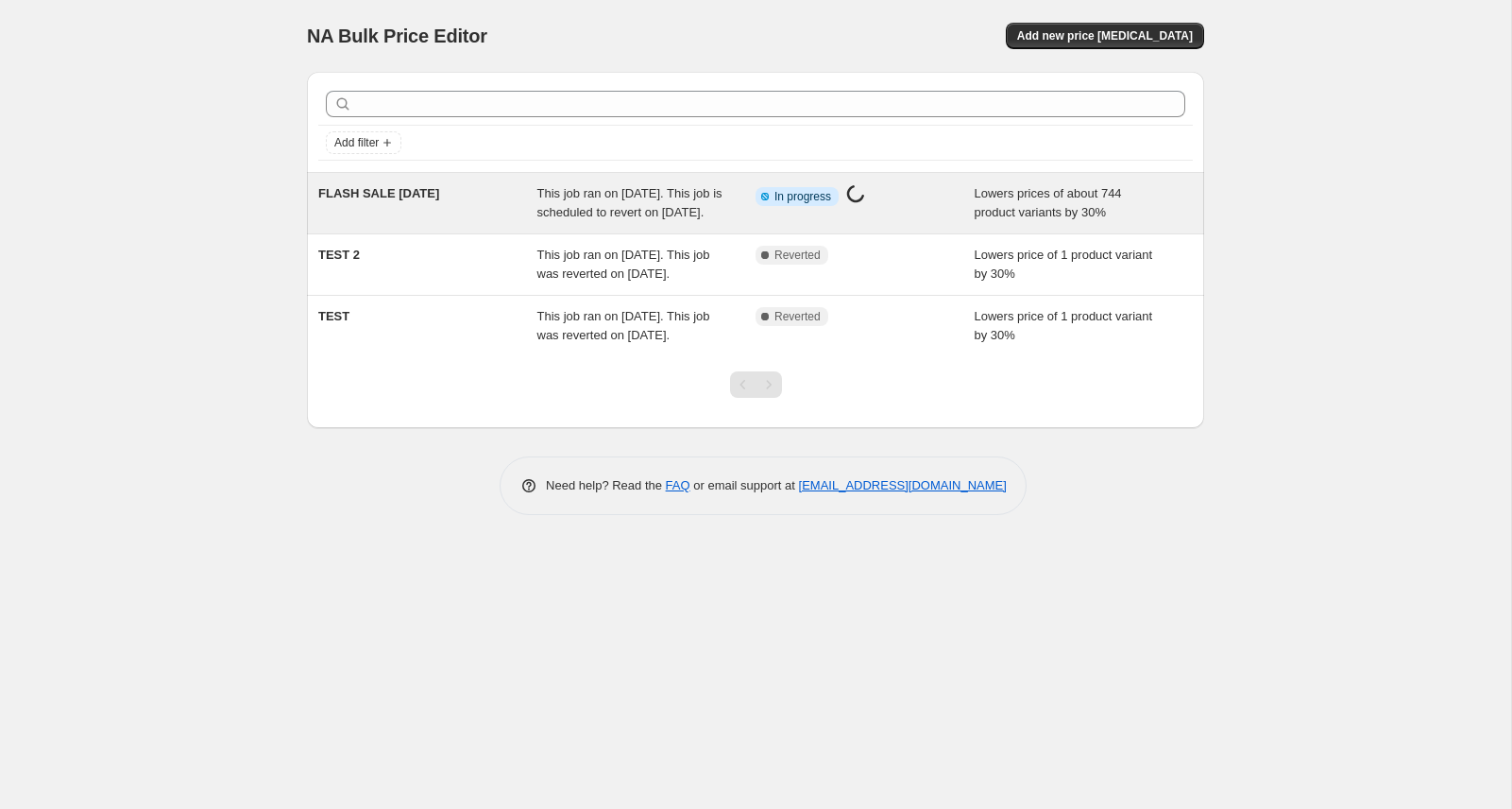
click at [635, 191] on span "This job ran on August 22, 2025. This job is scheduled to revert on August 24, …" at bounding box center [630, 203] width 186 height 33
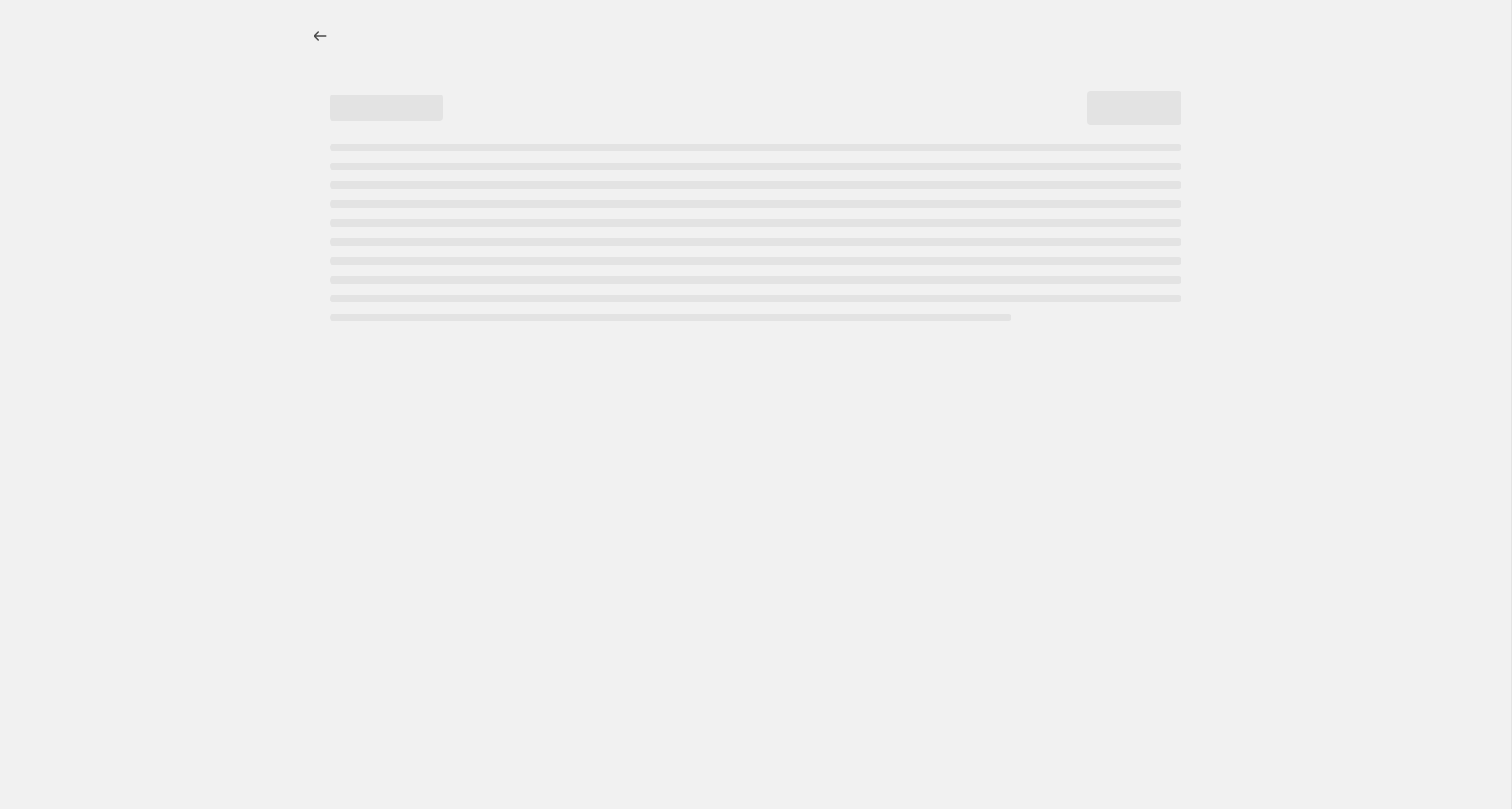
select select "percentage"
